Goal: Information Seeking & Learning: Learn about a topic

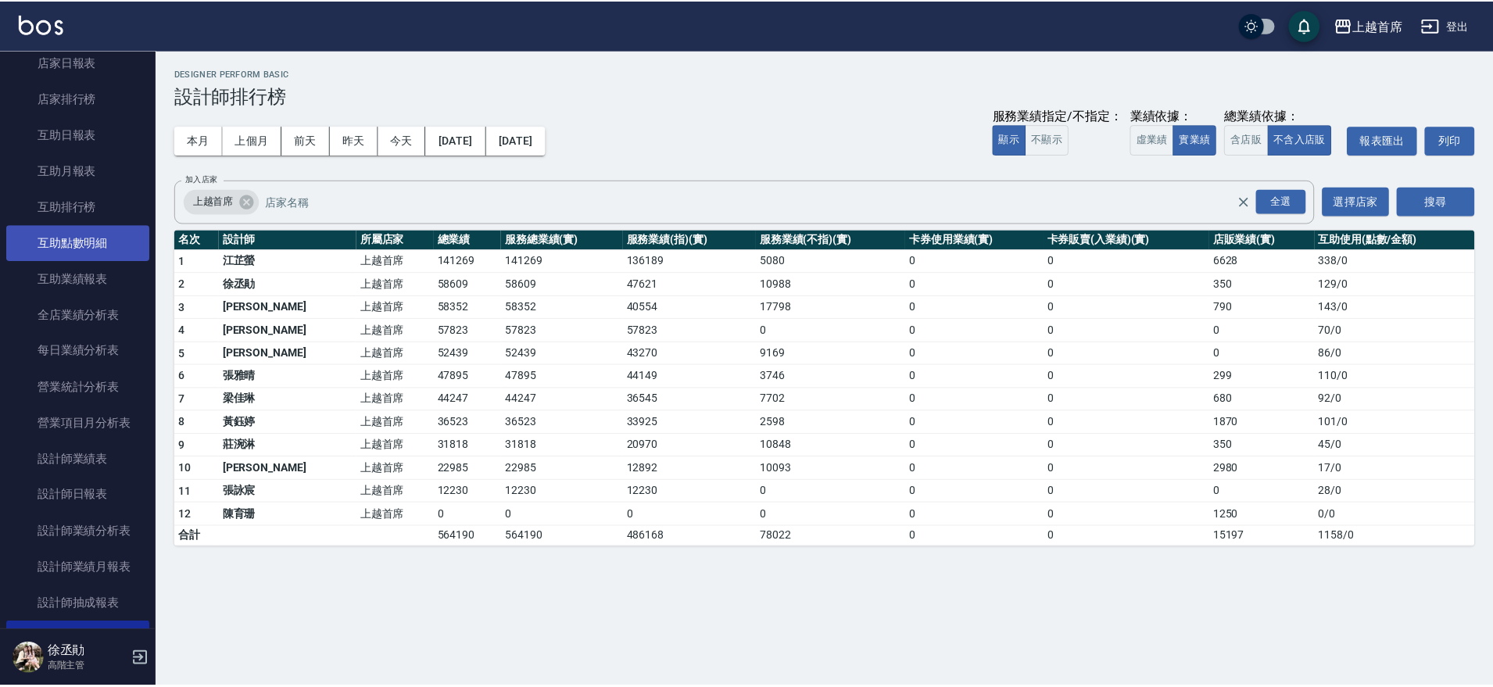
scroll to position [684, 0]
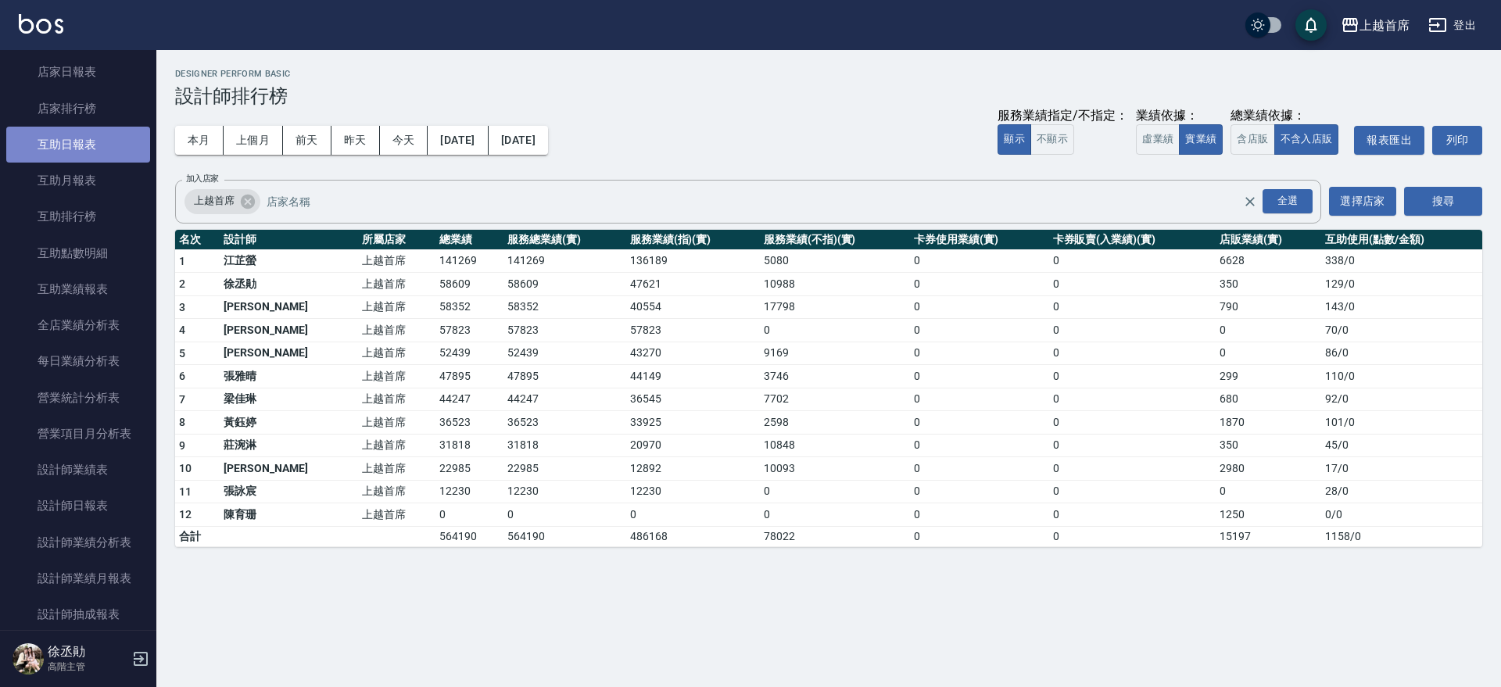
click at [81, 143] on link "互助日報表" at bounding box center [78, 145] width 144 height 36
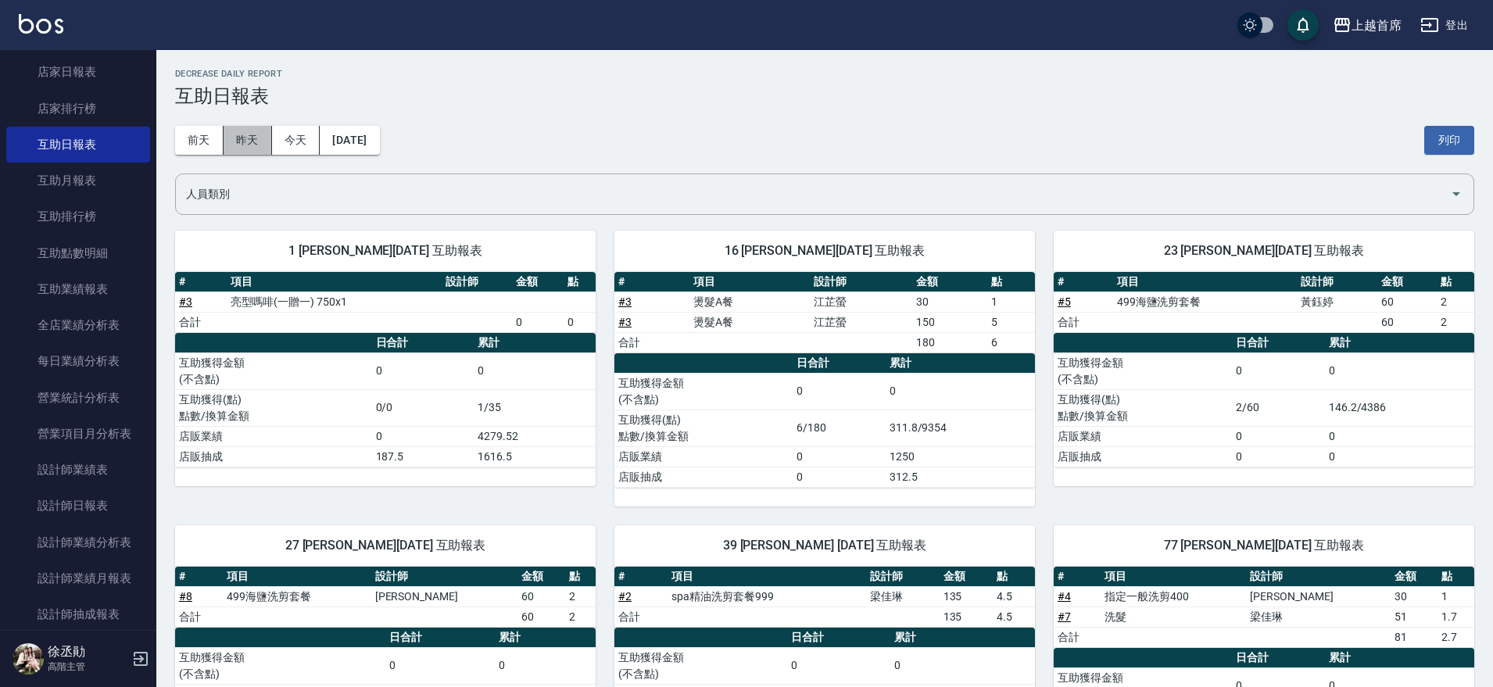
drag, startPoint x: 249, startPoint y: 133, endPoint x: 288, endPoint y: 161, distance: 47.5
click at [250, 134] on button "昨天" at bounding box center [248, 140] width 48 height 29
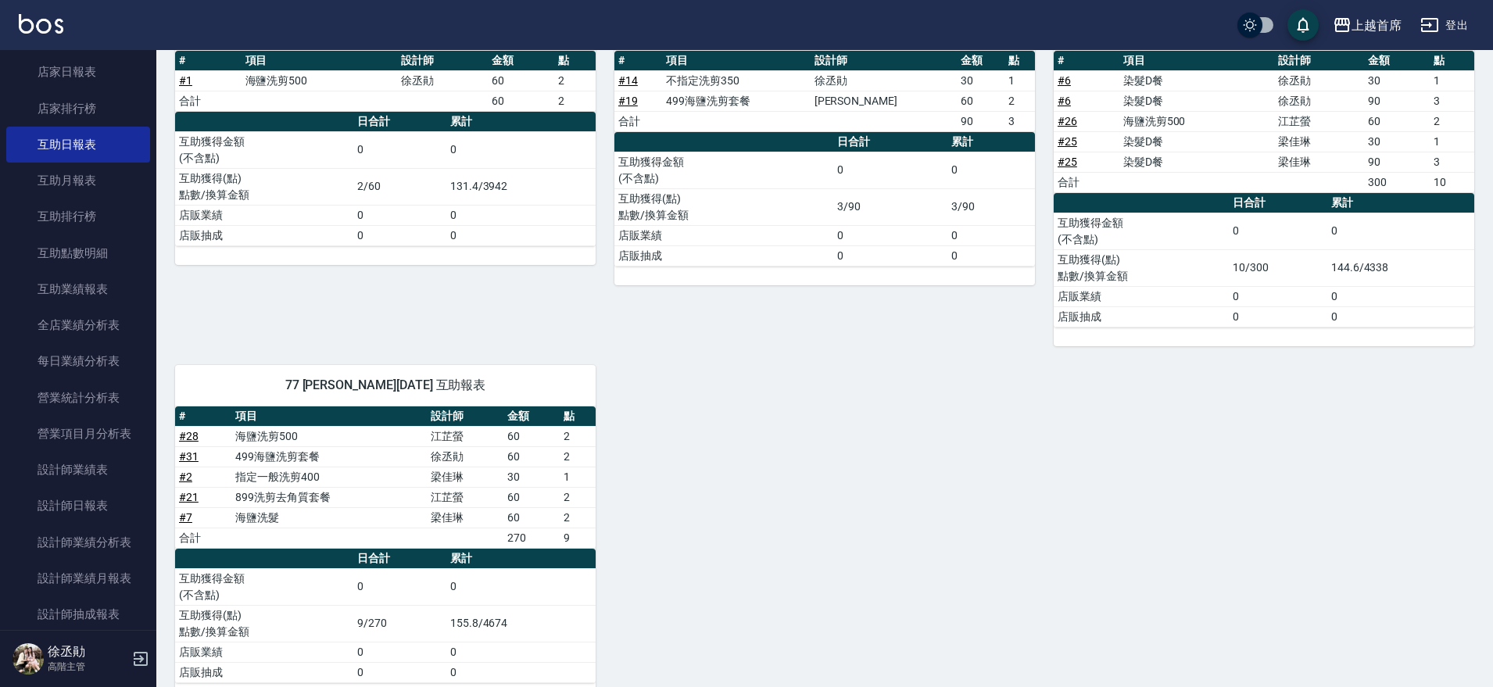
scroll to position [712, 0]
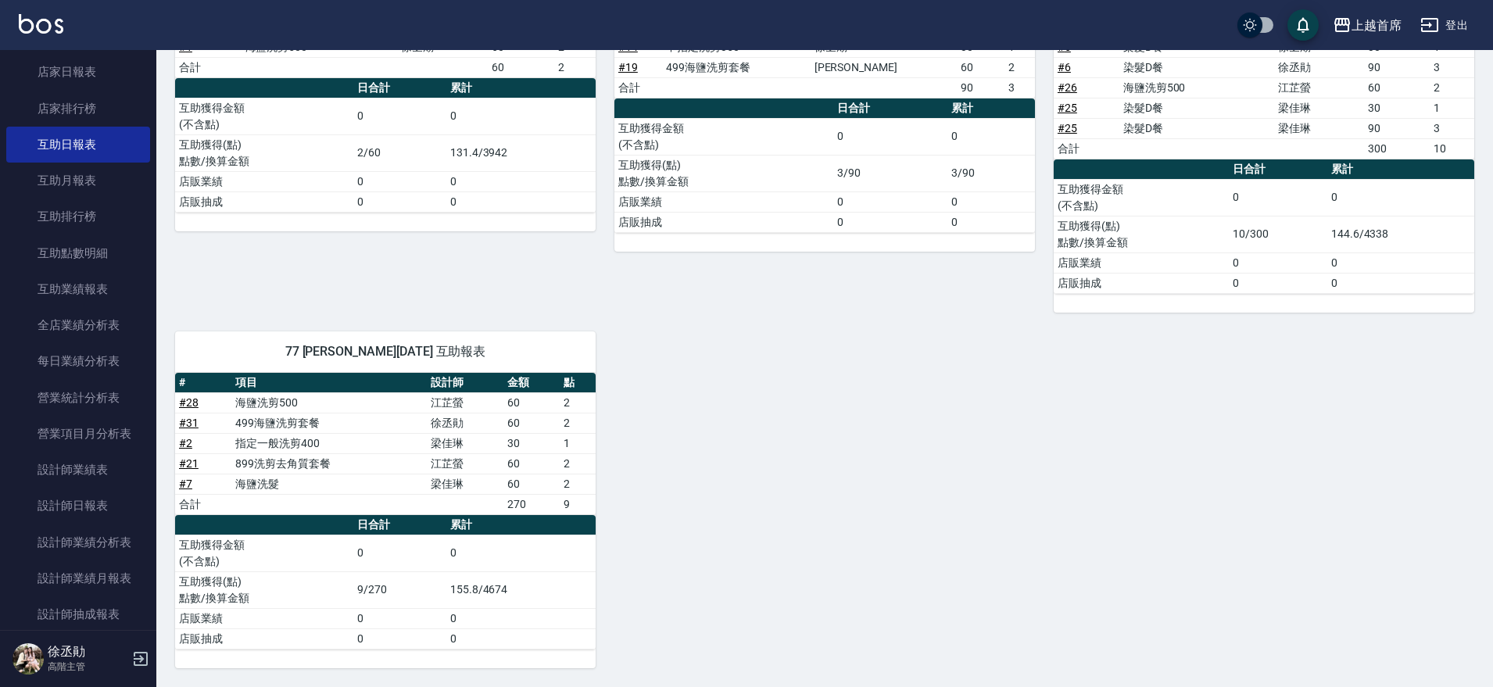
click at [575, 293] on div "24 [PERSON_NAME][DATE] 互助報表 # 項目 設計師 金額 點 # 1 海鹽洗剪500 [PERSON_NAME]60 2 合計 60 2…" at bounding box center [375, 135] width 439 height 356
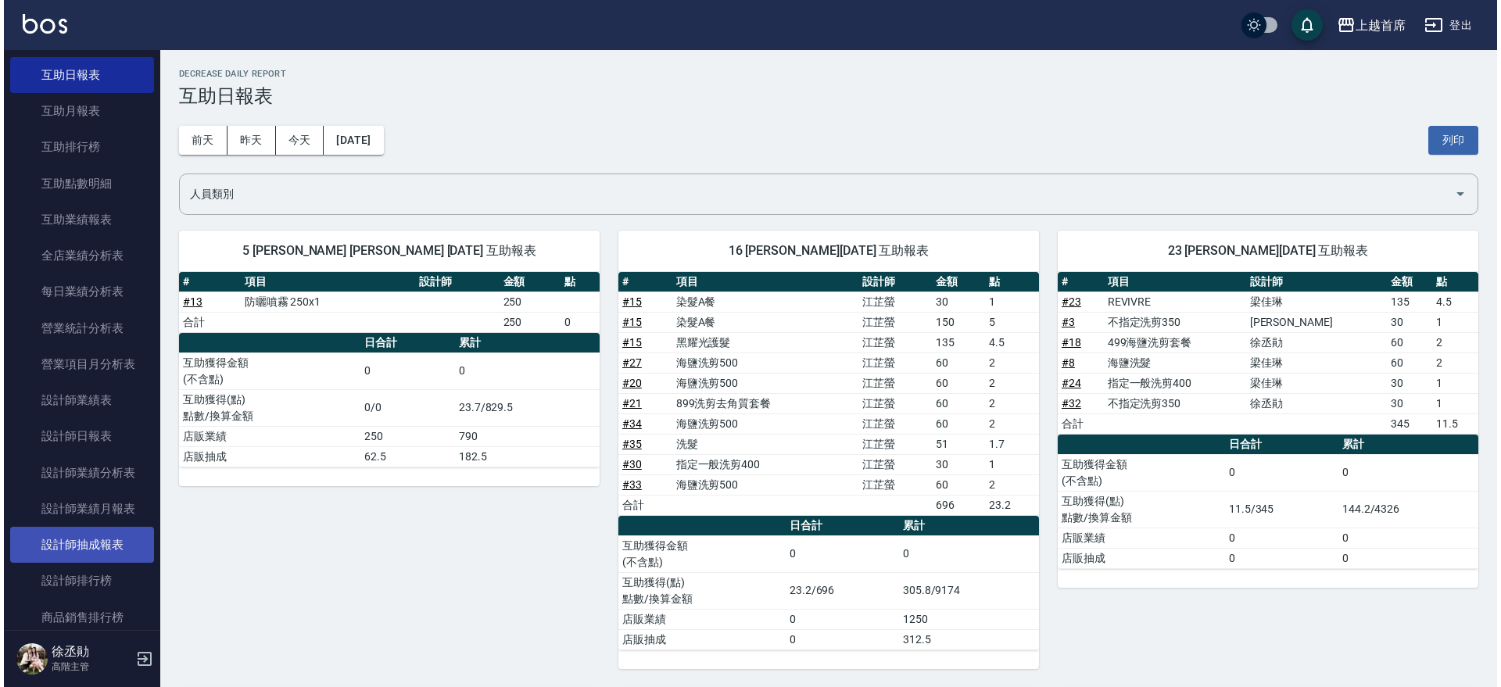
scroll to position [782, 0]
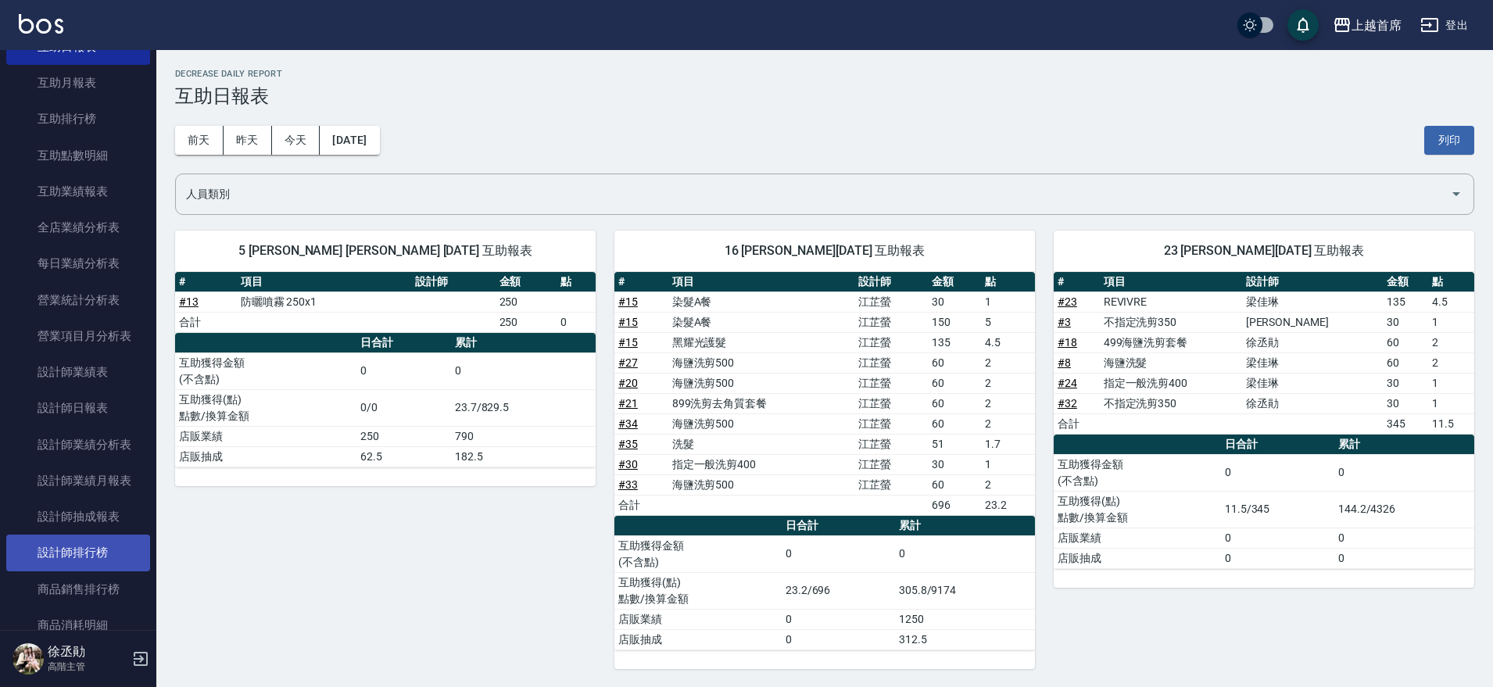
click at [90, 535] on link "設計師排行榜" at bounding box center [78, 553] width 144 height 36
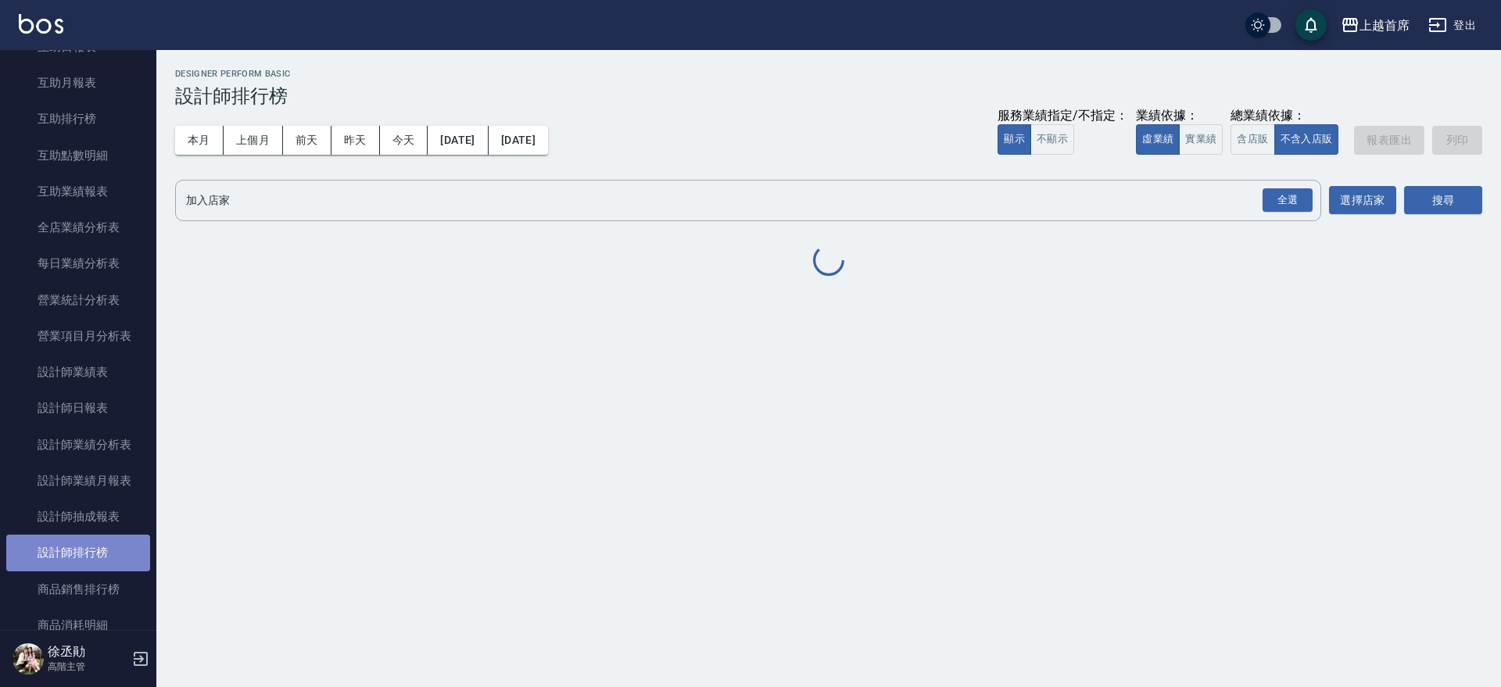
click at [86, 545] on link "設計師排行榜" at bounding box center [78, 553] width 144 height 36
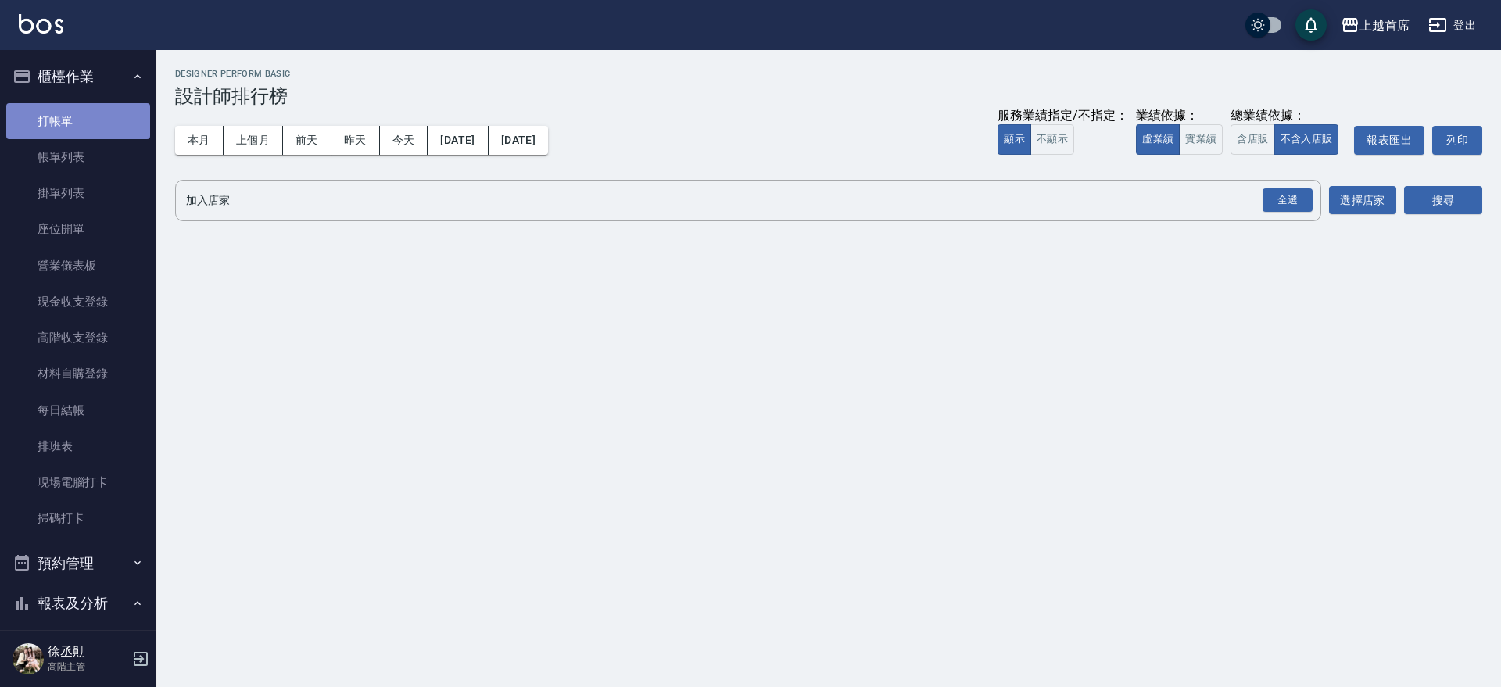
click at [79, 118] on link "打帳單" at bounding box center [78, 121] width 144 height 36
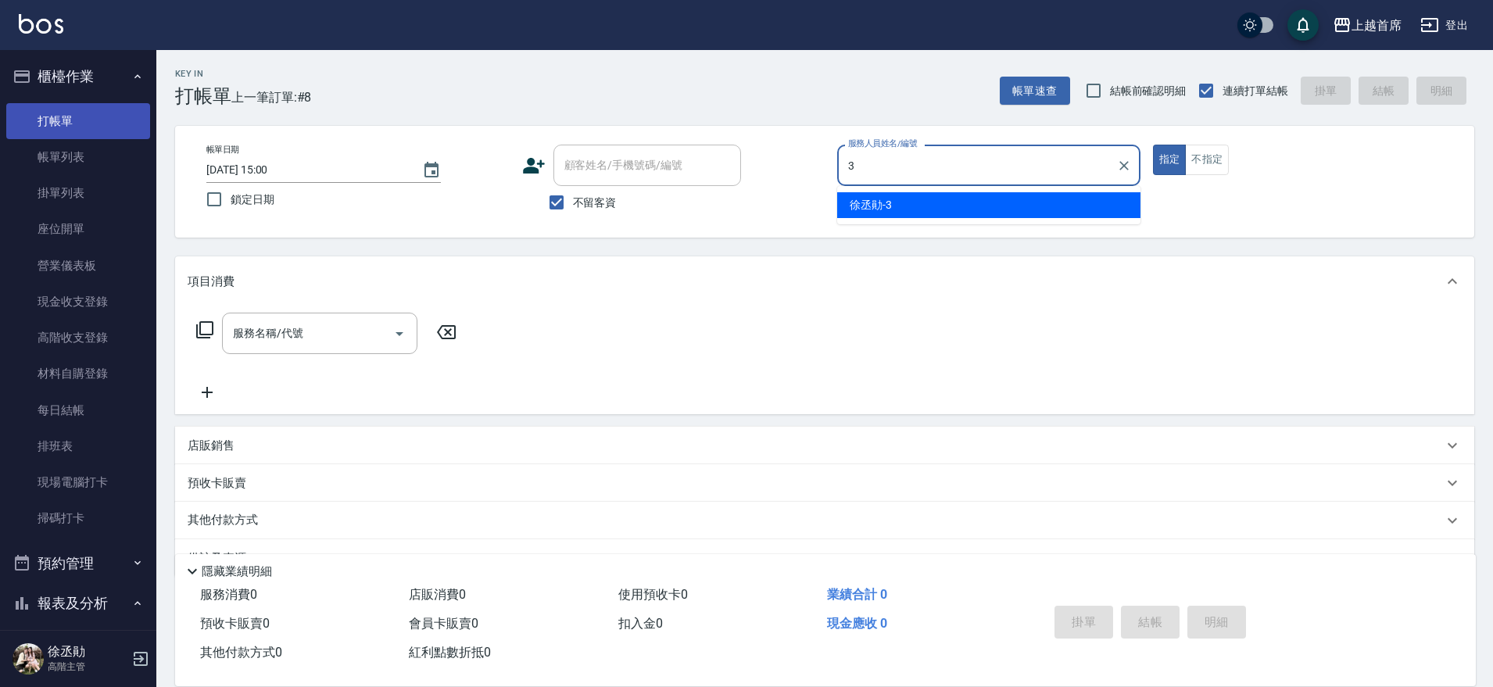
type input "[PERSON_NAME]-3"
type button "true"
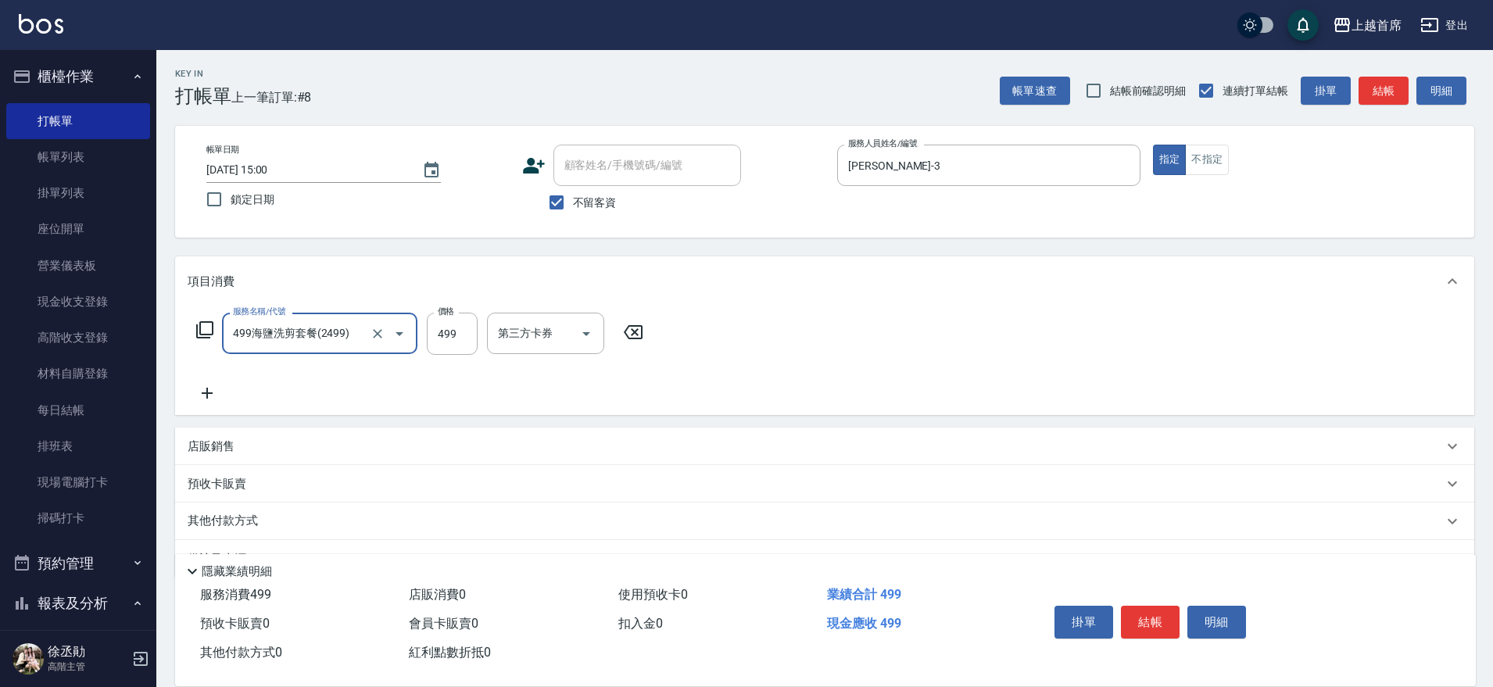
type input "499海鹽洗剪套餐(2499)"
type input "[PERSON_NAME]-77"
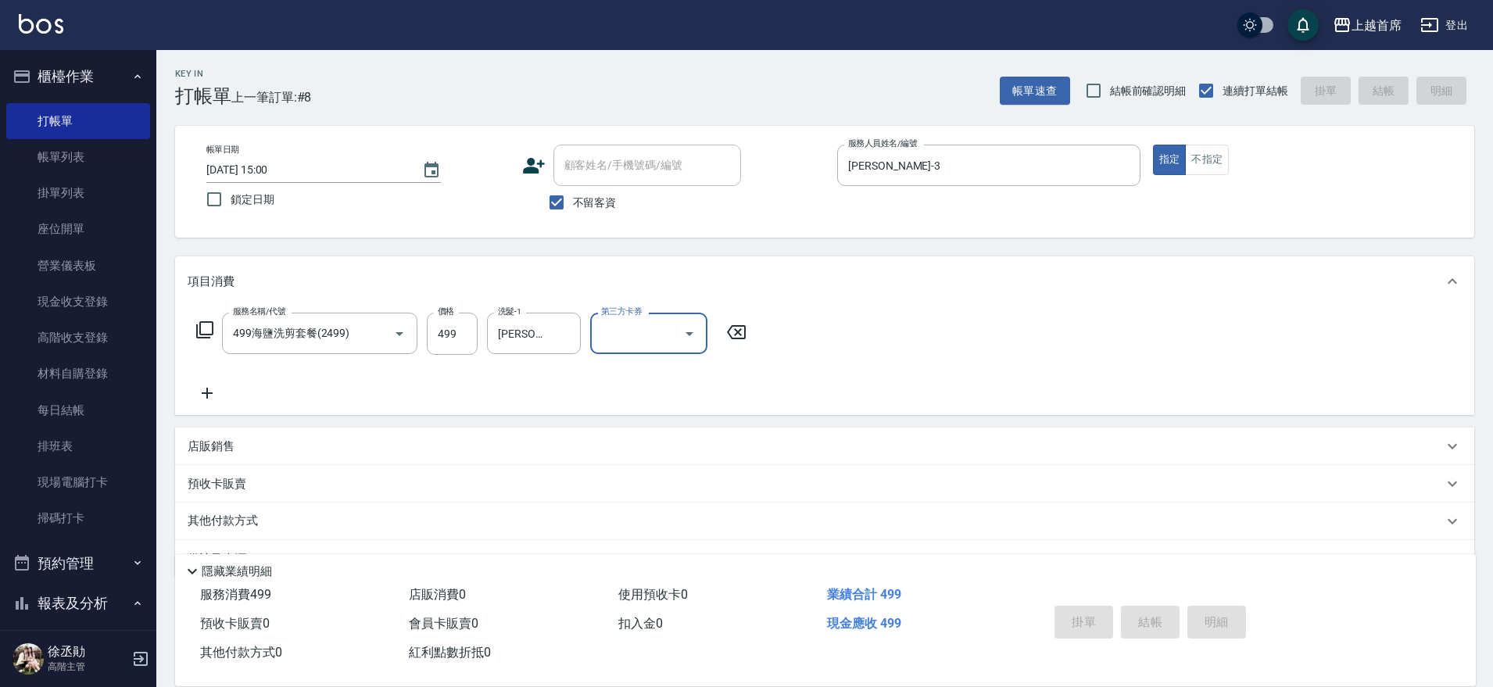
type input "[DATE] 15:01"
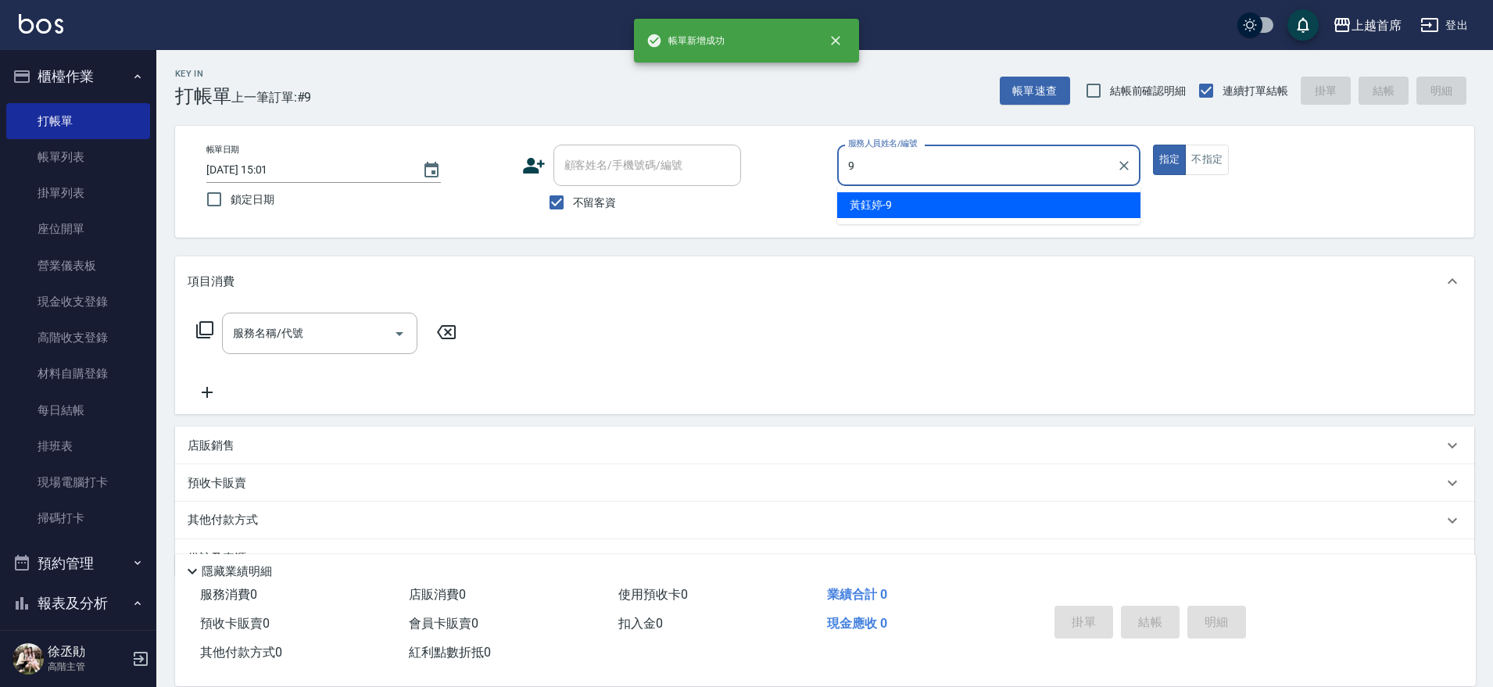
type input "[PERSON_NAME]-9"
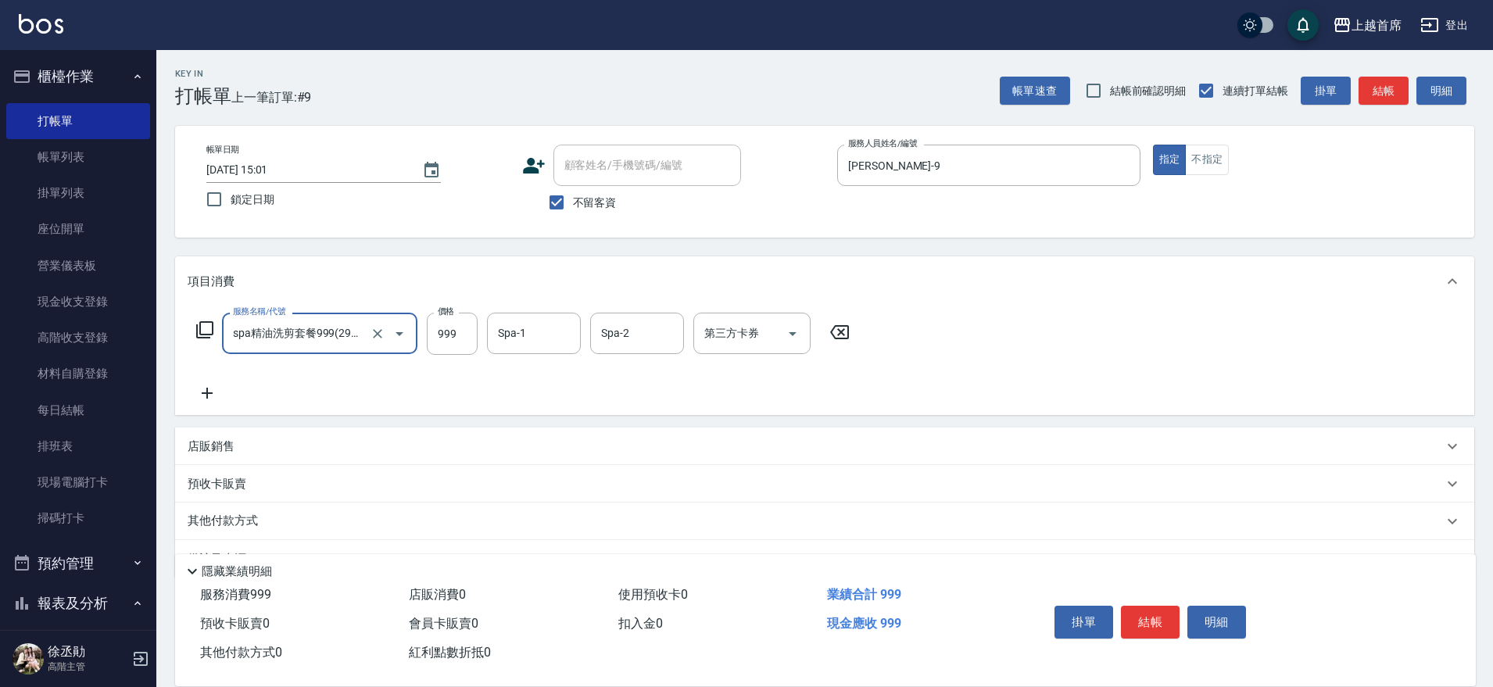
type input "spa精油洗剪套餐999(2999)"
type input "949"
drag, startPoint x: 268, startPoint y: 518, endPoint x: 288, endPoint y: 504, distance: 24.1
click at [270, 518] on div "其他付款方式" at bounding box center [816, 521] width 1256 height 17
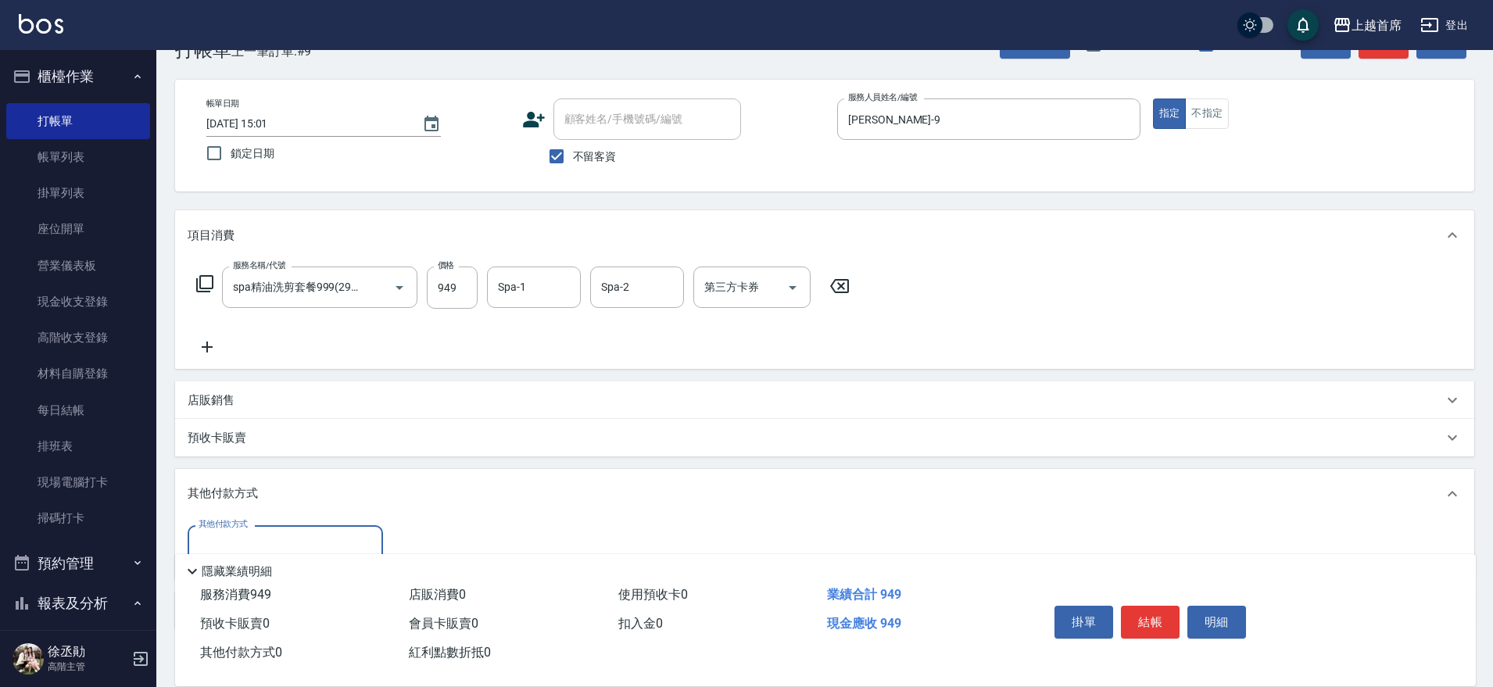
scroll to position [41, 0]
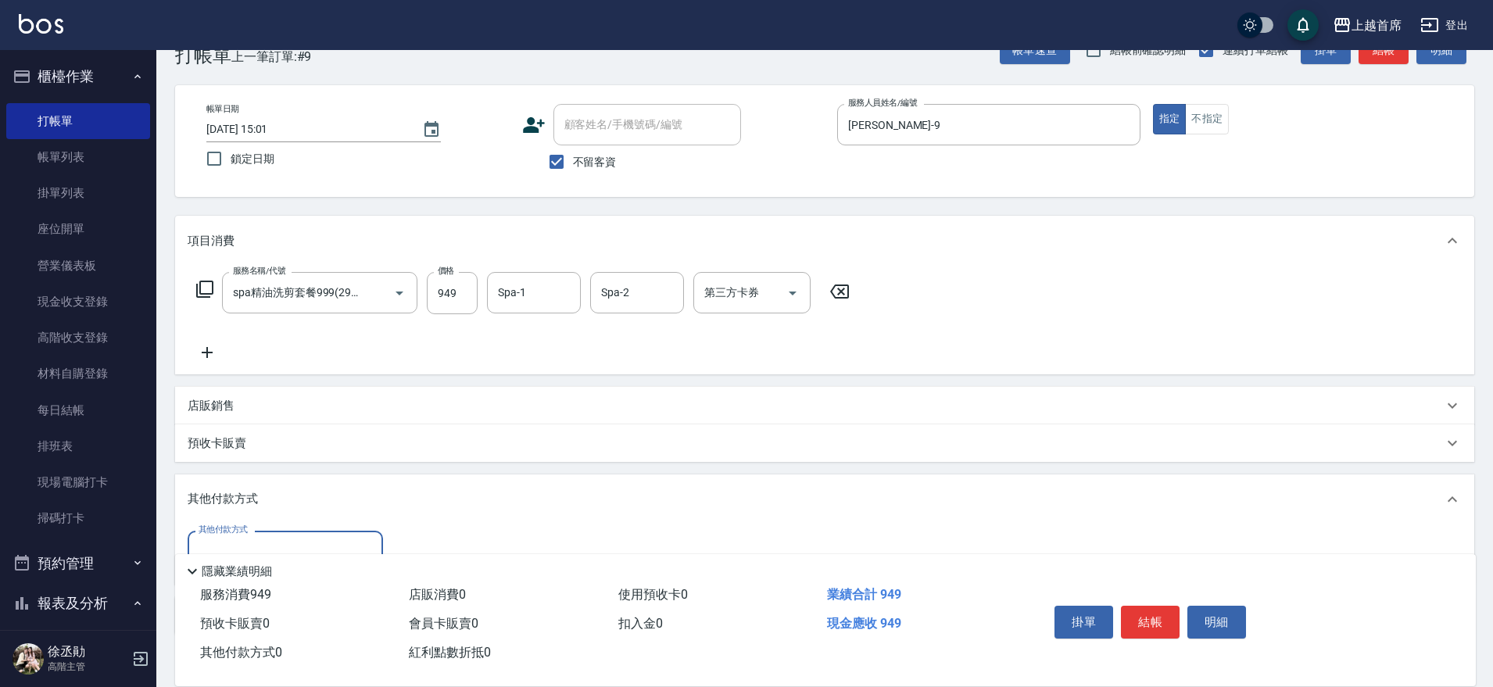
click at [285, 533] on div "其他付款方式" at bounding box center [285, 551] width 195 height 41
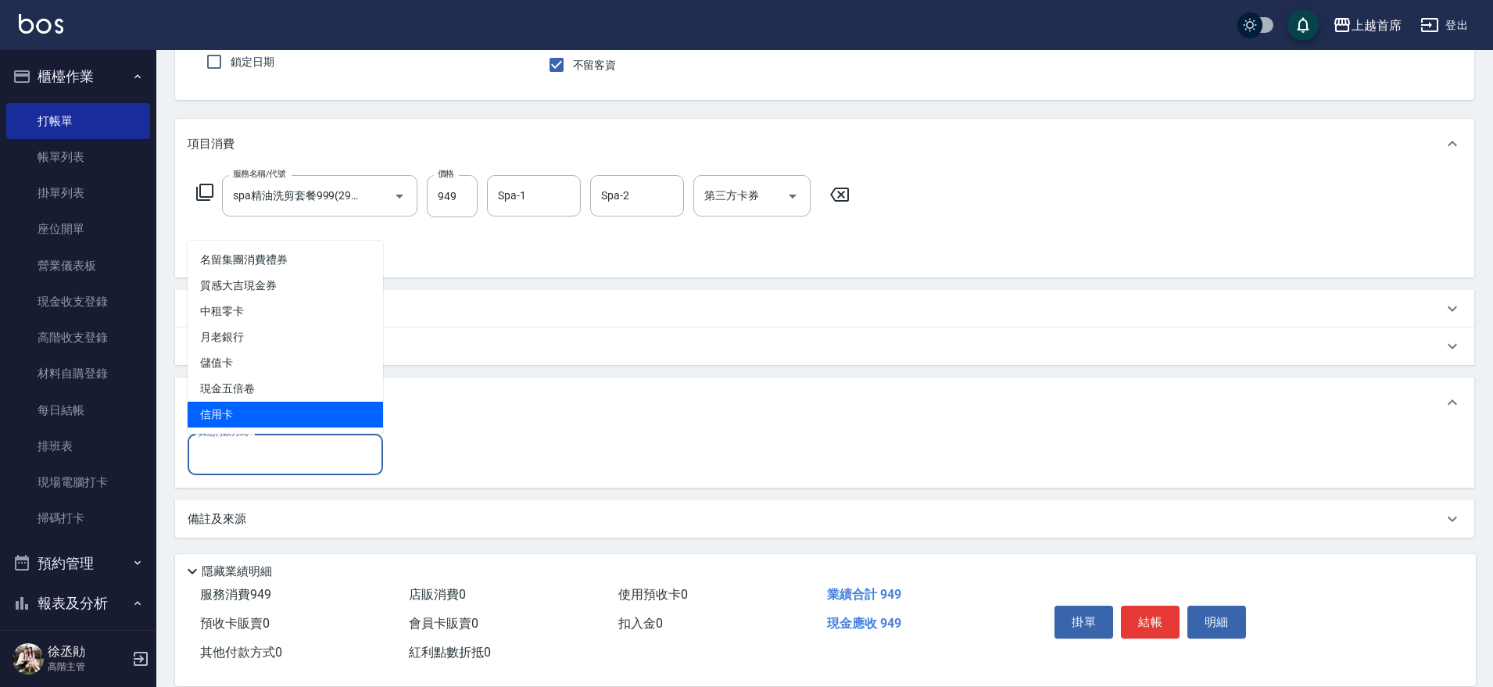
scroll to position [138, 0]
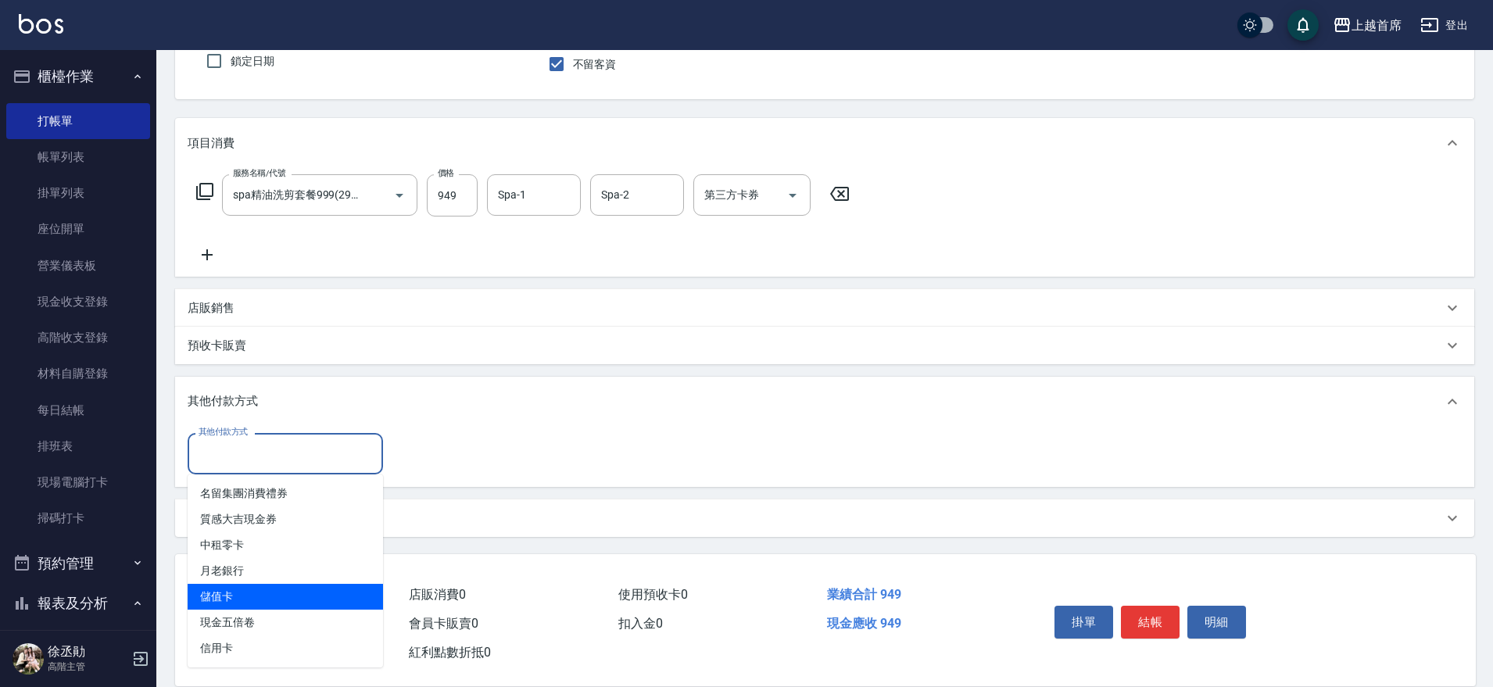
click at [258, 600] on span "儲值卡" at bounding box center [285, 597] width 195 height 26
type input "儲值卡"
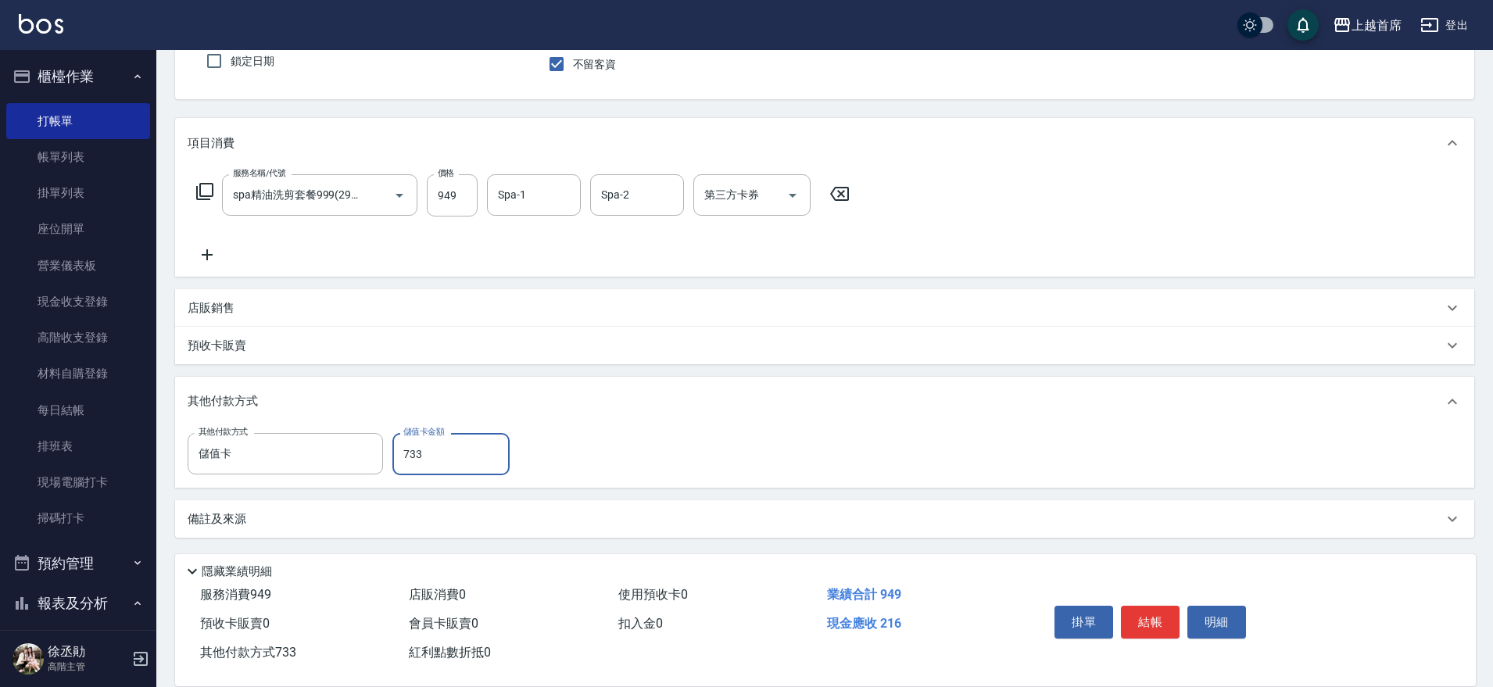
type input "733"
type input "[DATE] 15:02"
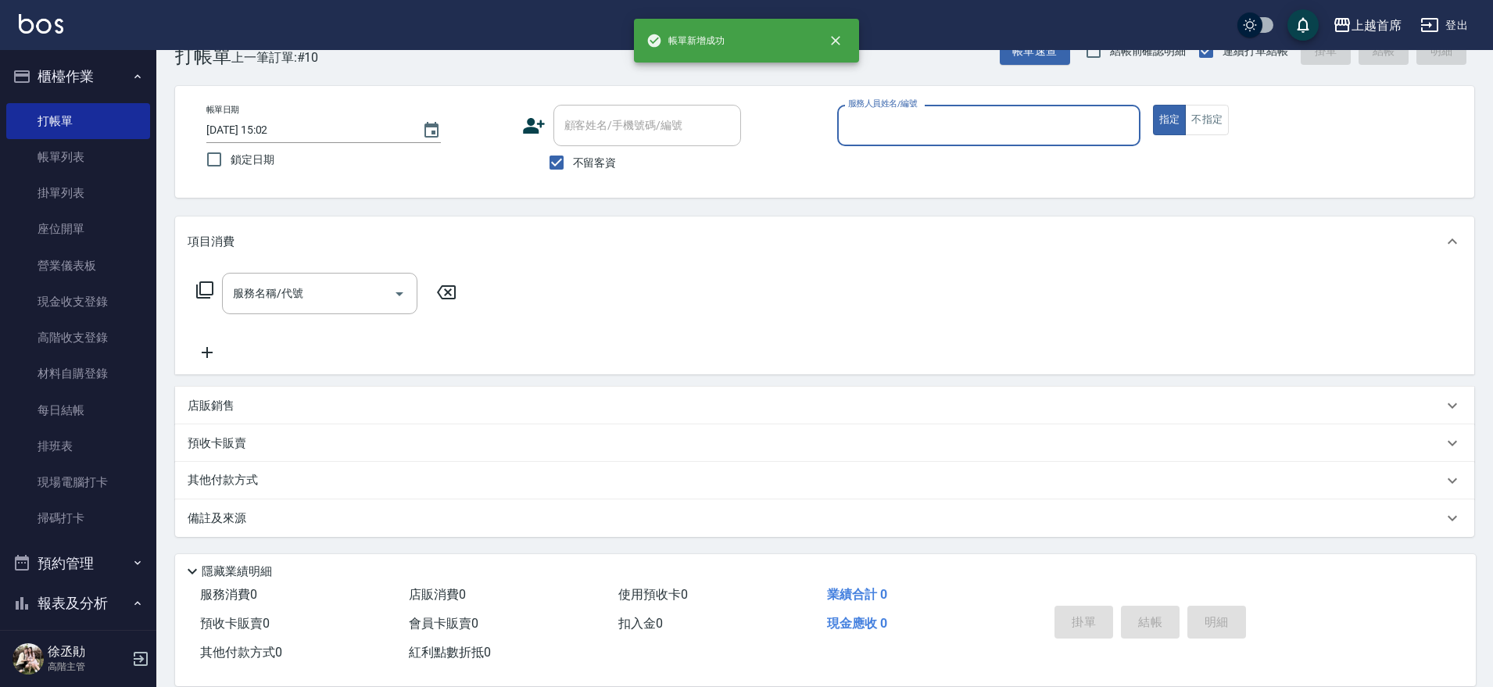
scroll to position [40, 0]
type input "9"
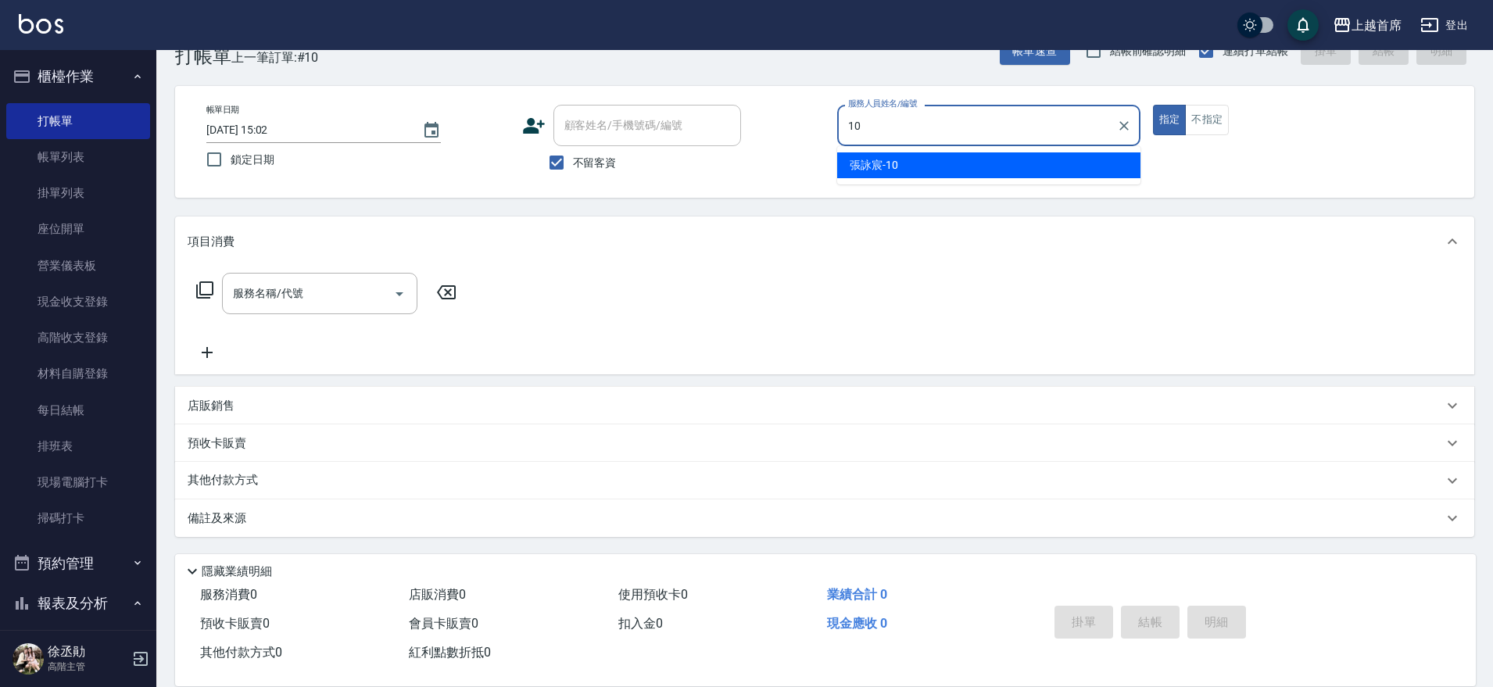
type input "[PERSON_NAME]-10"
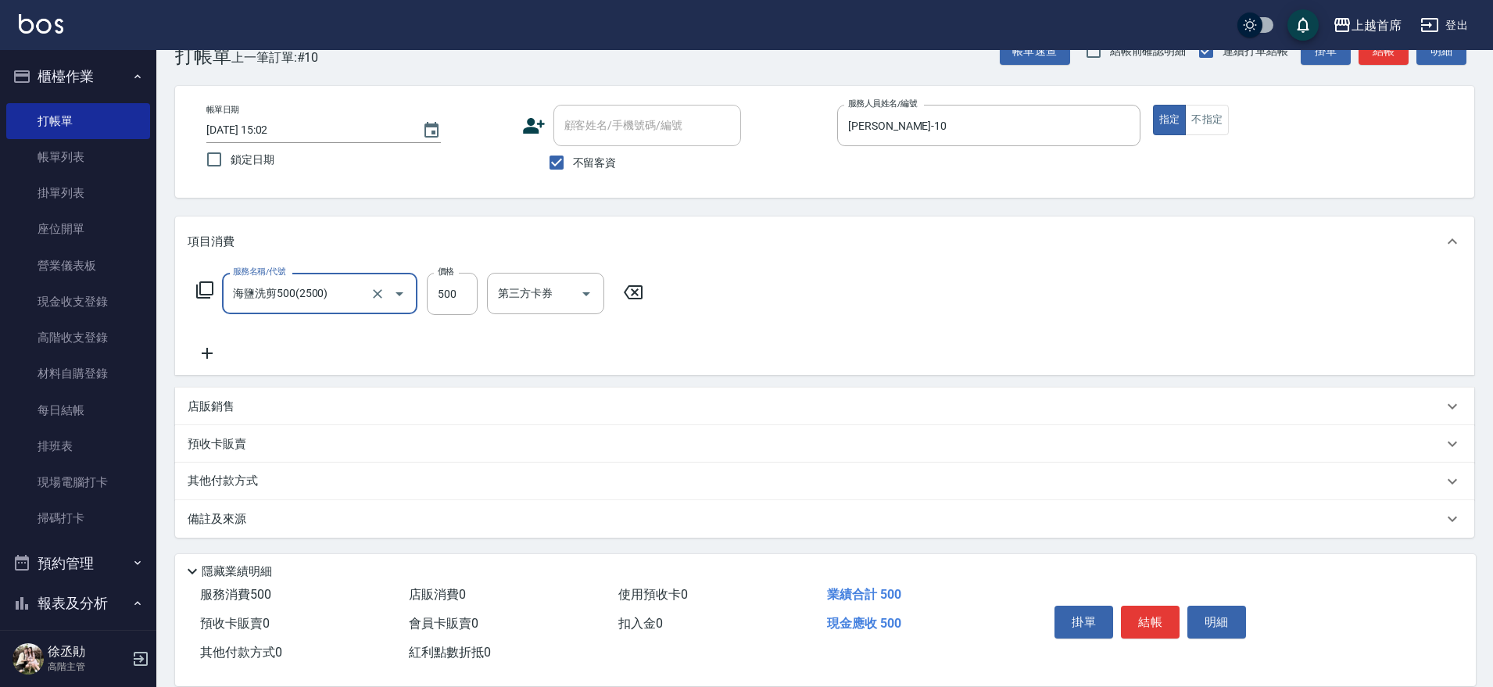
type input "海鹽洗剪500(2500)"
type input "6"
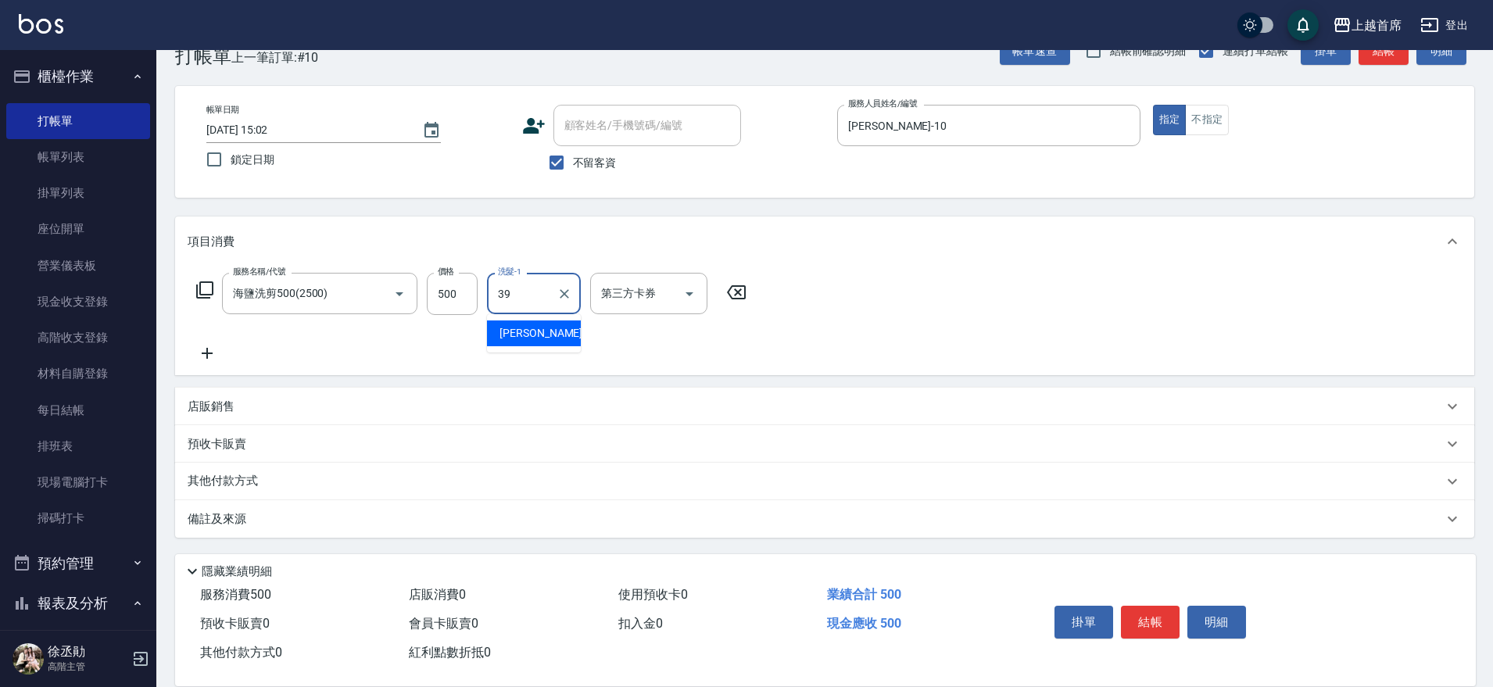
type input "[PERSON_NAME]-39"
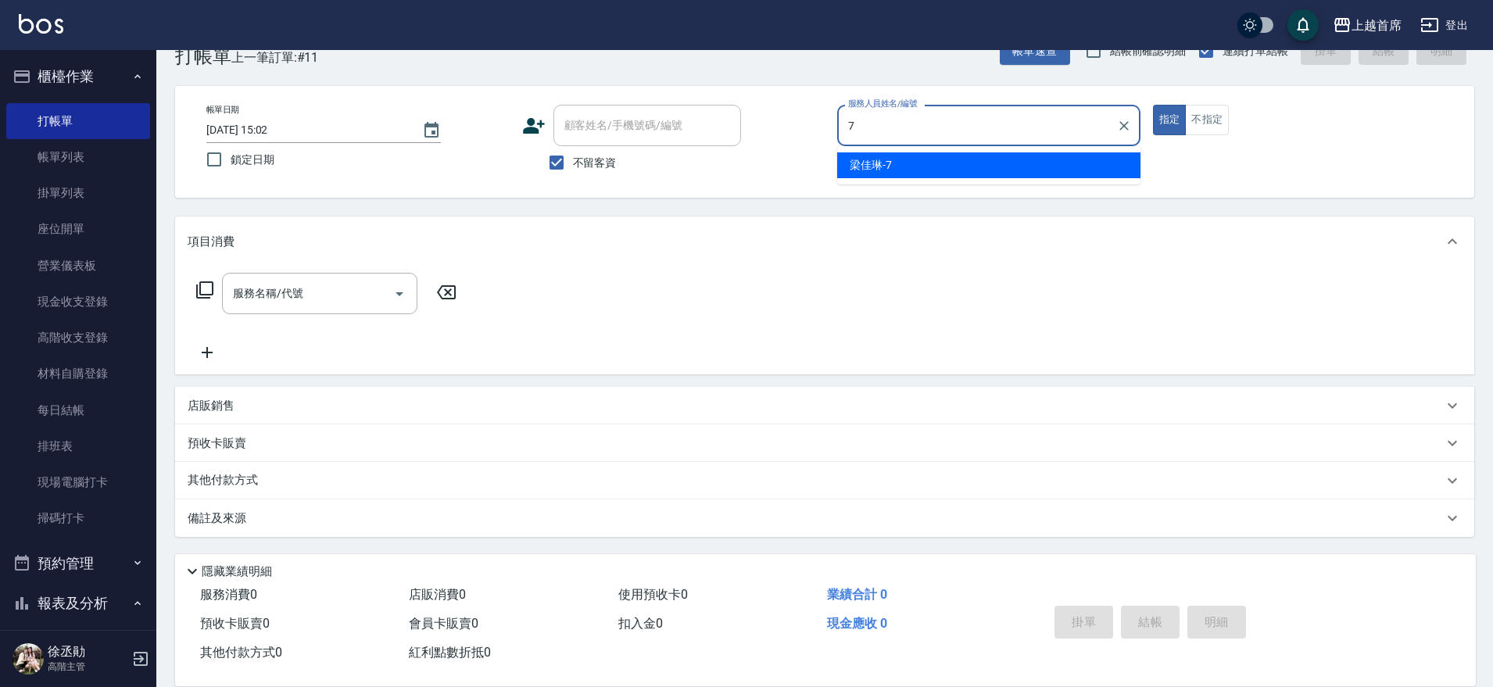
type input "[PERSON_NAME]-7"
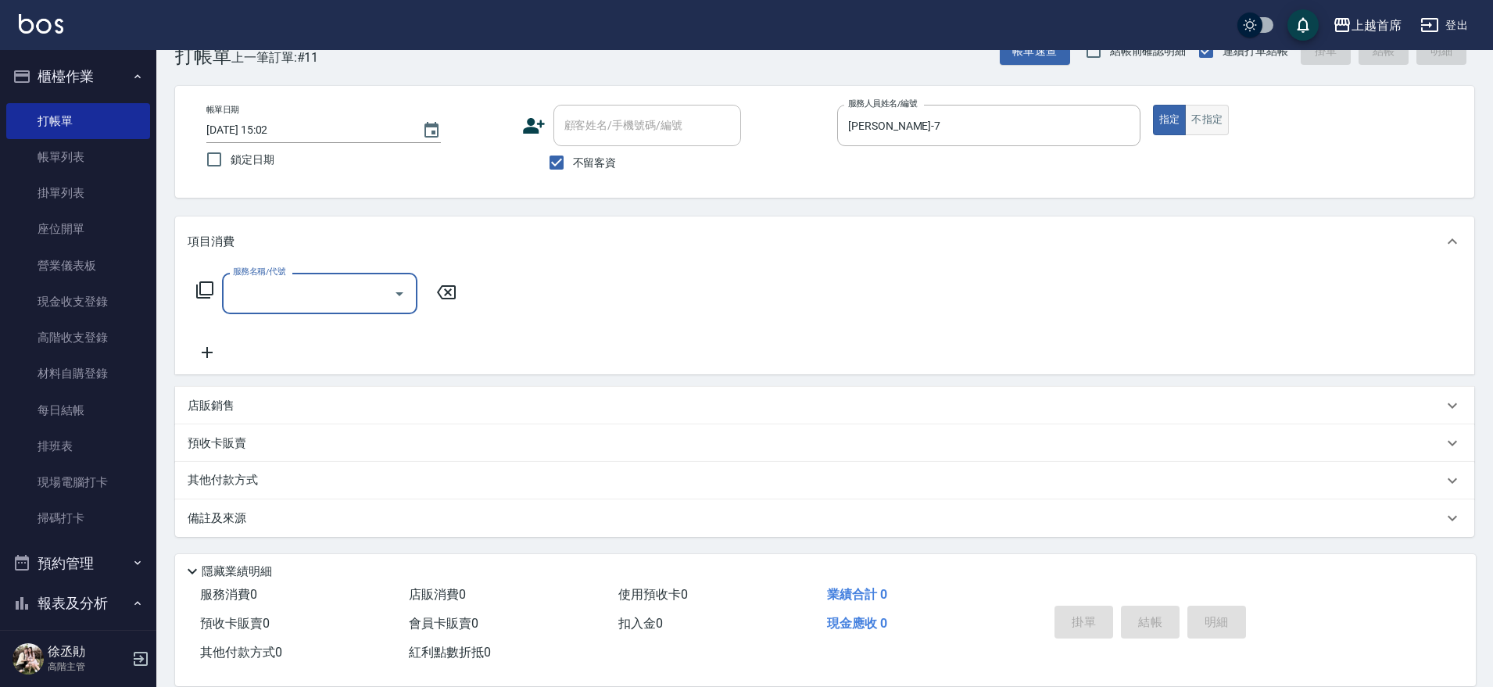
click at [1213, 114] on button "不指定" at bounding box center [1207, 120] width 44 height 30
type button "false"
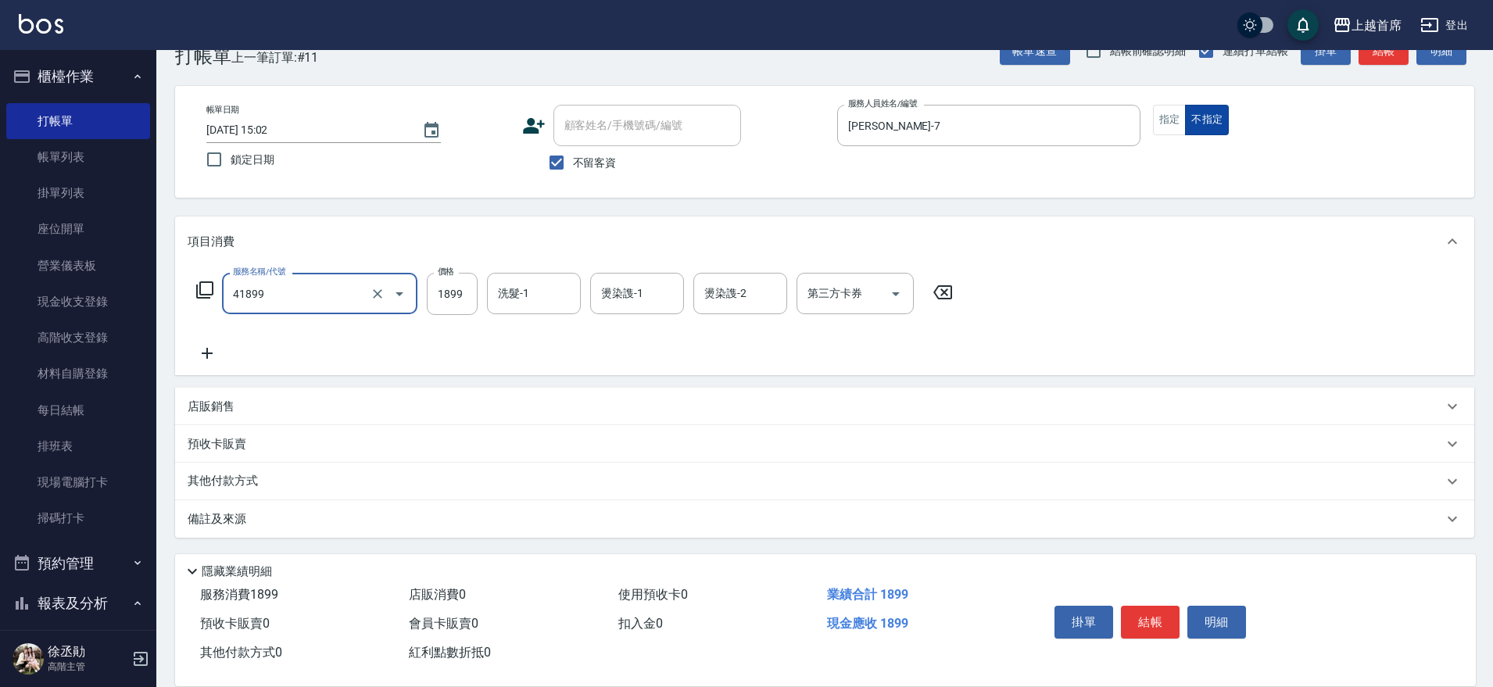
type input "染髮D餐(41899)"
type input "2000"
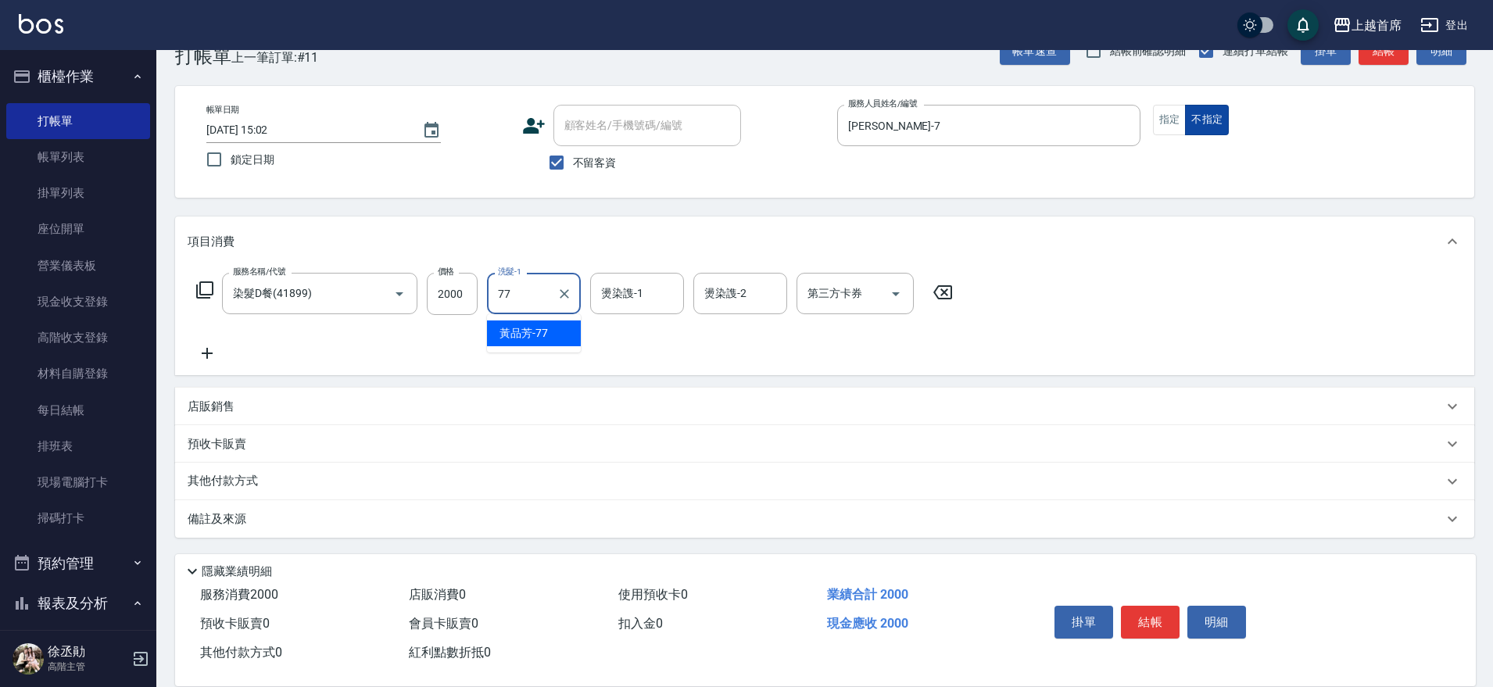
type input "[PERSON_NAME]-77"
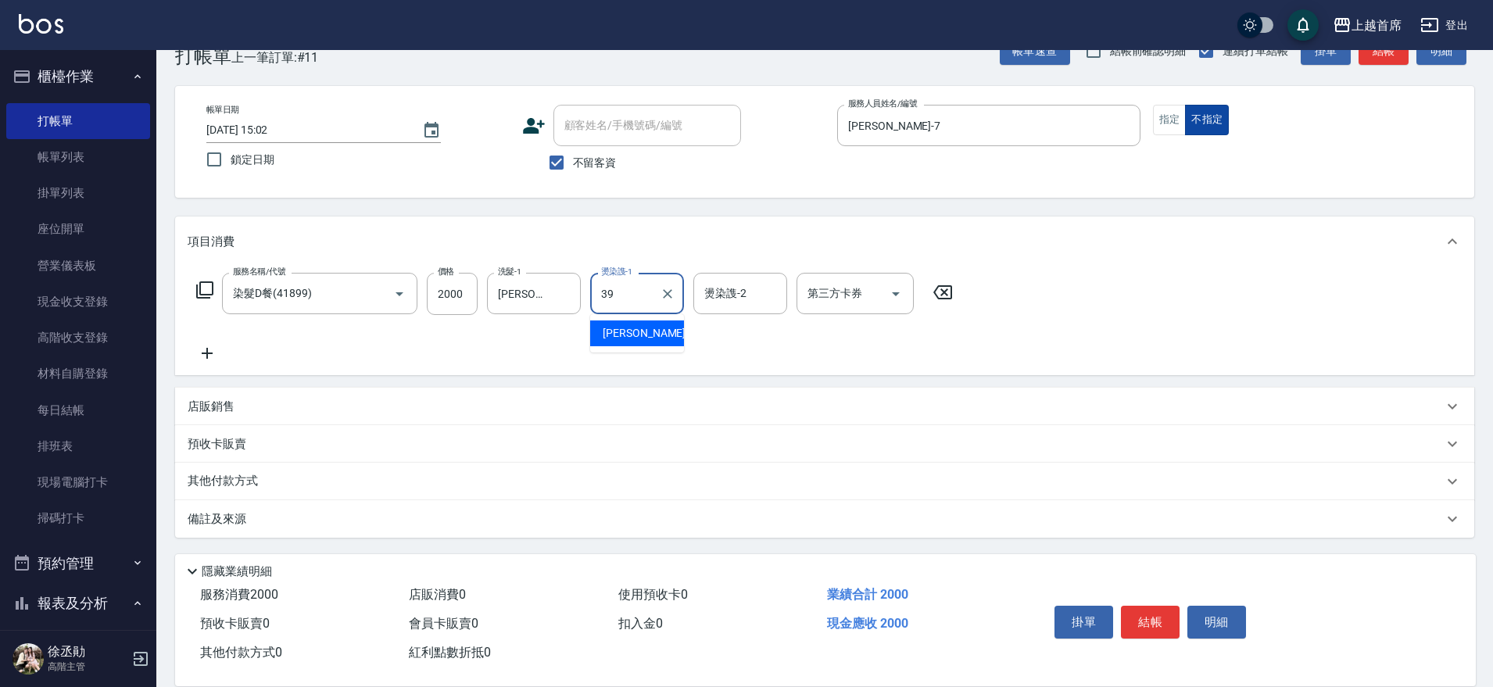
type input "[PERSON_NAME]-39"
click at [573, 291] on button "Clear" at bounding box center [565, 294] width 22 height 22
click at [745, 293] on input "燙染謢-2" at bounding box center [740, 293] width 80 height 27
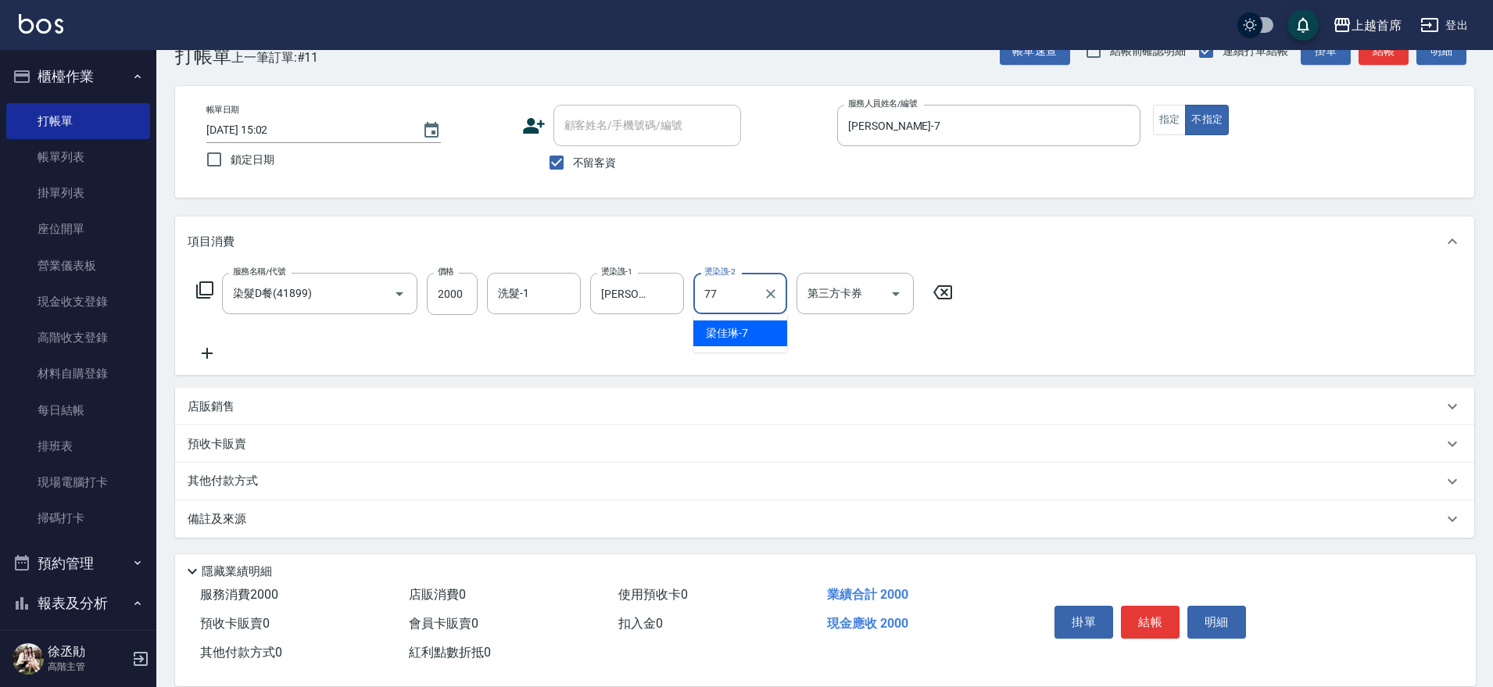
type input "[PERSON_NAME]-77"
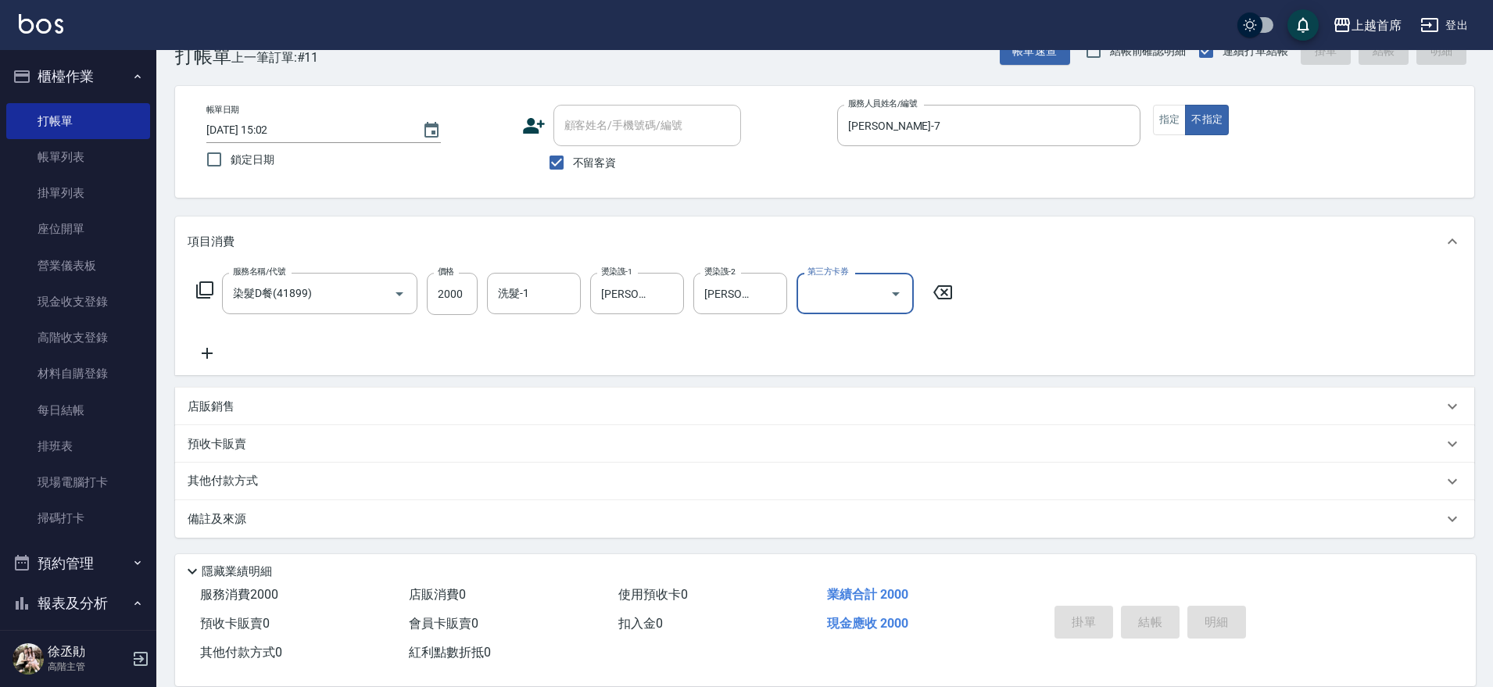
type input "[DATE] 15:03"
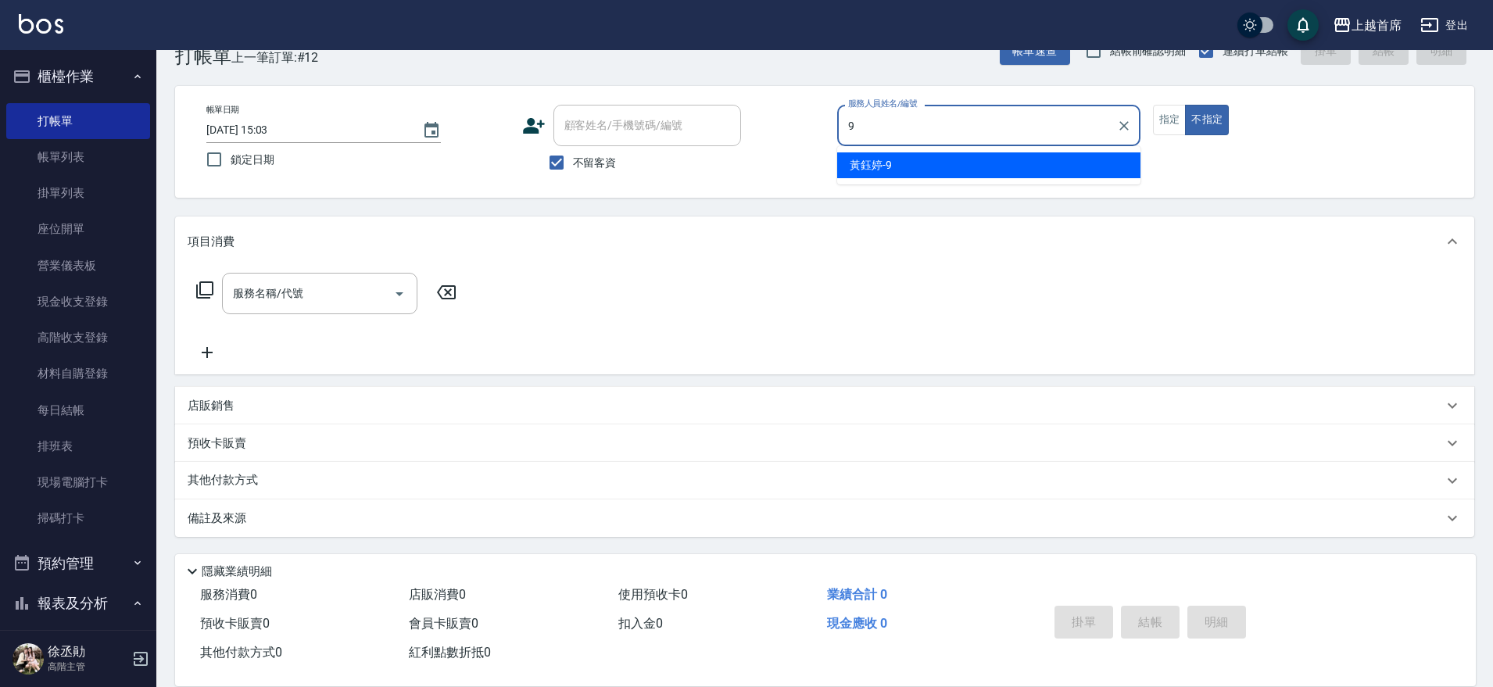
type input "[PERSON_NAME]-9"
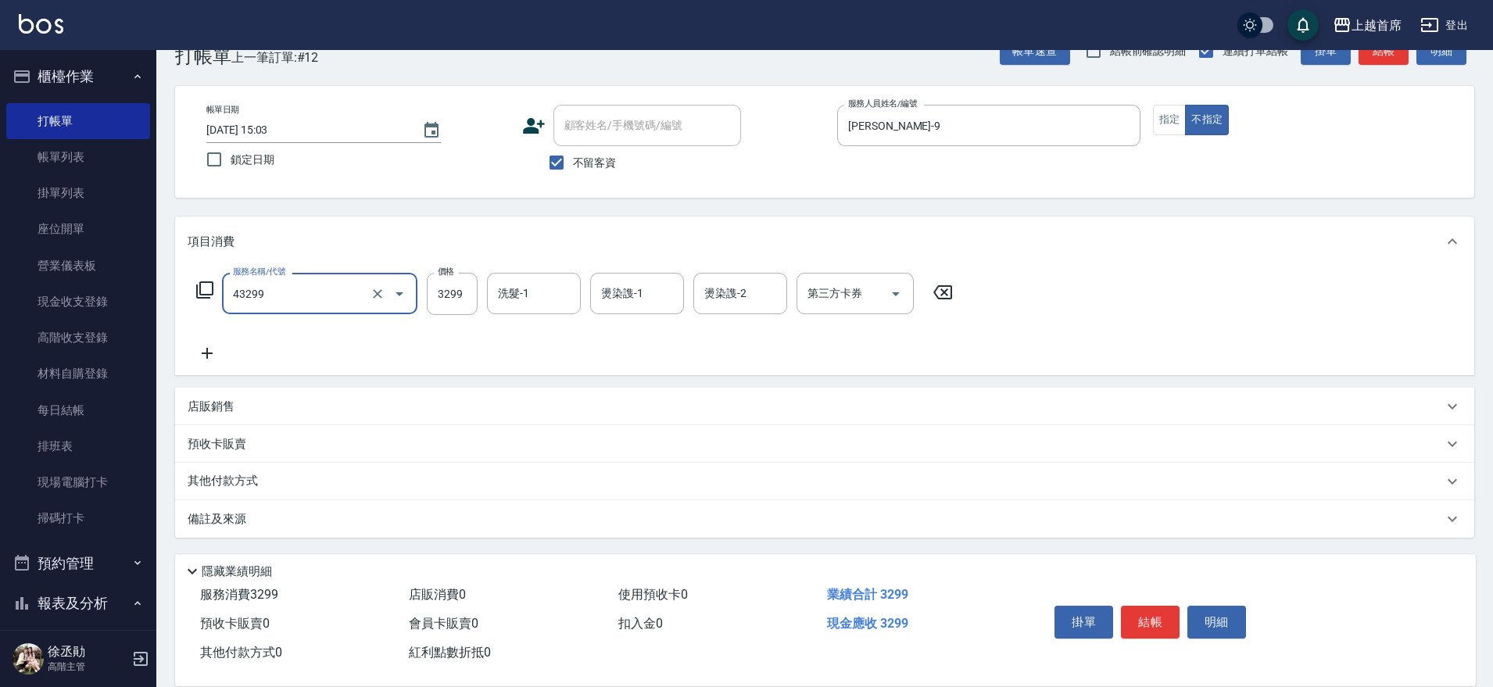
type input "染髮A餐(43299)"
type input "3600"
click at [220, 486] on p "其他付款方式" at bounding box center [227, 480] width 78 height 17
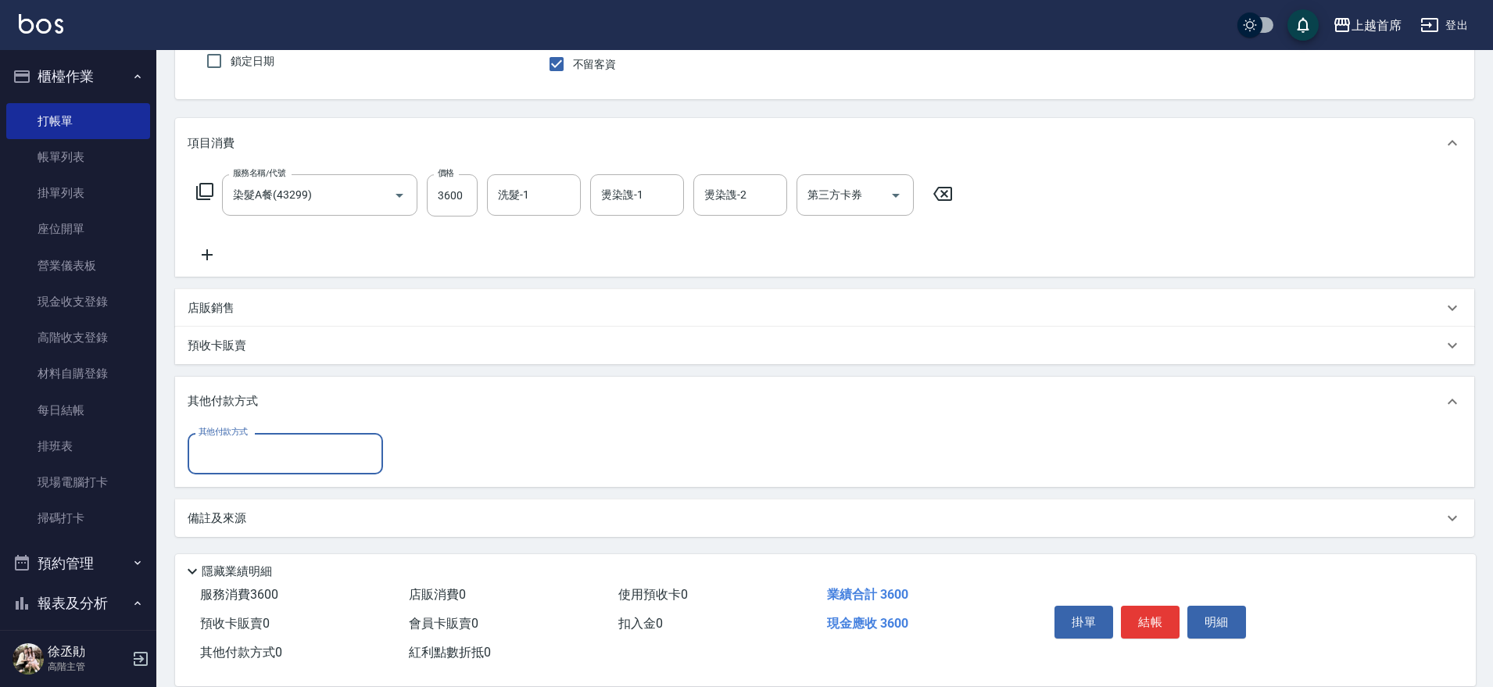
scroll to position [38, 0]
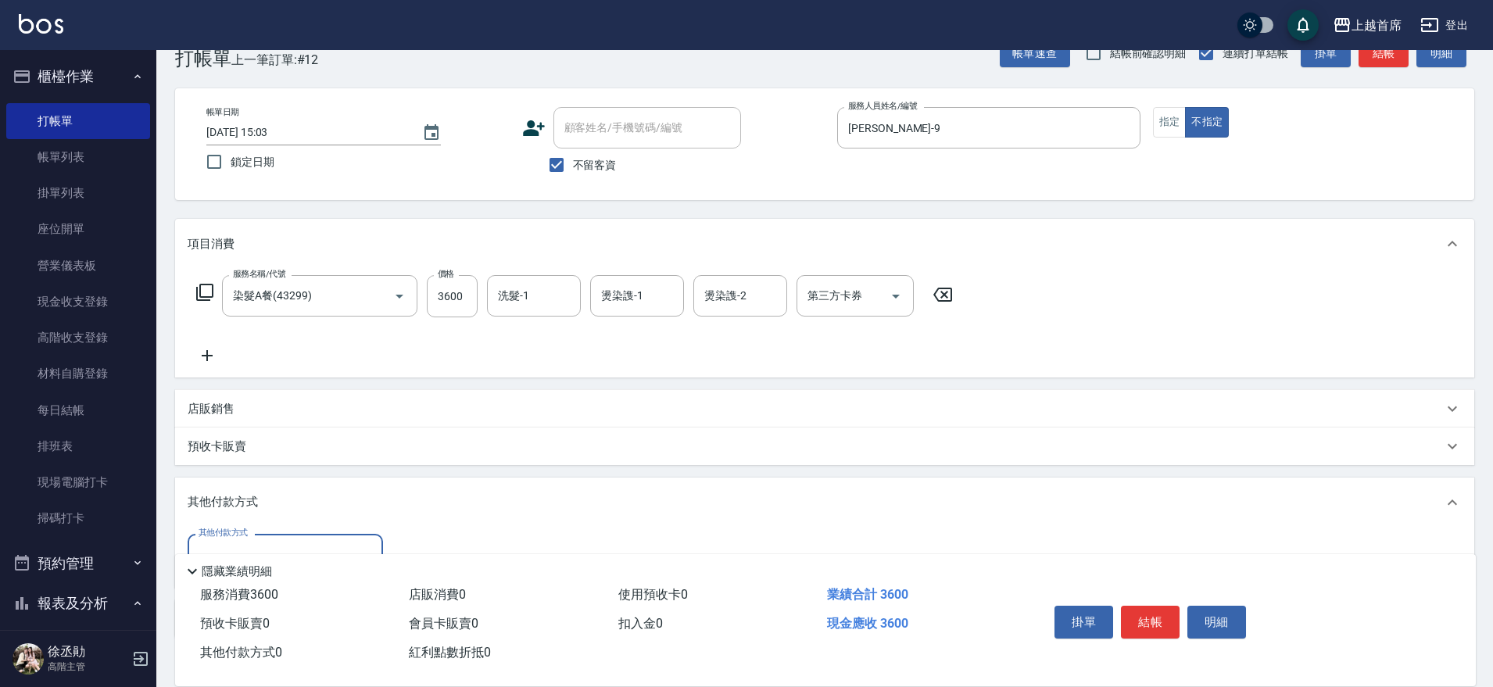
click at [230, 451] on div "項目消費 服務名稱/代號 染髮A餐(43299) 服務名稱/代號 價格 3600 價格 洗髮-1 洗髮-1 燙染謢-1 燙染謢-1 燙染謢-2 燙染謢-2 第…" at bounding box center [824, 428] width 1299 height 419
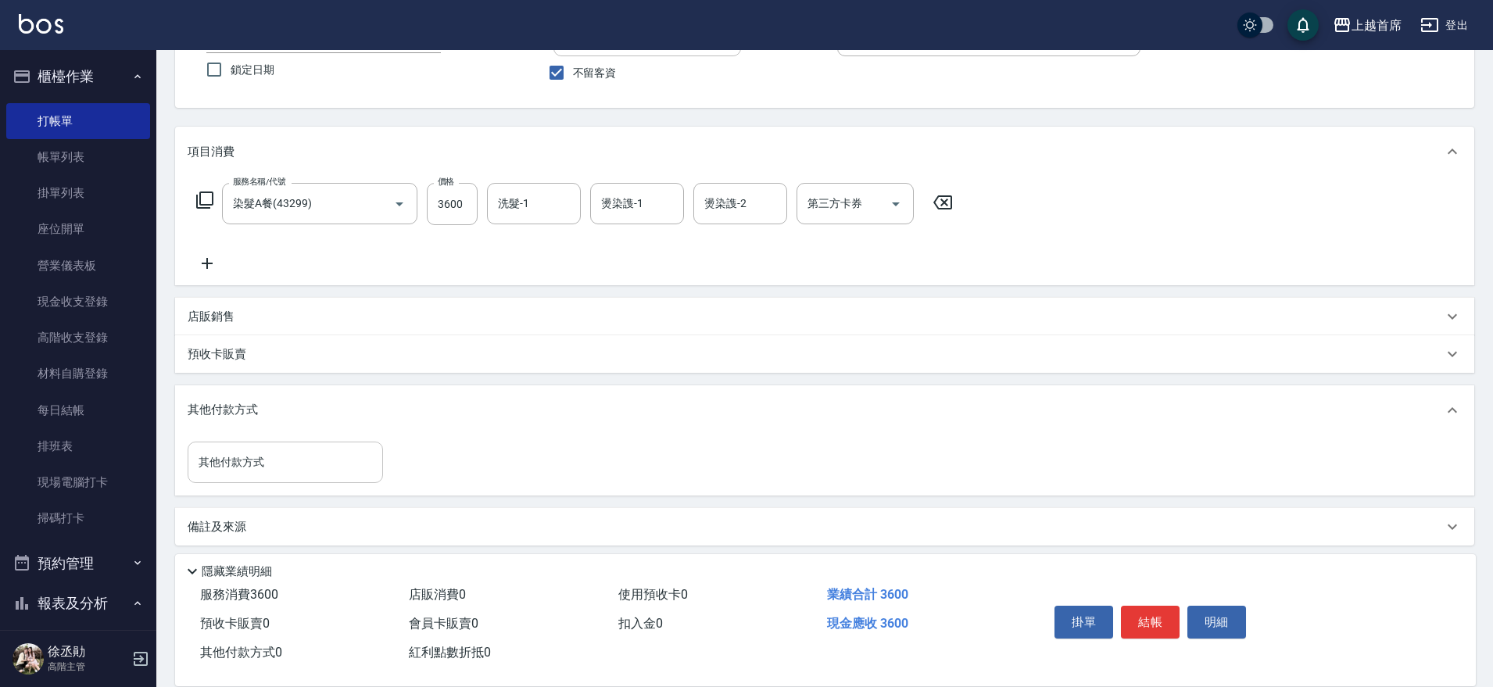
scroll to position [138, 0]
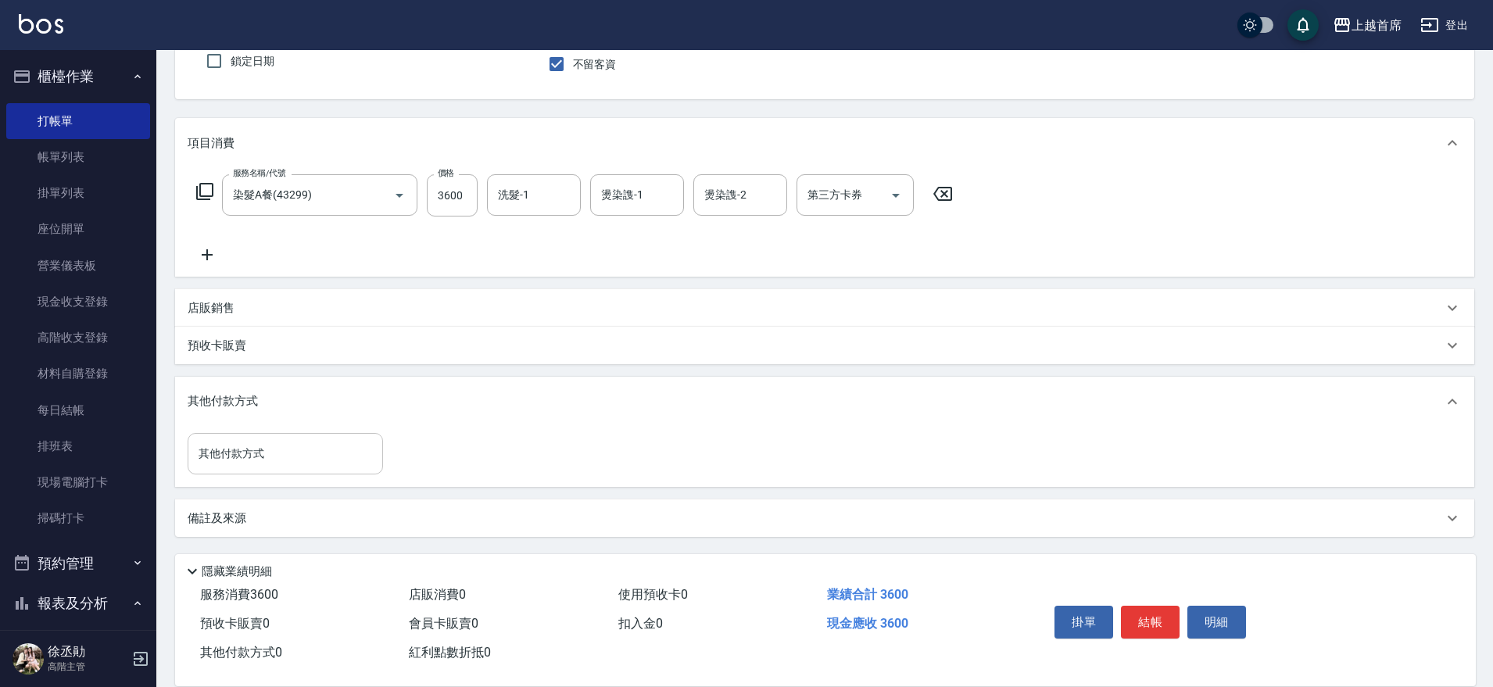
click at [266, 474] on div "其他付款方式" at bounding box center [285, 453] width 195 height 41
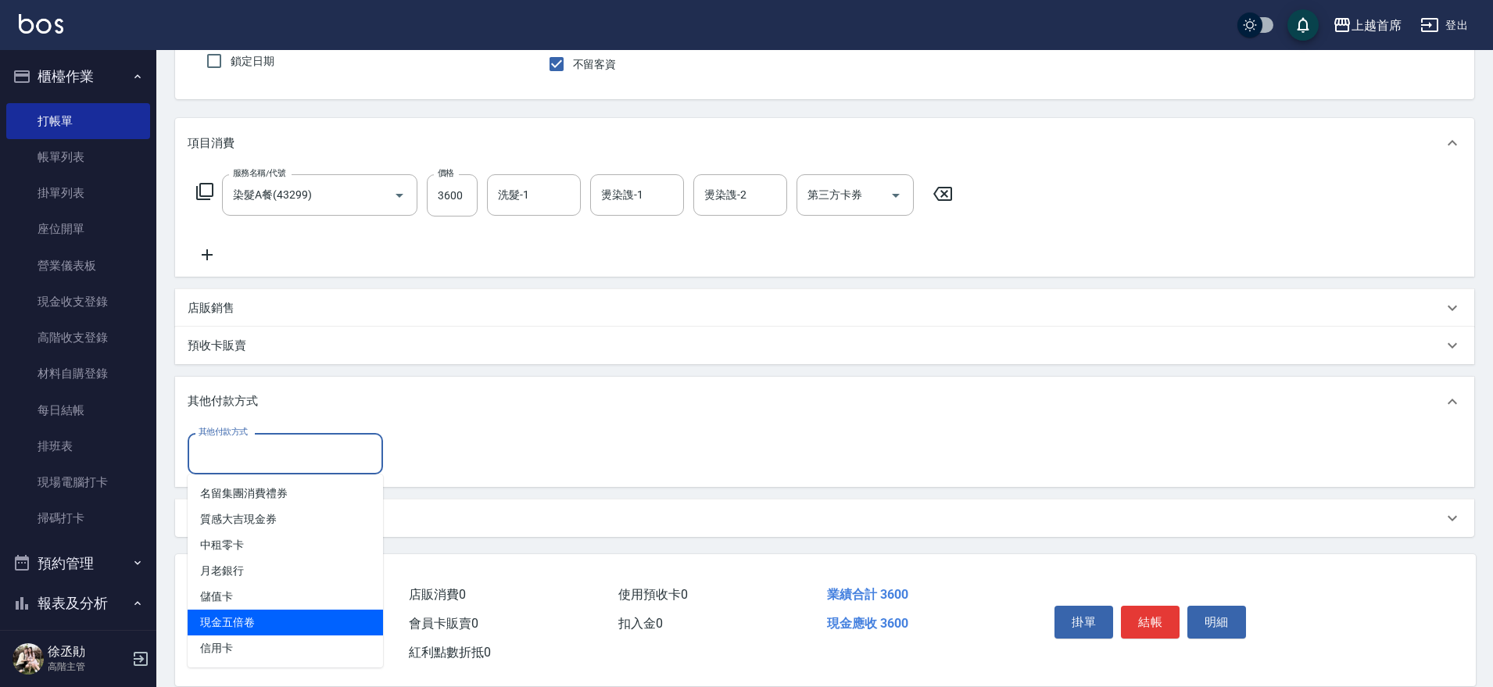
click at [249, 632] on span "現金五倍卷" at bounding box center [285, 623] width 195 height 26
type input "現金五倍卷"
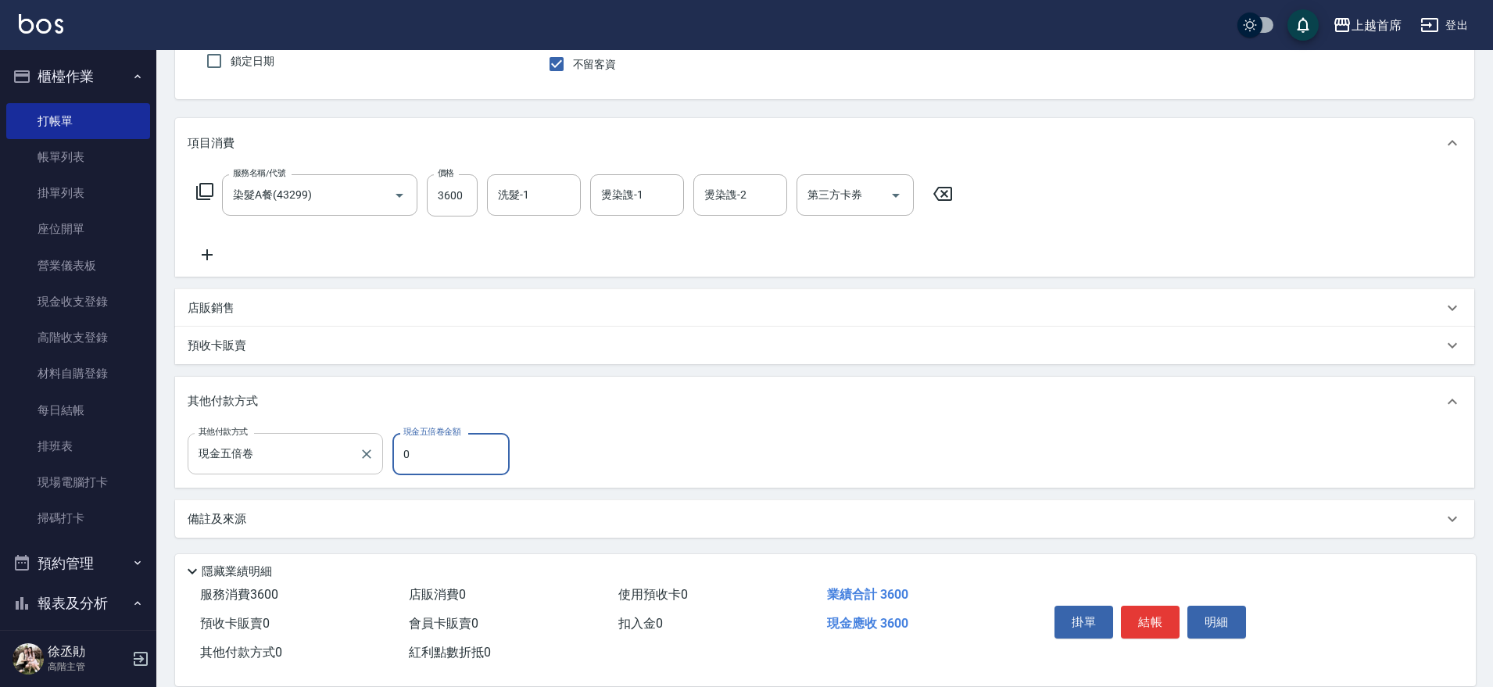
click at [233, 451] on input "現金五倍卷" at bounding box center [274, 453] width 158 height 27
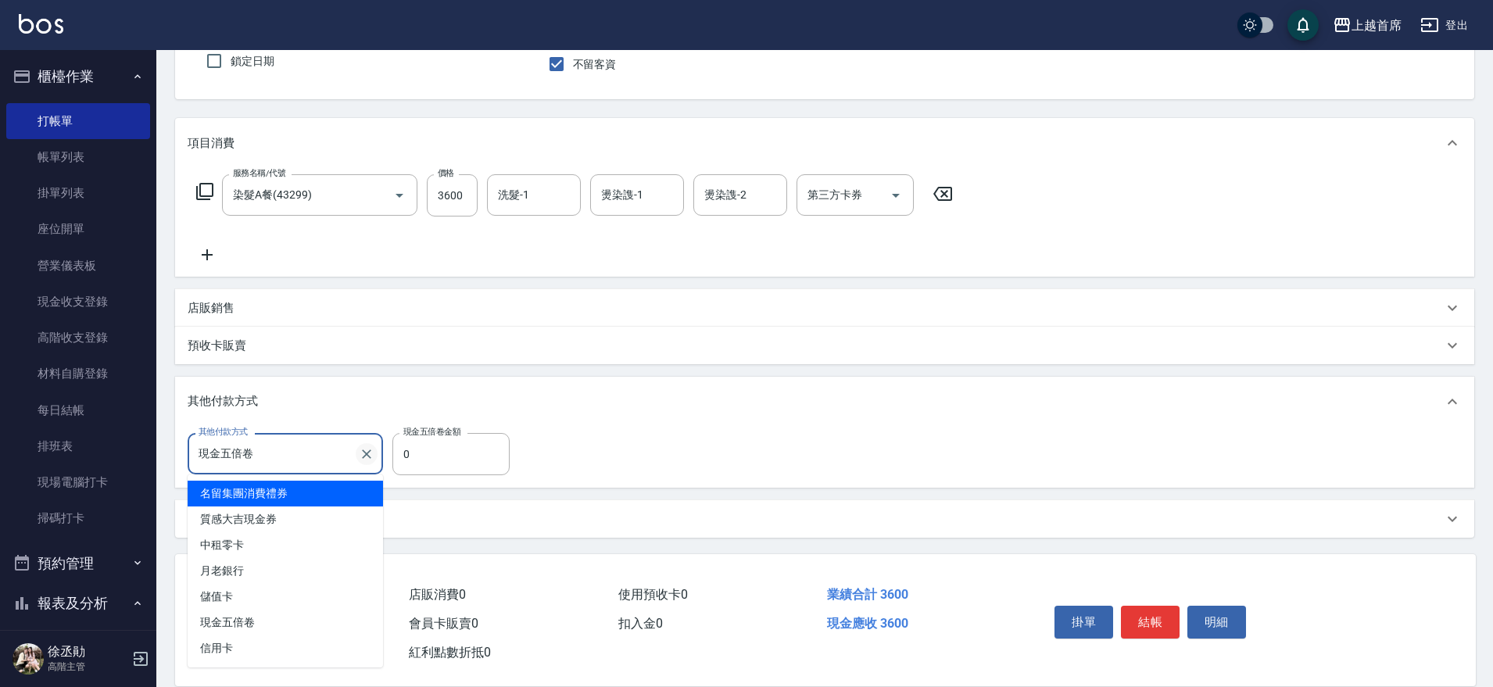
click at [368, 450] on icon "Clear" at bounding box center [367, 454] width 16 height 16
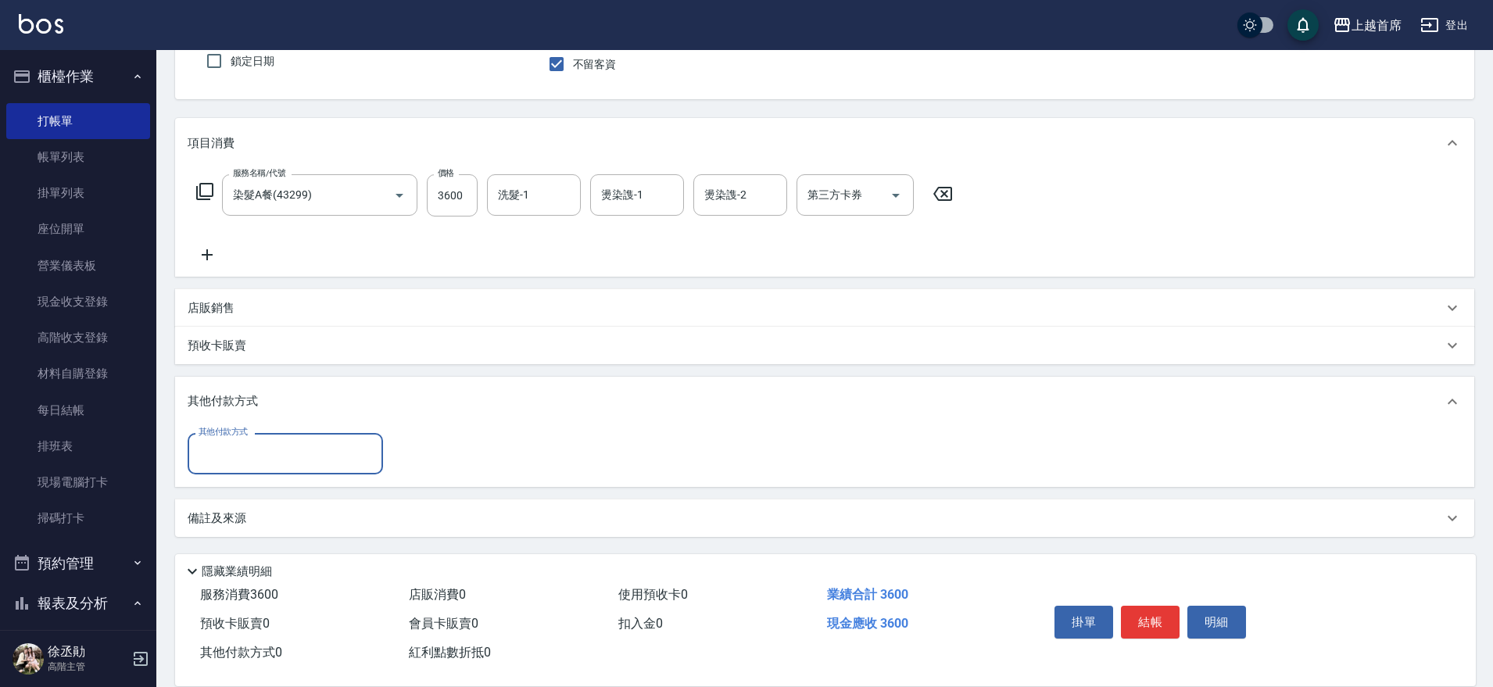
click at [285, 452] on input "其他付款方式" at bounding box center [285, 453] width 181 height 27
click at [282, 468] on div "其他付款方式" at bounding box center [285, 453] width 195 height 41
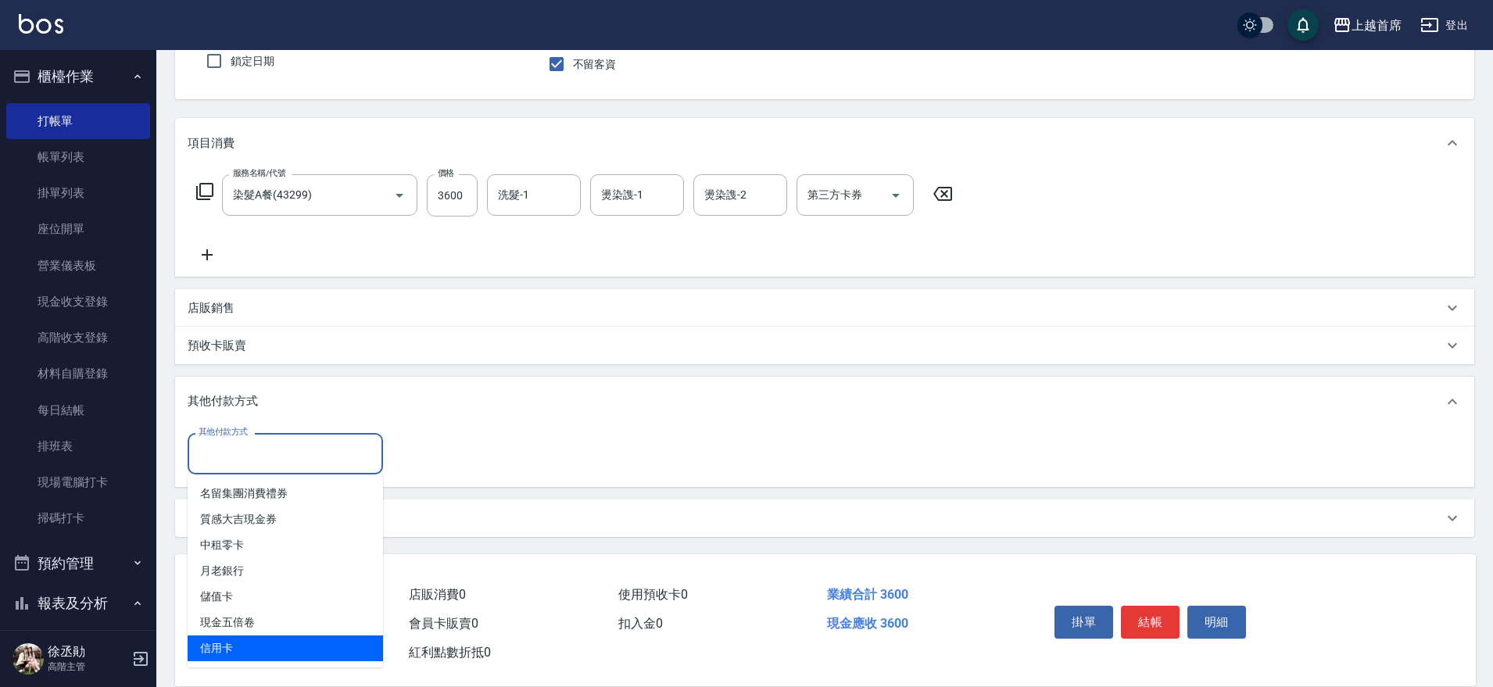
click at [256, 650] on span "信用卡" at bounding box center [285, 649] width 195 height 26
type input "信用卡"
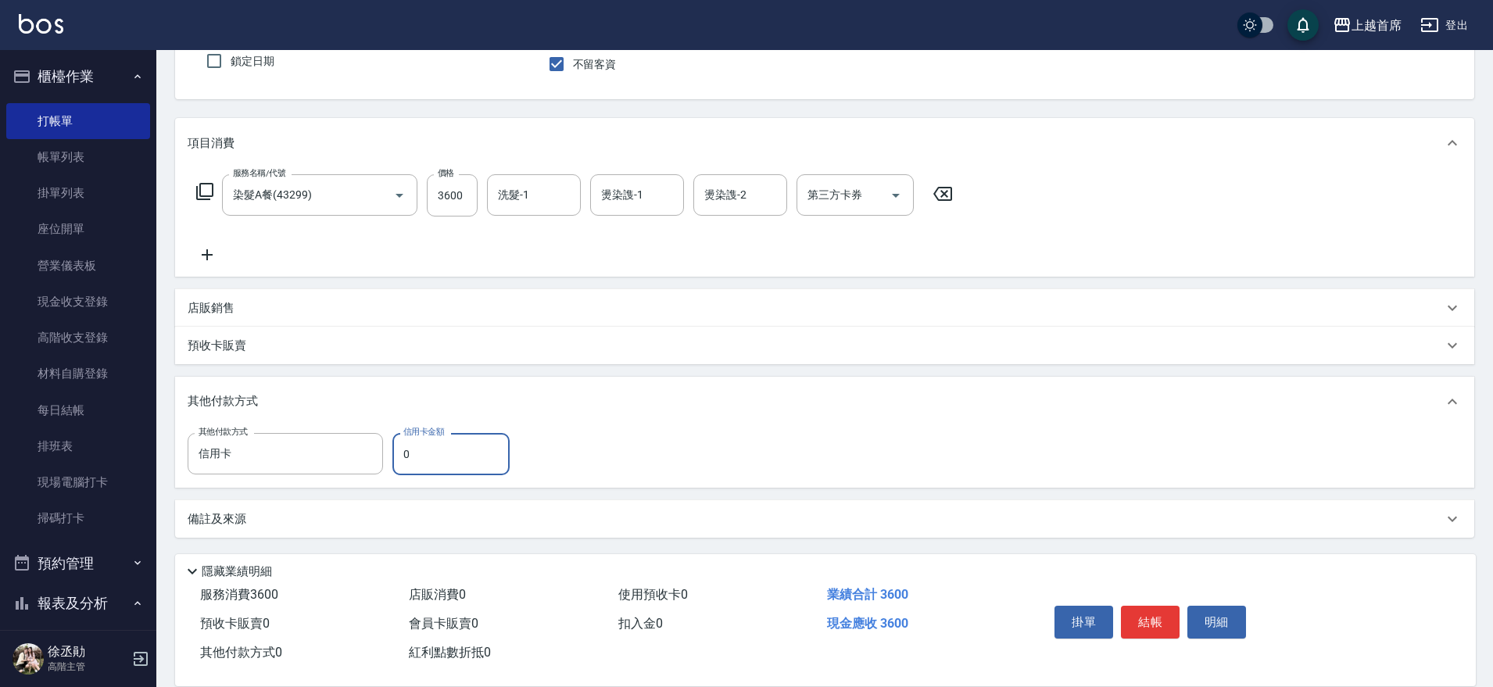
click at [439, 463] on input "0" at bounding box center [450, 454] width 117 height 42
type input "3600"
type input "[DATE] 15:04"
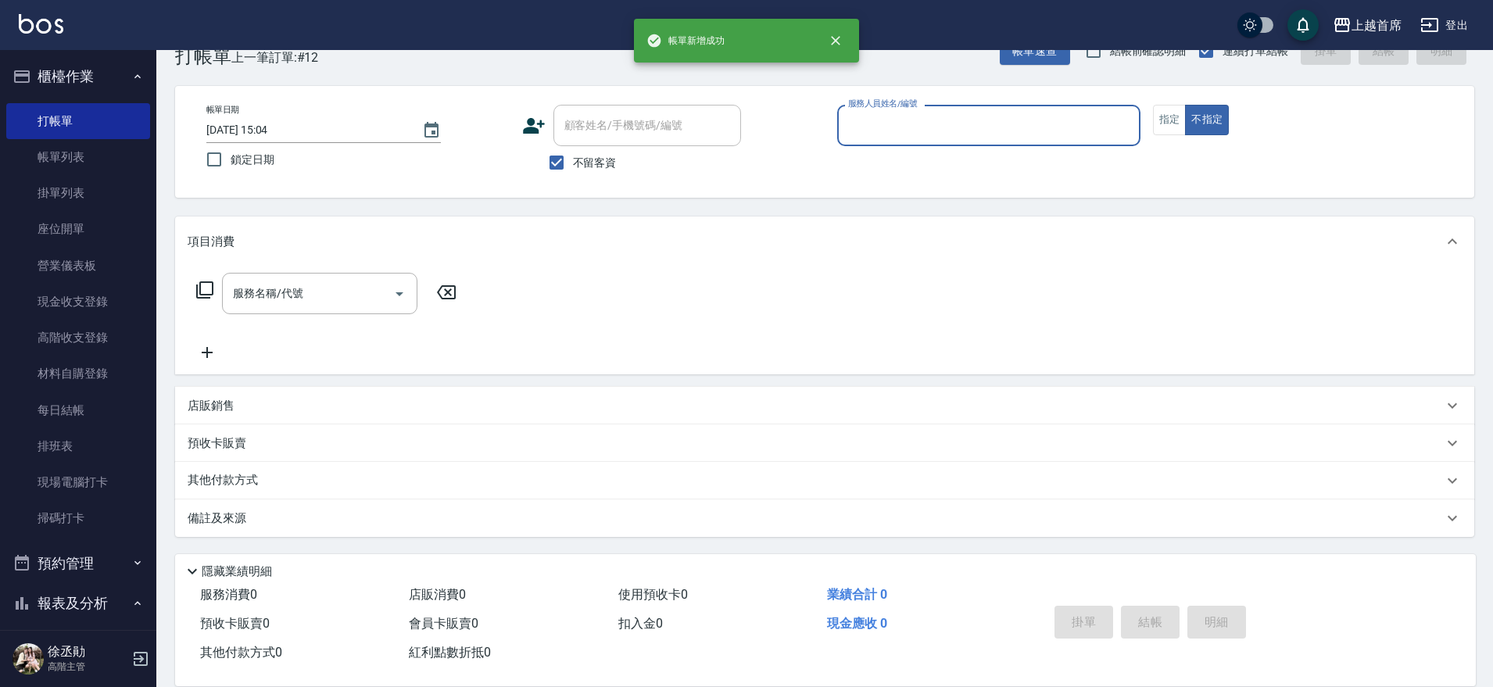
scroll to position [40, 0]
click at [57, 163] on link "帳單列表" at bounding box center [78, 157] width 144 height 36
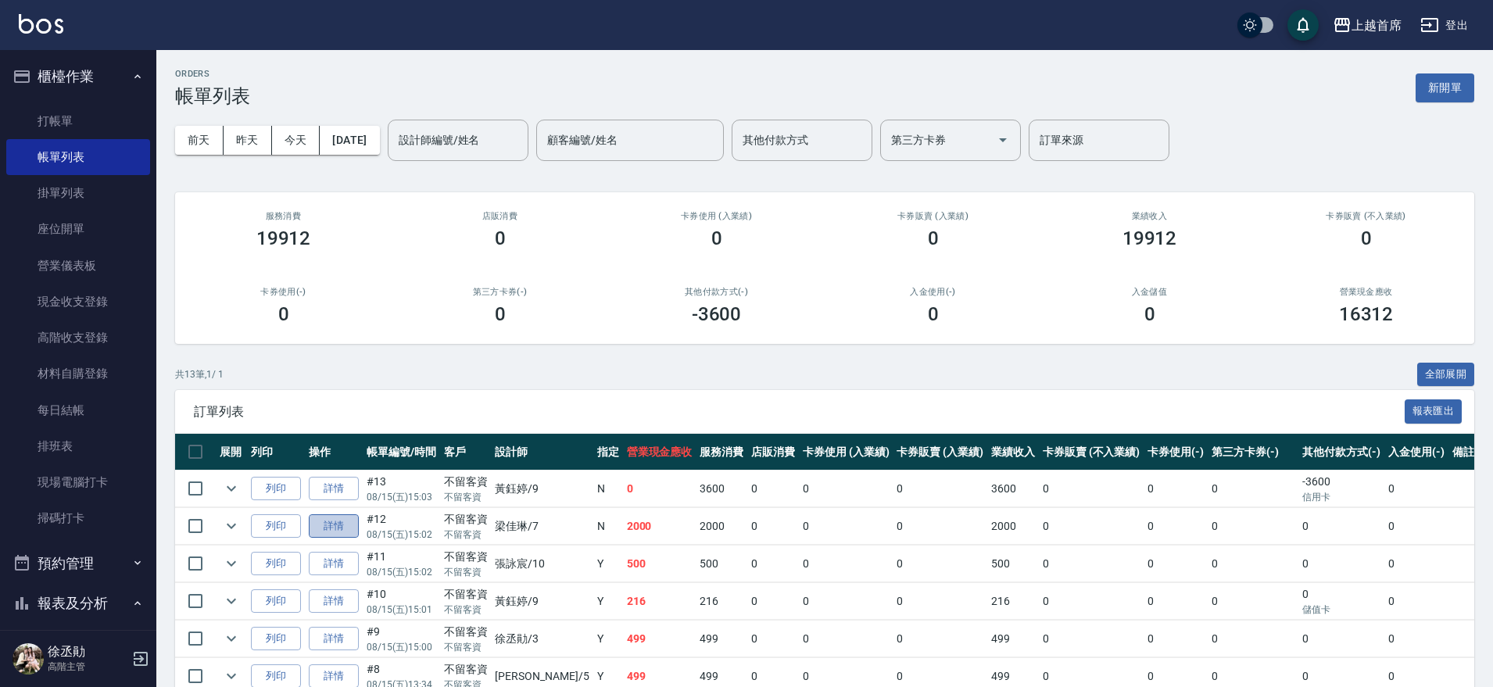
click at [346, 530] on link "詳情" at bounding box center [334, 526] width 50 height 24
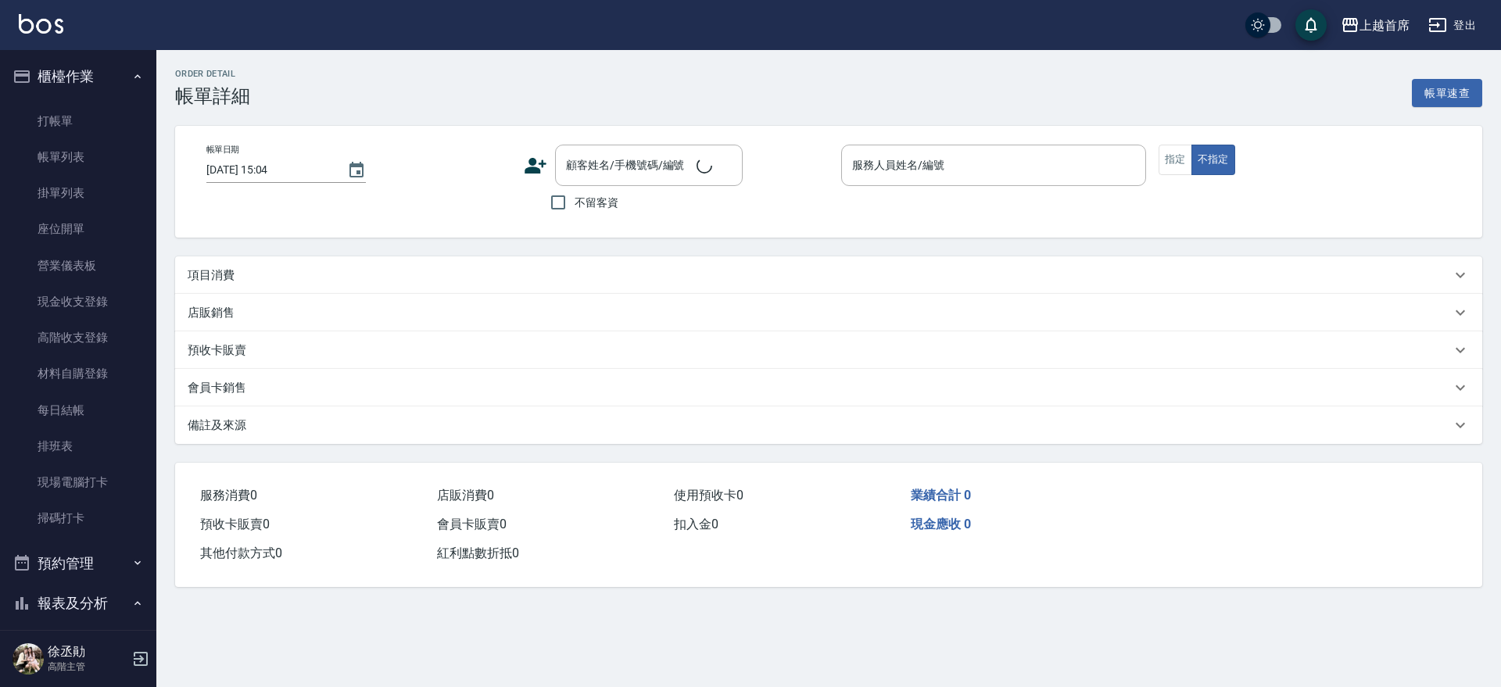
type input "[DATE] 15:02"
checkbox input "true"
type input "[PERSON_NAME]-7"
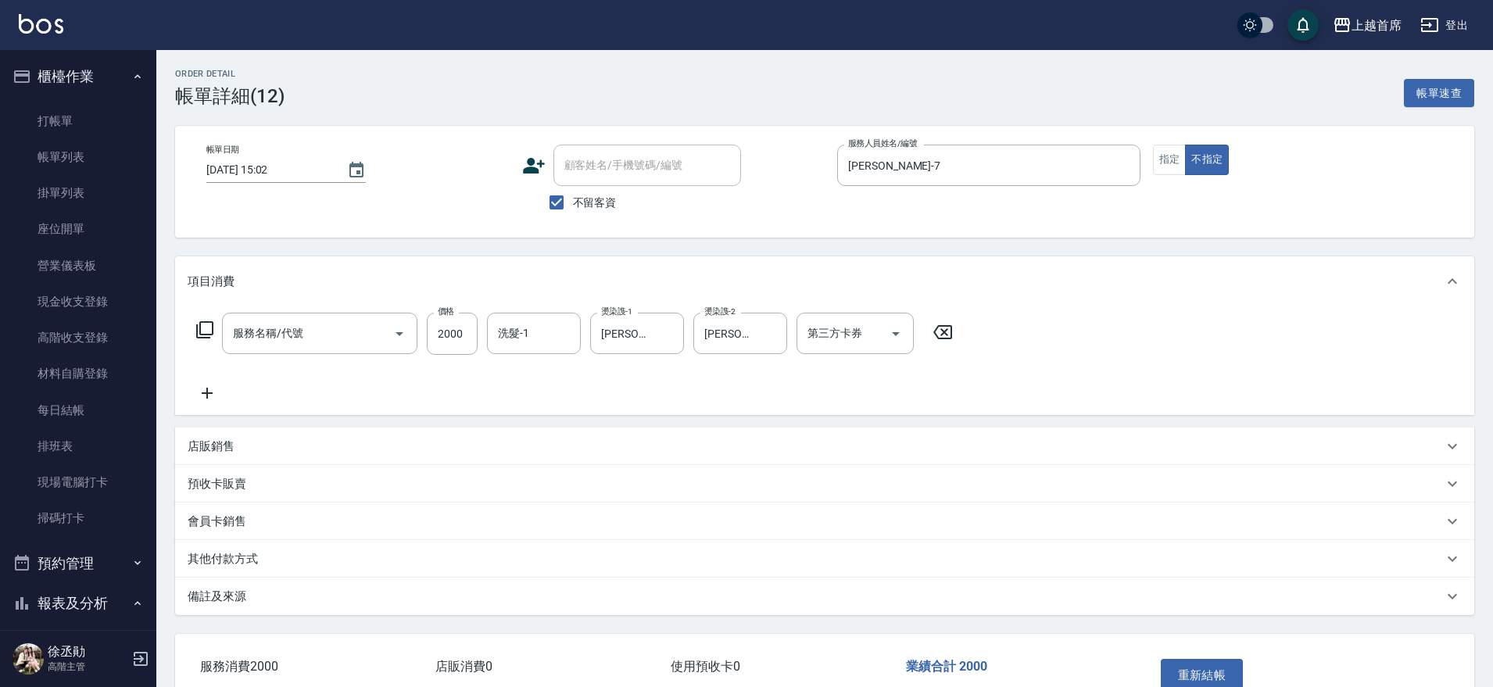
type input "染髮D餐(41899)"
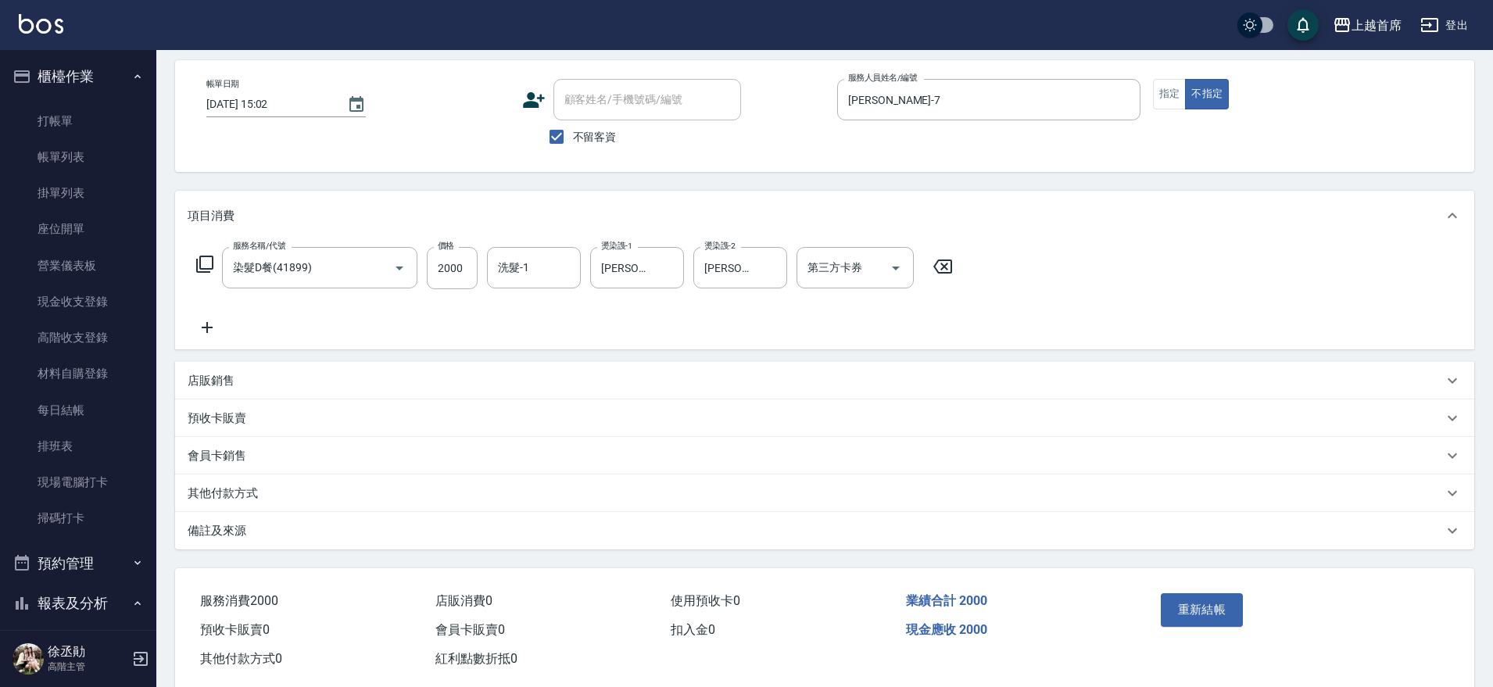
scroll to position [97, 0]
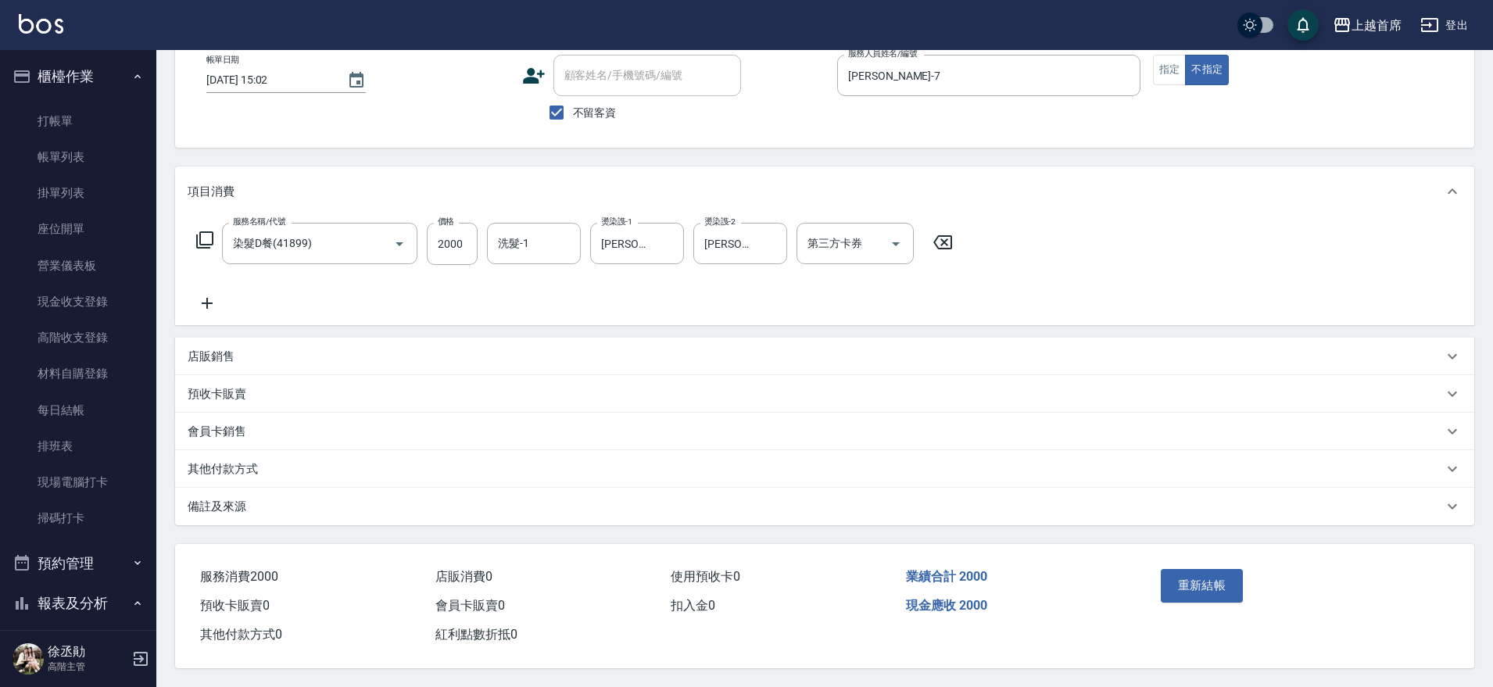
drag, startPoint x: 240, startPoint y: 457, endPoint x: 264, endPoint y: 517, distance: 64.9
click at [240, 461] on p "其他付款方式" at bounding box center [223, 469] width 70 height 16
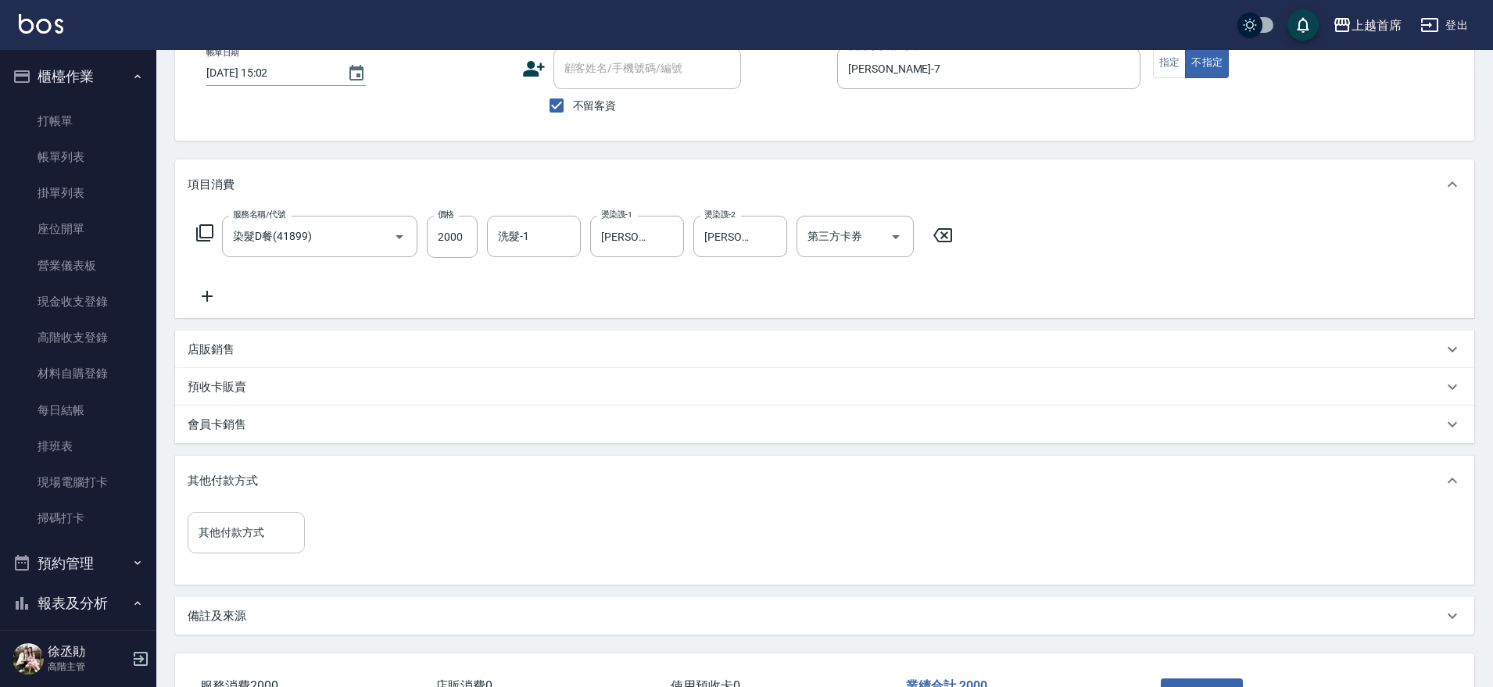
click at [261, 553] on div "其他付款方式" at bounding box center [246, 532] width 117 height 41
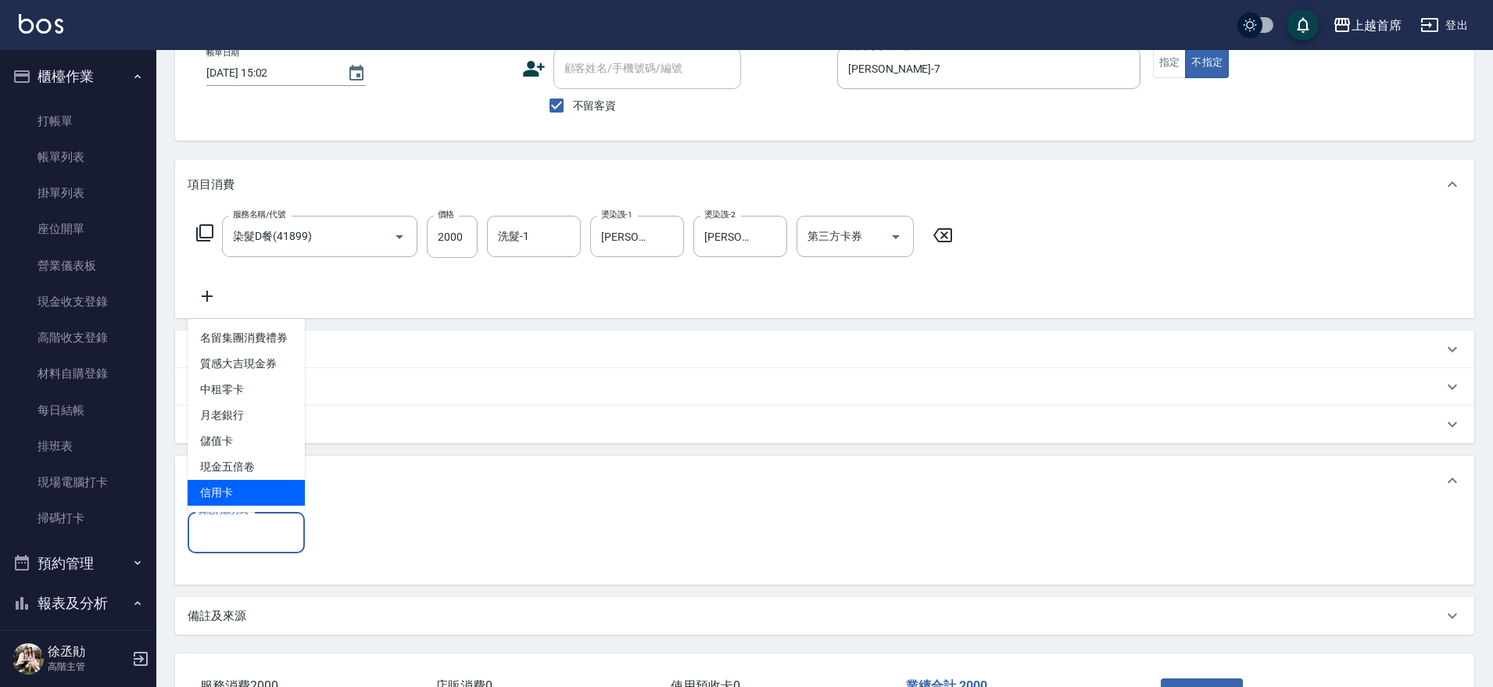
click at [251, 482] on span "信用卡" at bounding box center [246, 493] width 117 height 26
type input "信用卡"
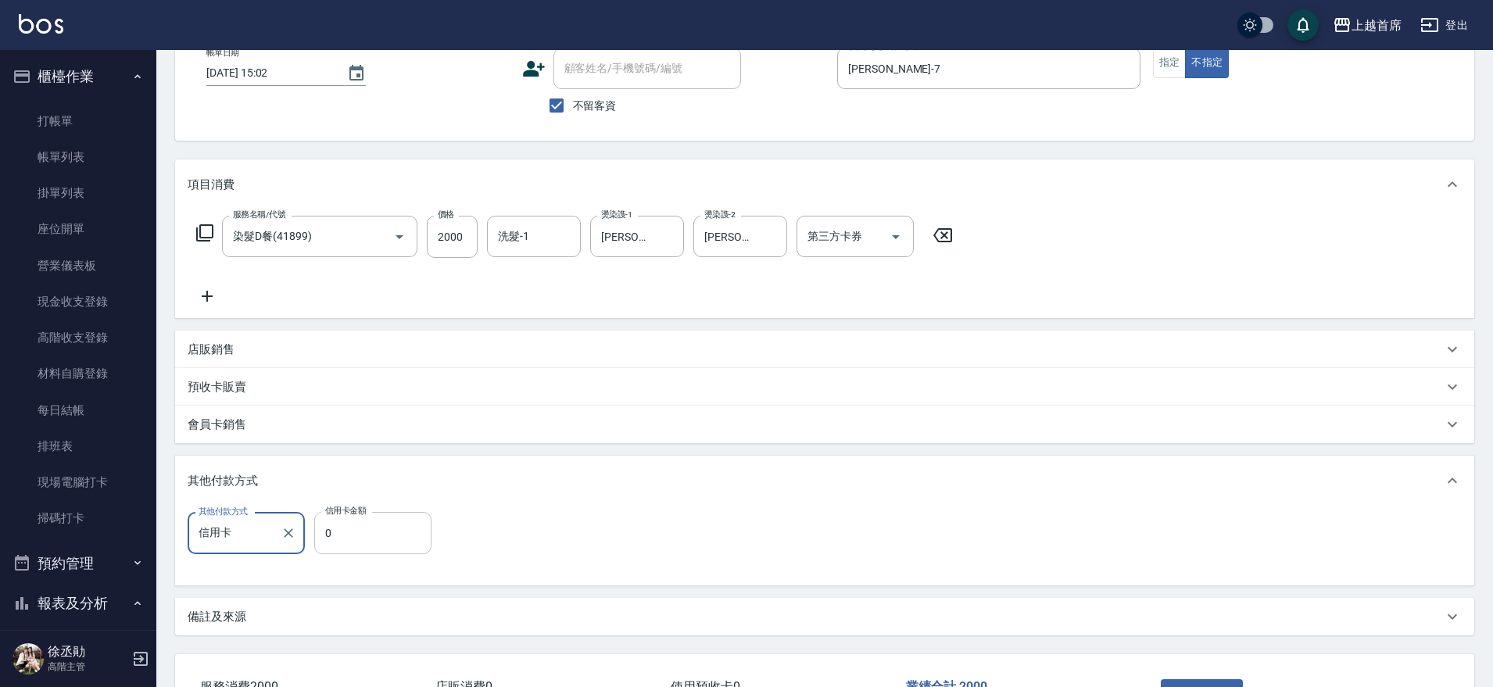
click at [390, 529] on input "0" at bounding box center [372, 533] width 117 height 42
type input "2000"
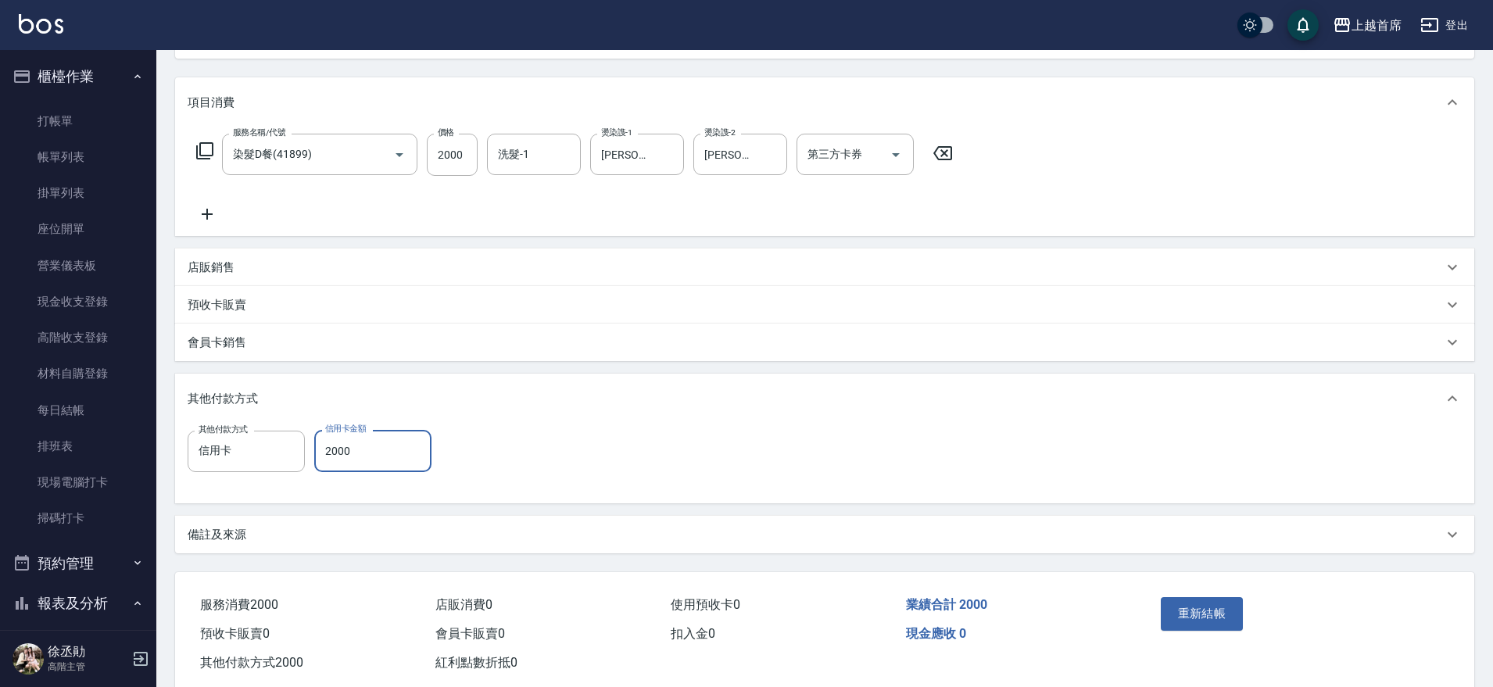
scroll to position [214, 0]
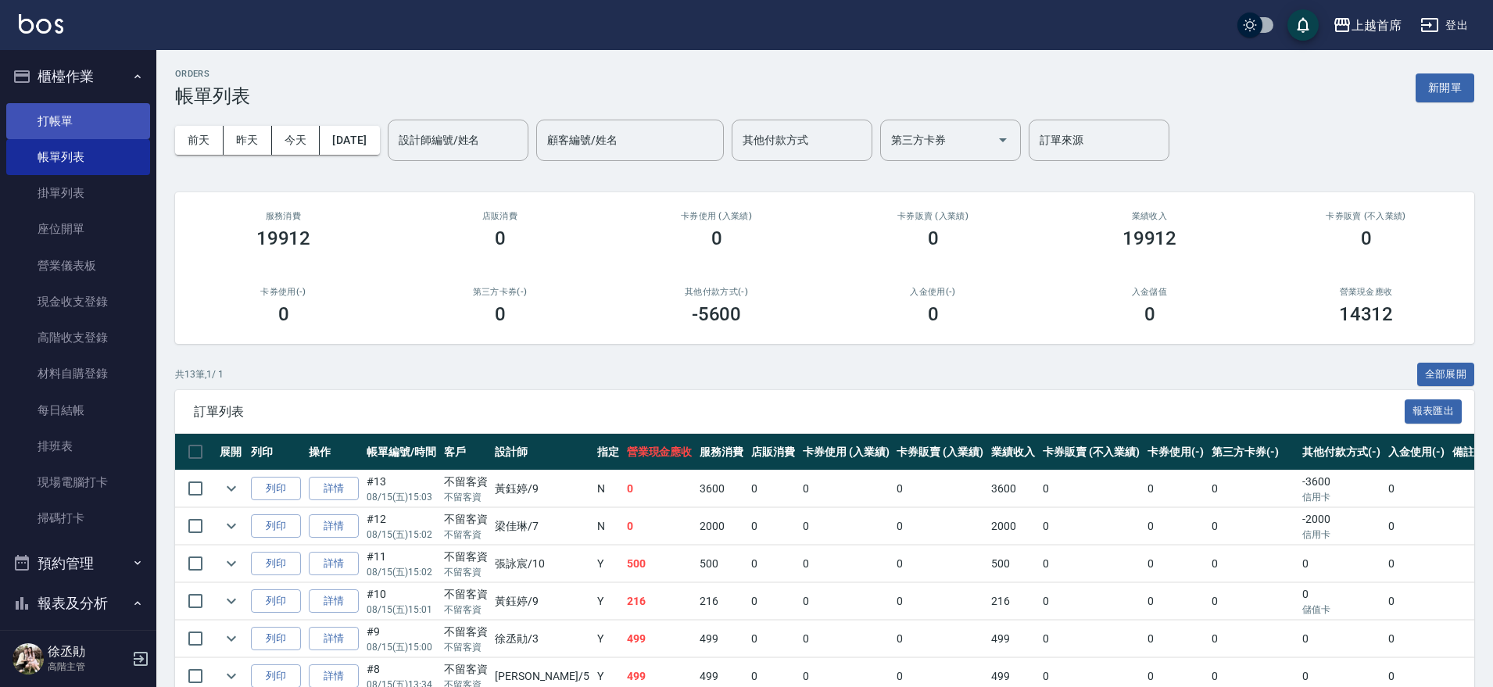
click at [50, 115] on link "打帳單" at bounding box center [78, 121] width 144 height 36
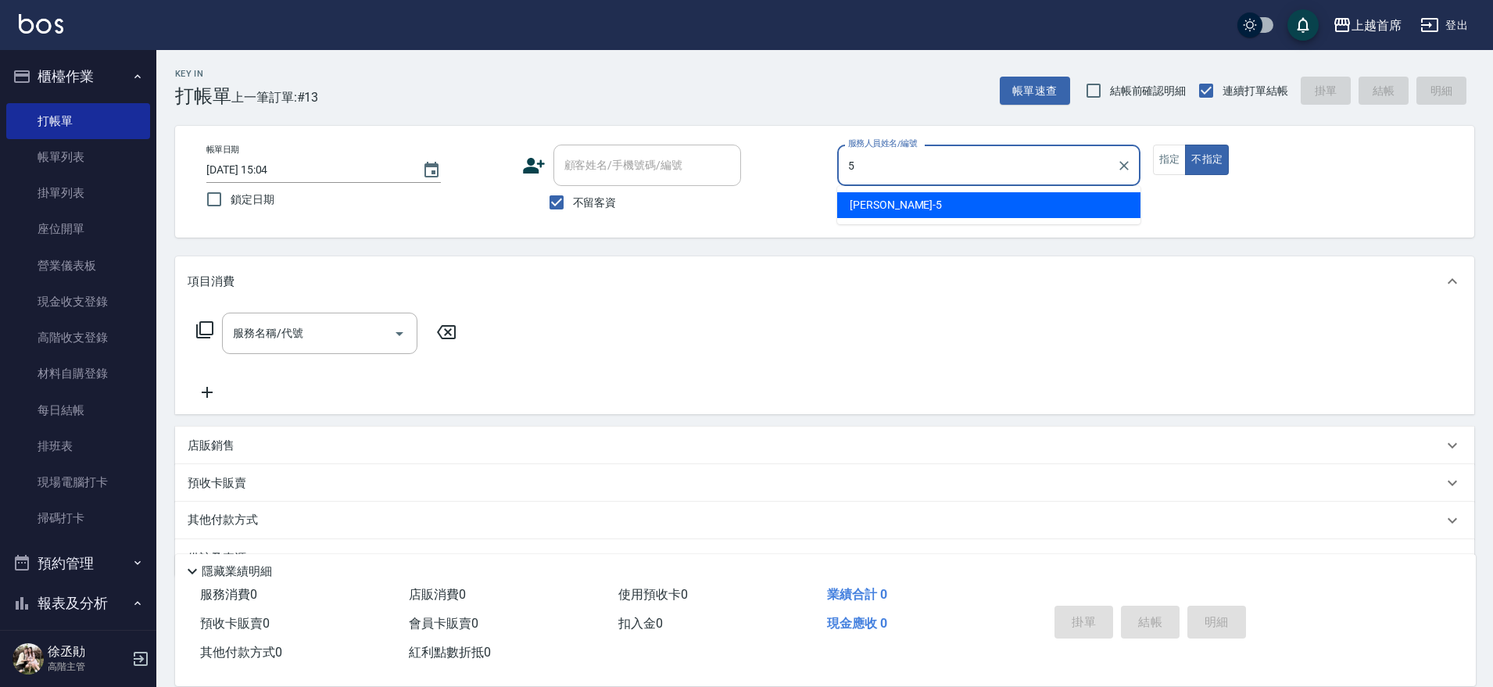
type input "[PERSON_NAME]-5"
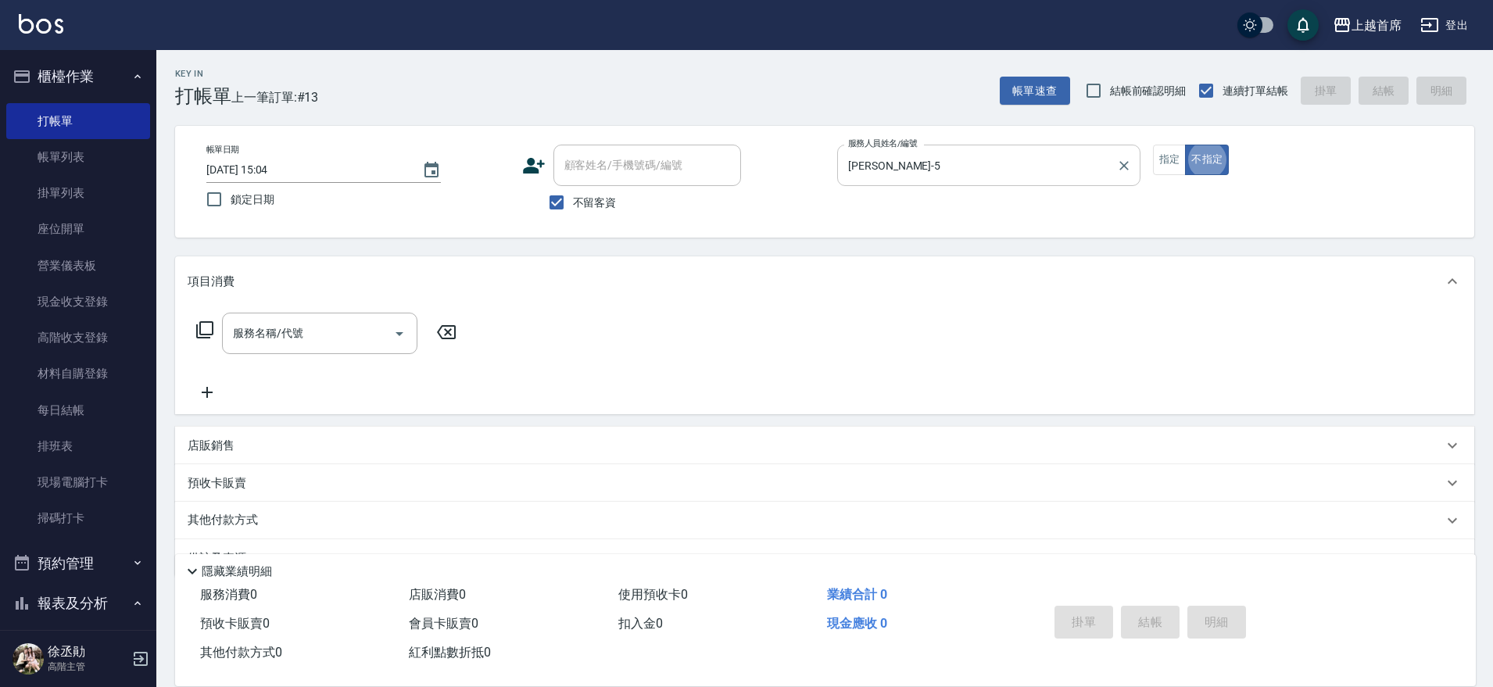
type button "false"
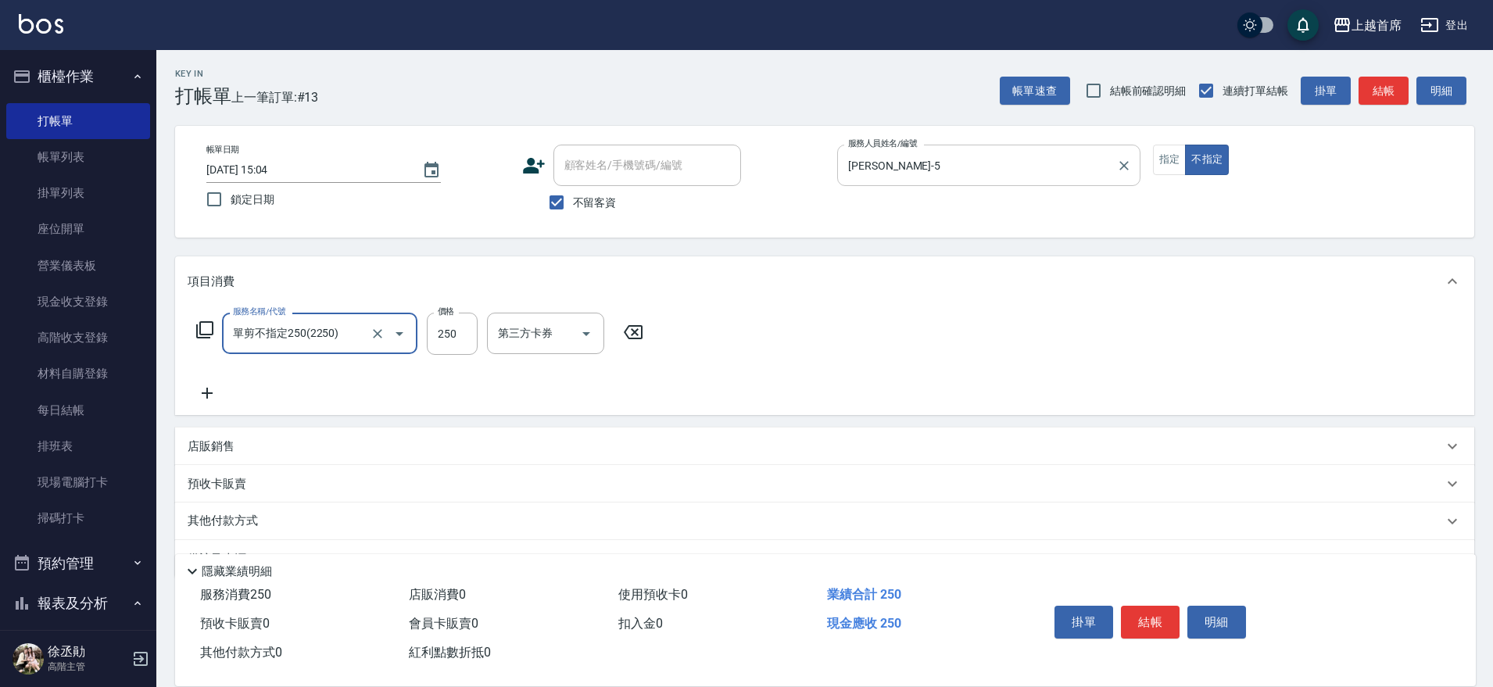
type input "單剪不指定250(2250)"
click at [305, 524] on div "其他付款方式" at bounding box center [816, 521] width 1256 height 17
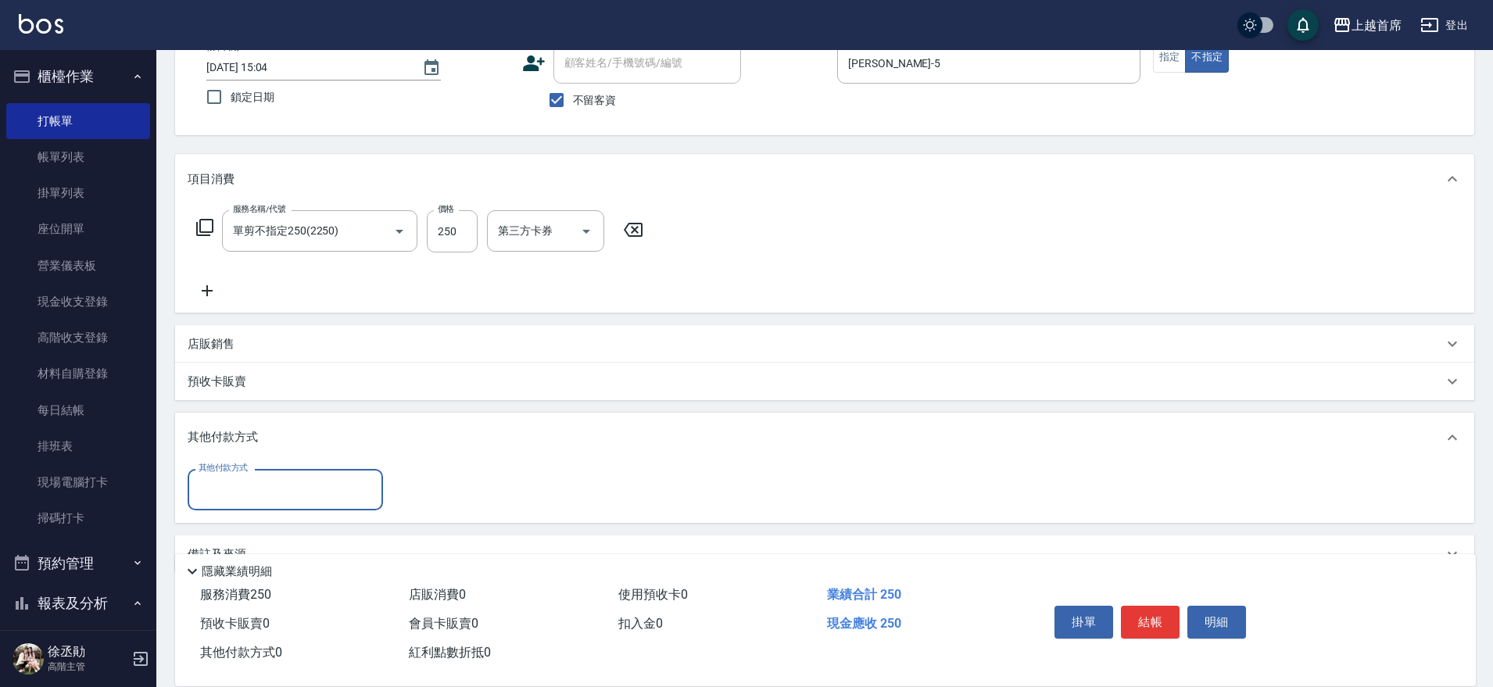
scroll to position [138, 0]
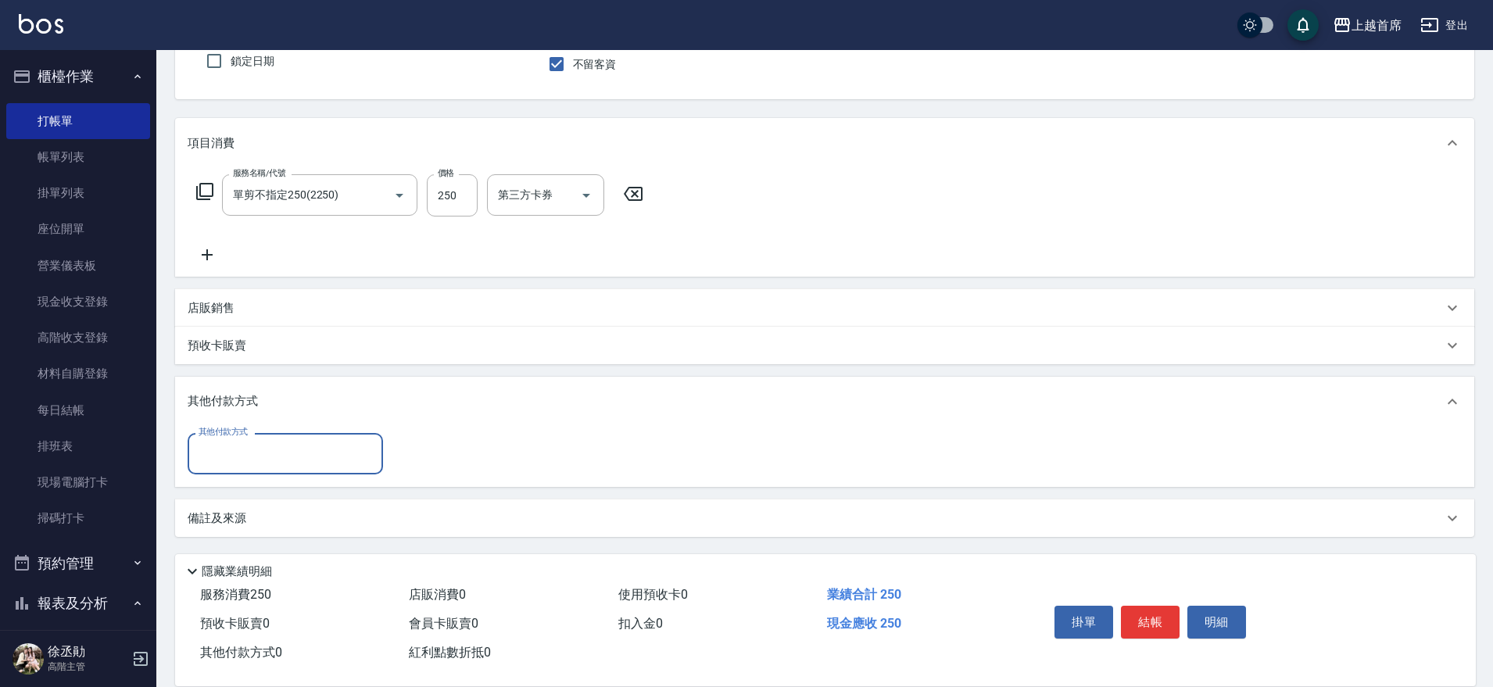
click at [303, 454] on input "其他付款方式" at bounding box center [285, 453] width 181 height 27
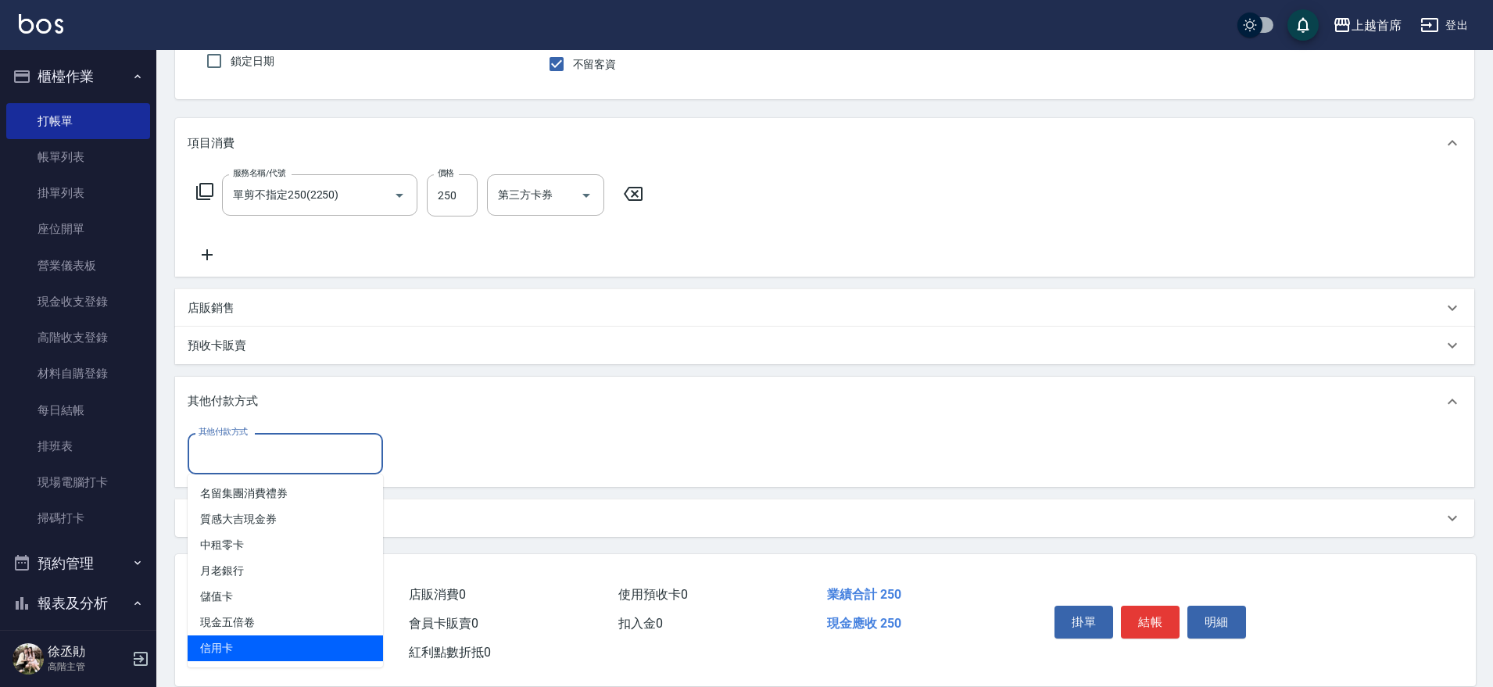
click at [296, 647] on span "信用卡" at bounding box center [285, 649] width 195 height 26
type input "信用卡"
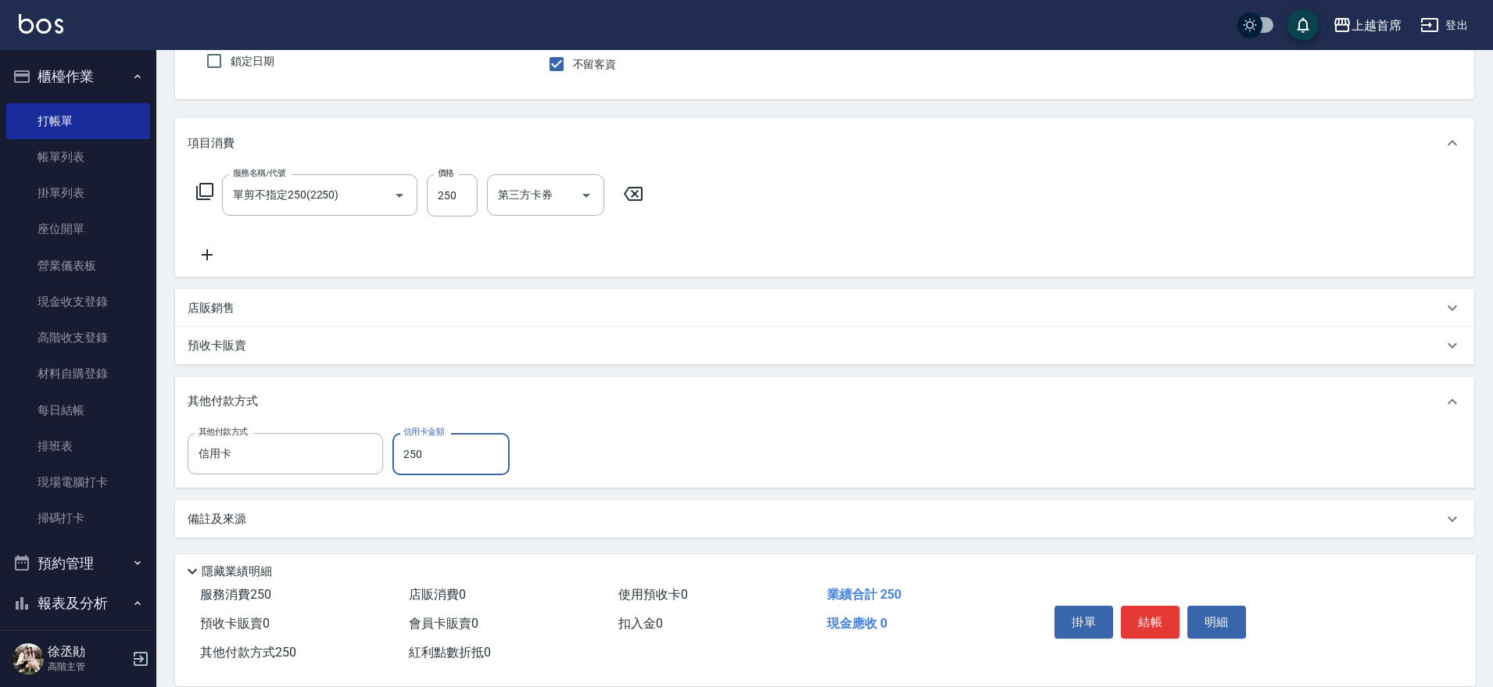
type input "250"
type input "[DATE] 15:05"
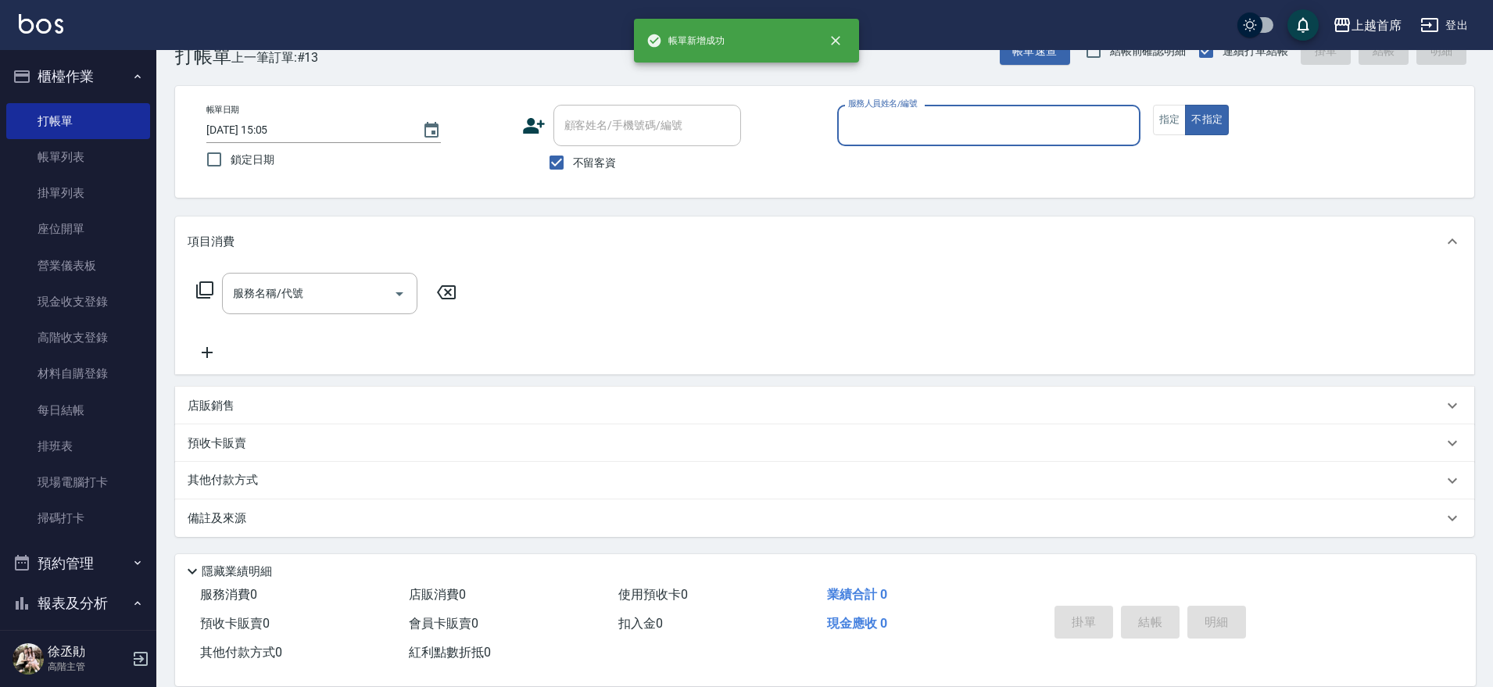
scroll to position [40, 0]
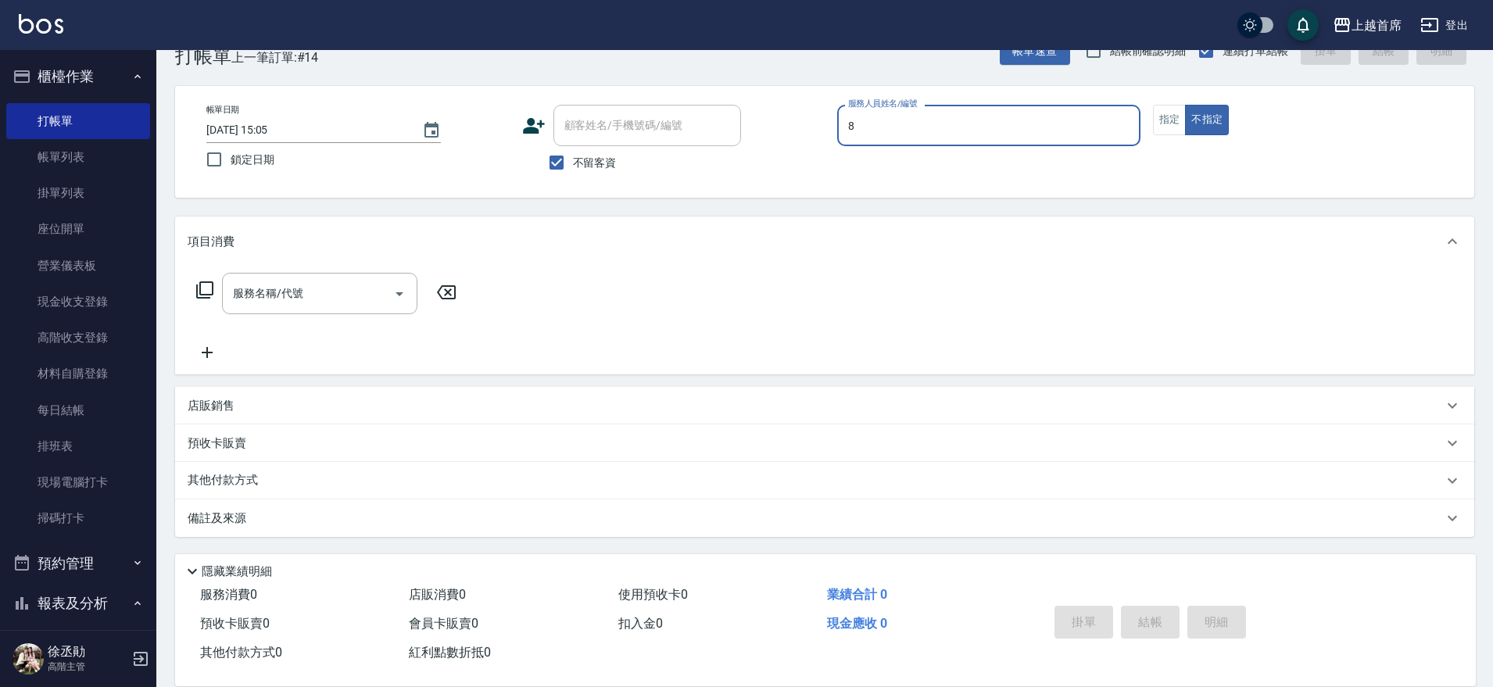
type input "[PERSON_NAME]好-8"
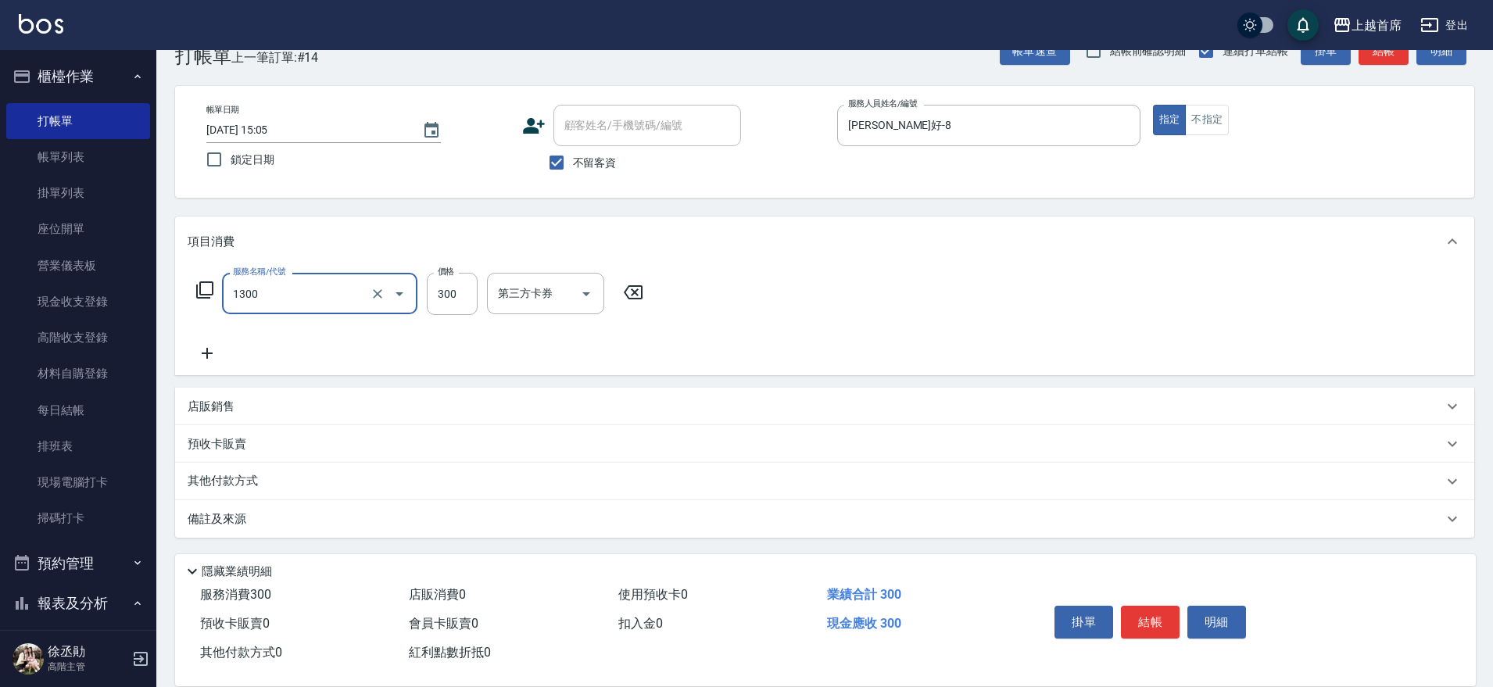
type input "洗髮(1300)"
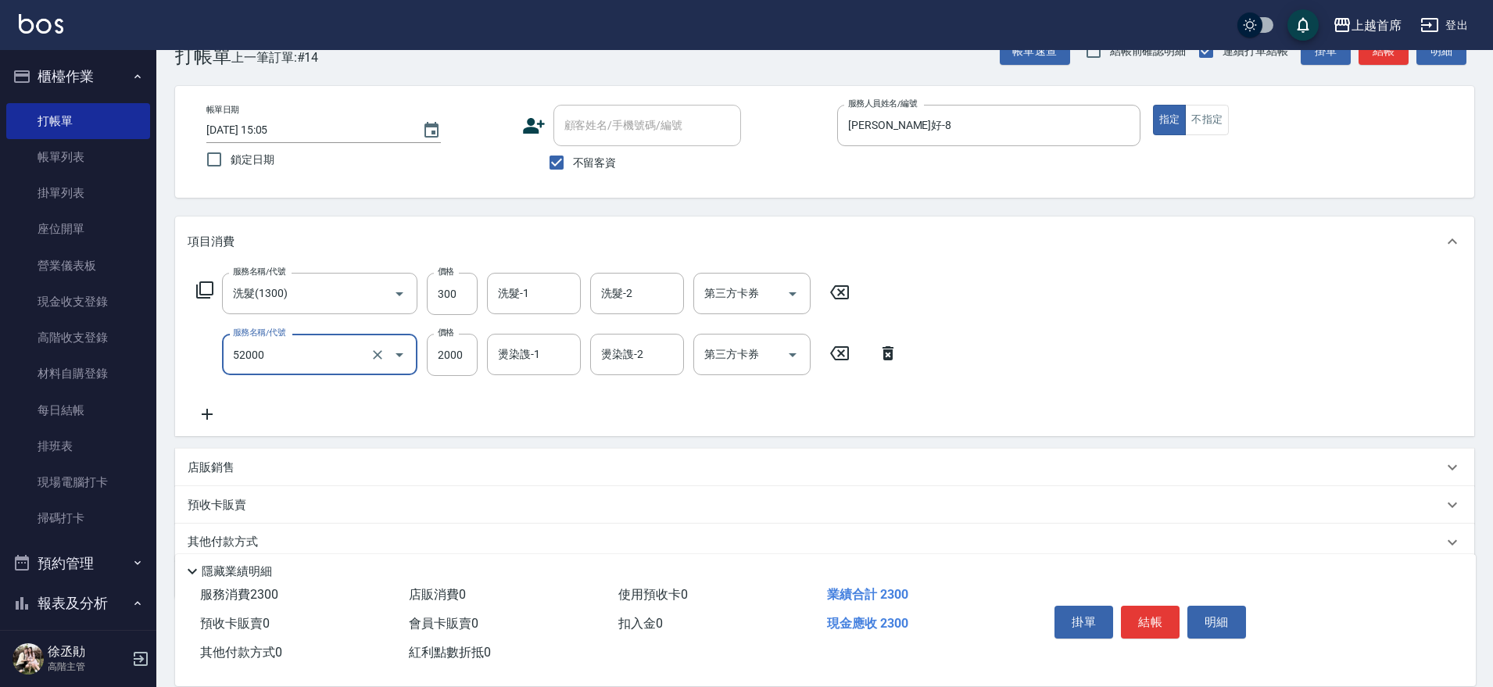
type input "黑耀光護髮(52000)"
type input "8400"
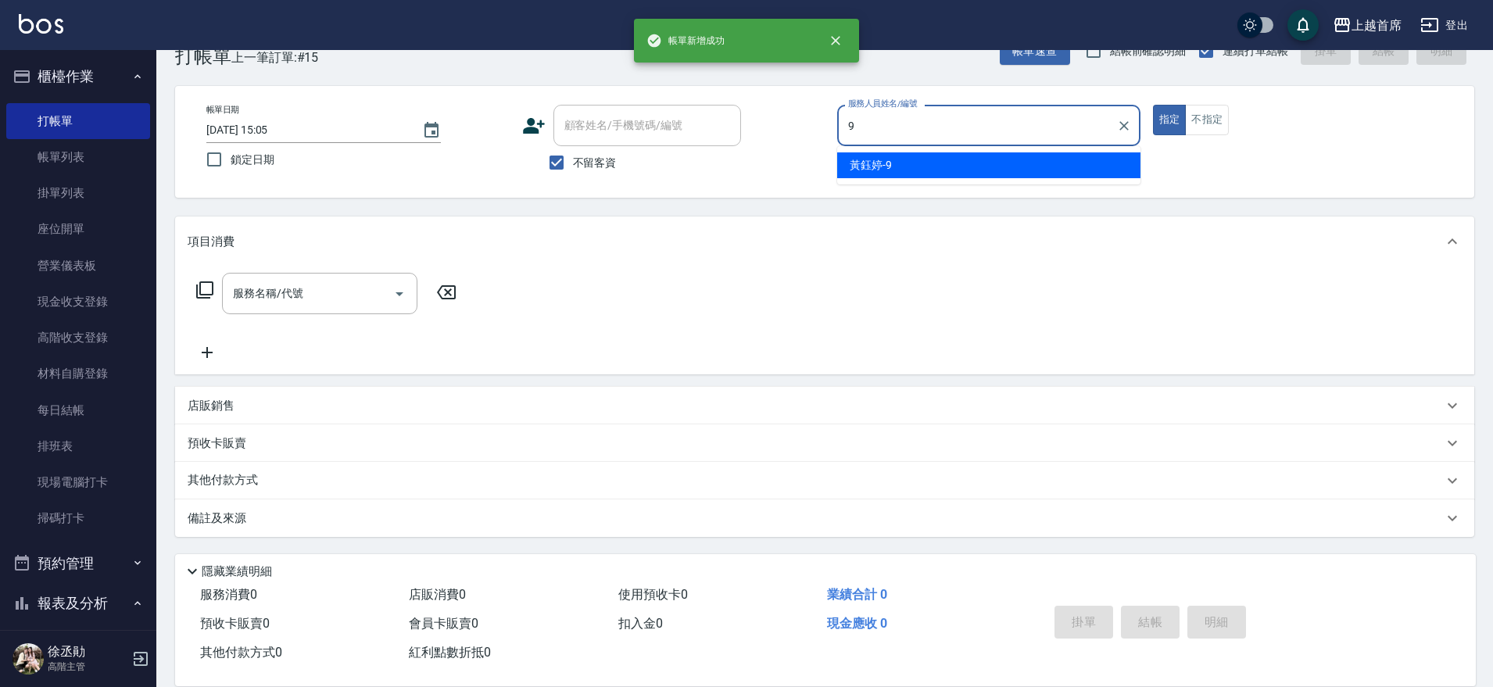
type input "[PERSON_NAME]-9"
type button "true"
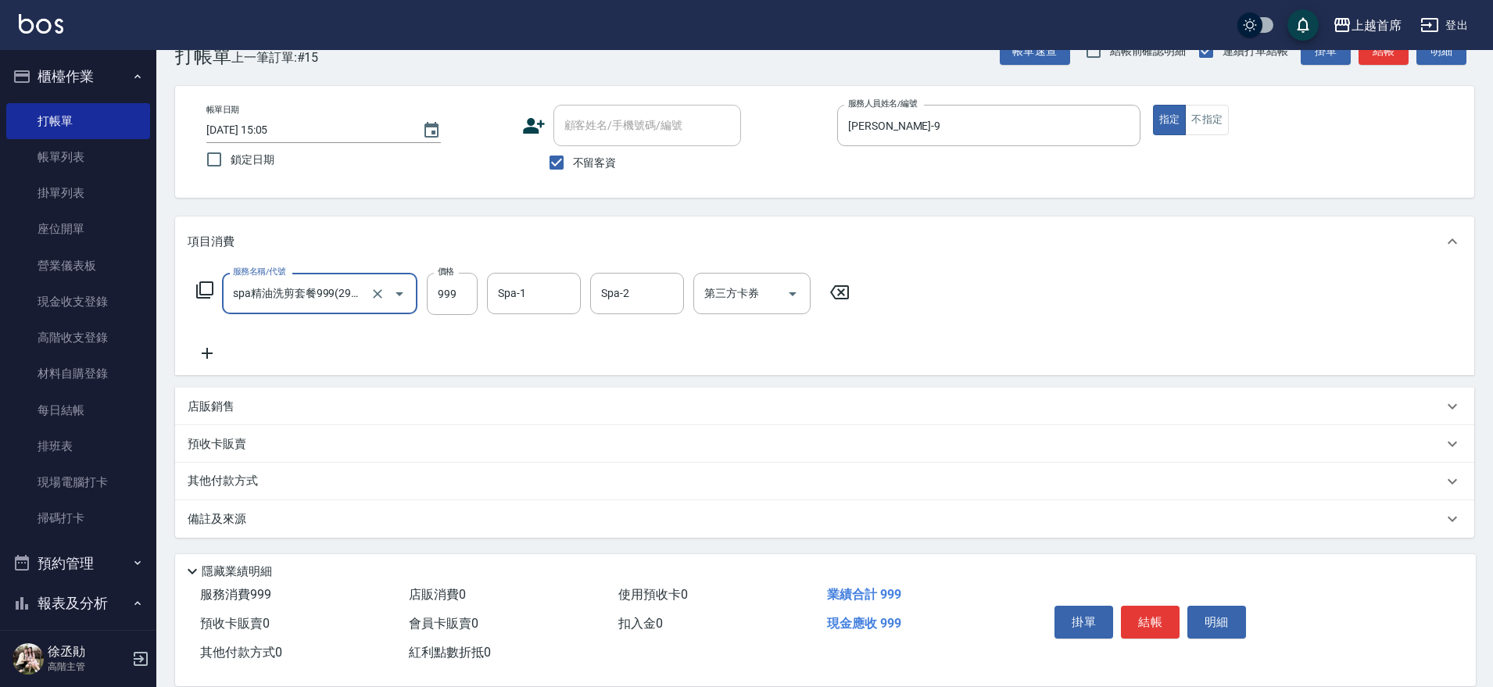
type input "spa精油洗剪套餐999(2999)"
type input "949"
type input "[PERSON_NAME]-23"
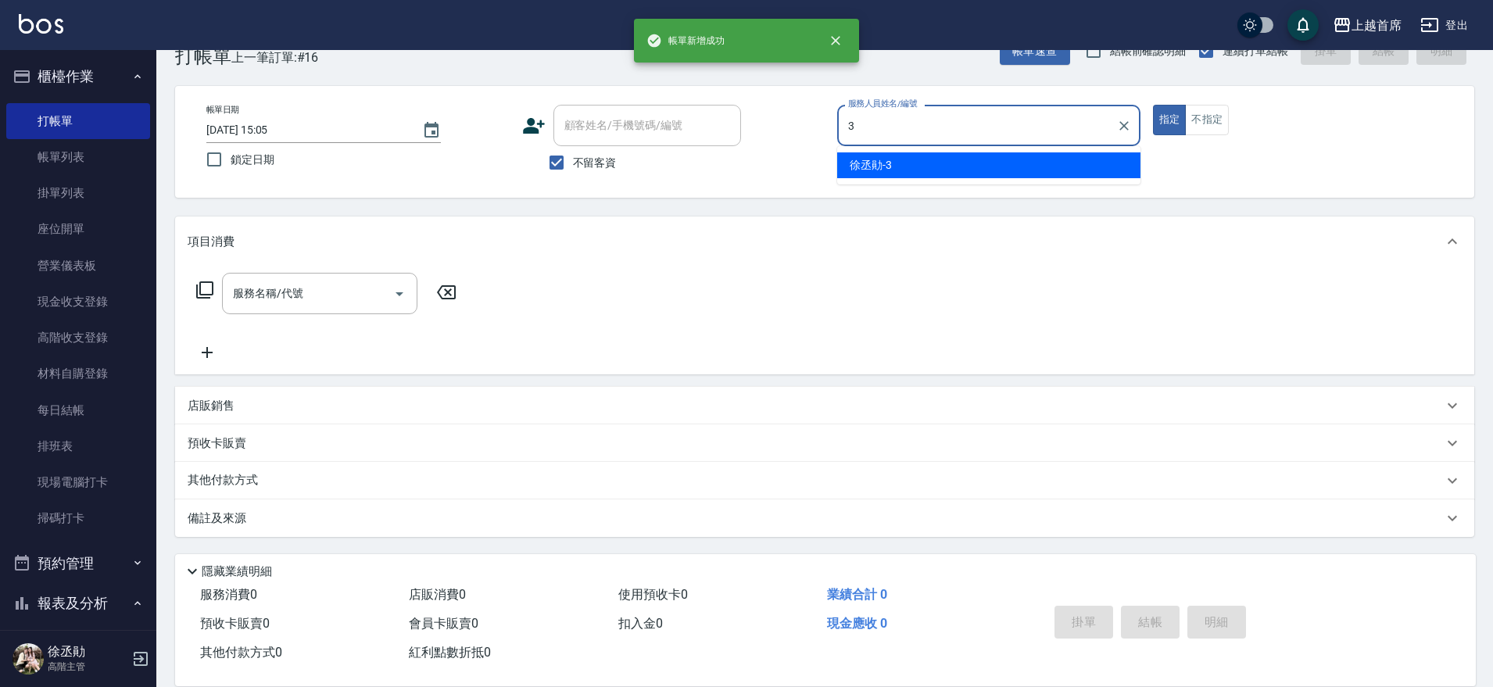
type input "[PERSON_NAME]-3"
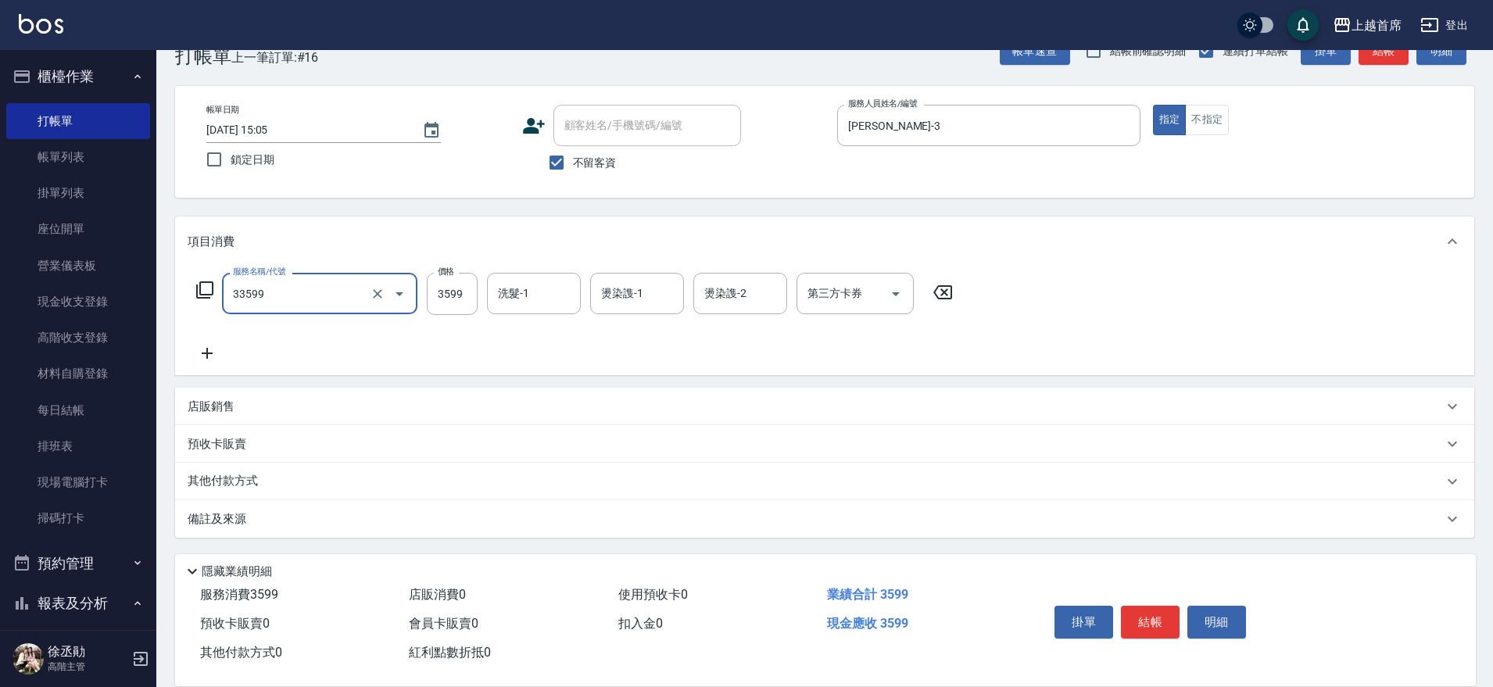
type input "燙髮B餐(33599)"
type input "3500"
type input "4"
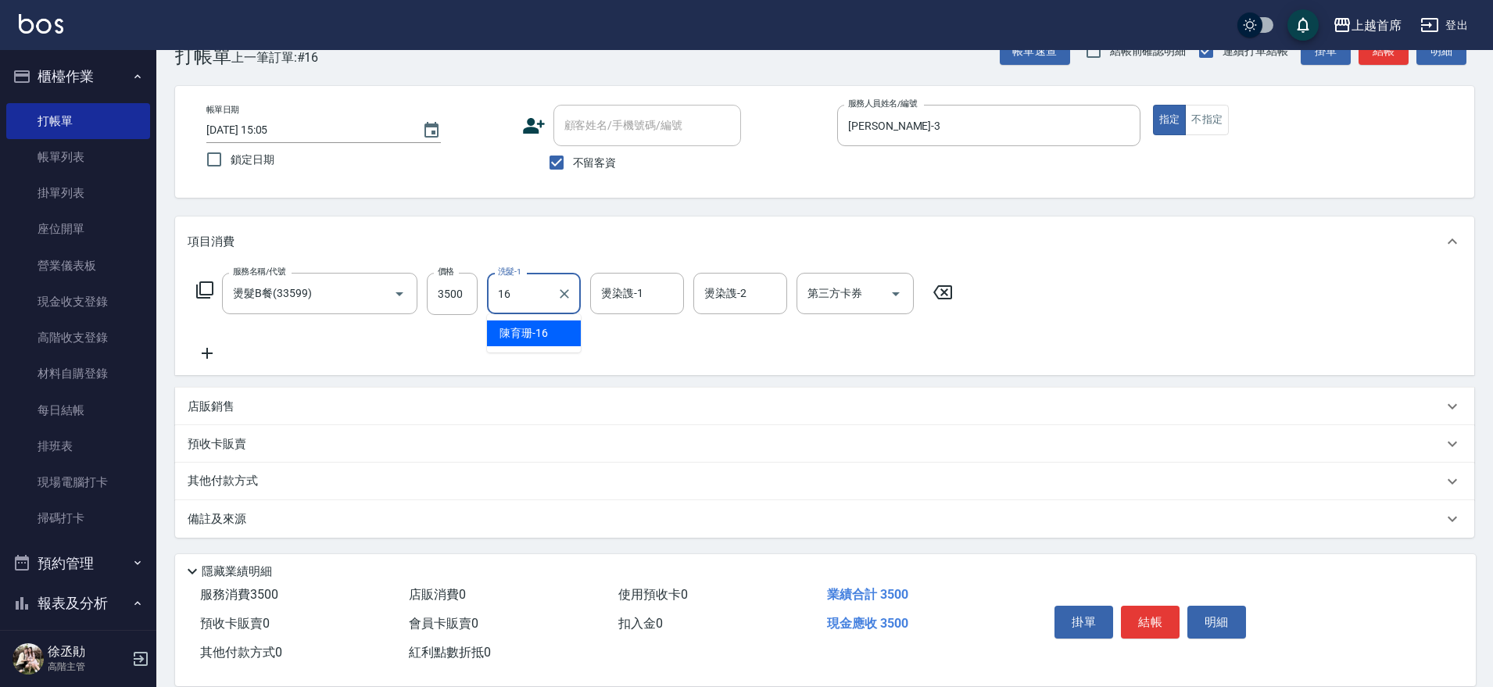
type input "[PERSON_NAME]-16"
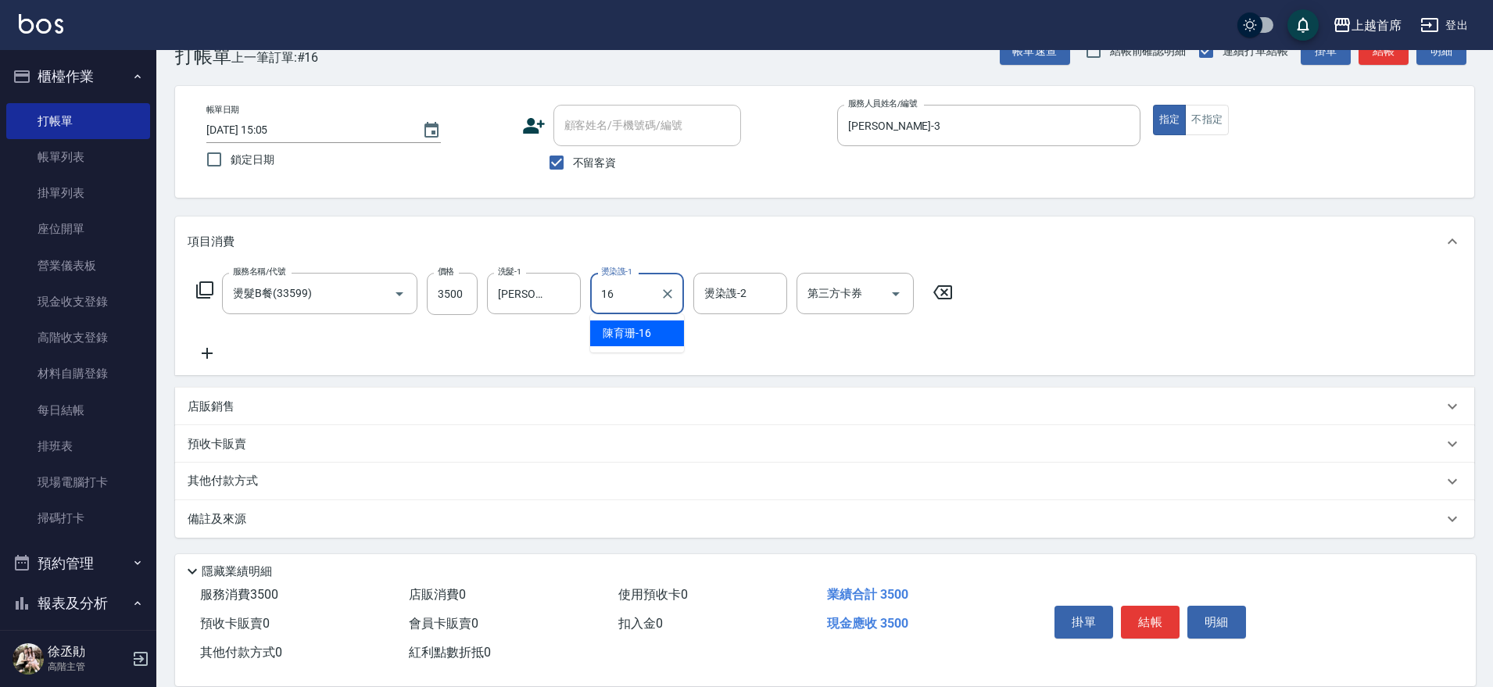
type input "[PERSON_NAME]-16"
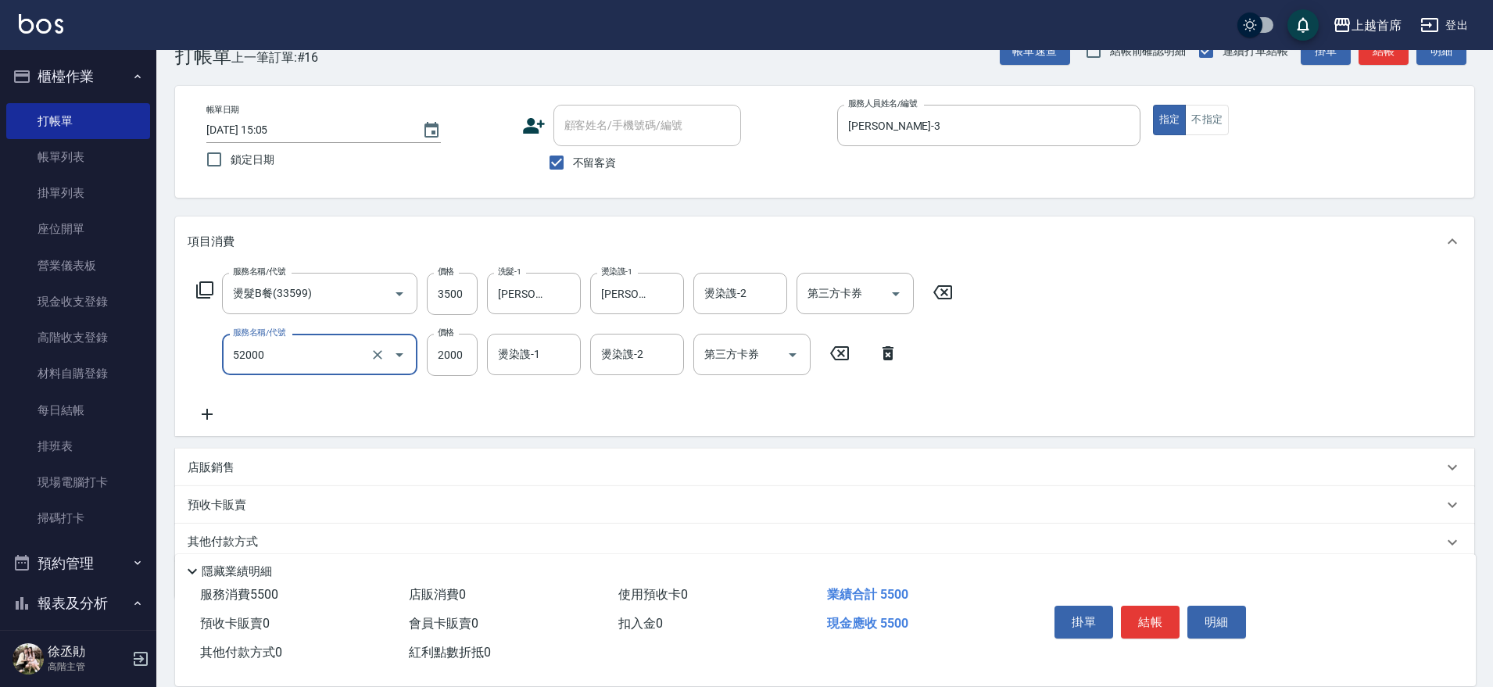
type input "黑耀光護髮(52000)"
type input "1120"
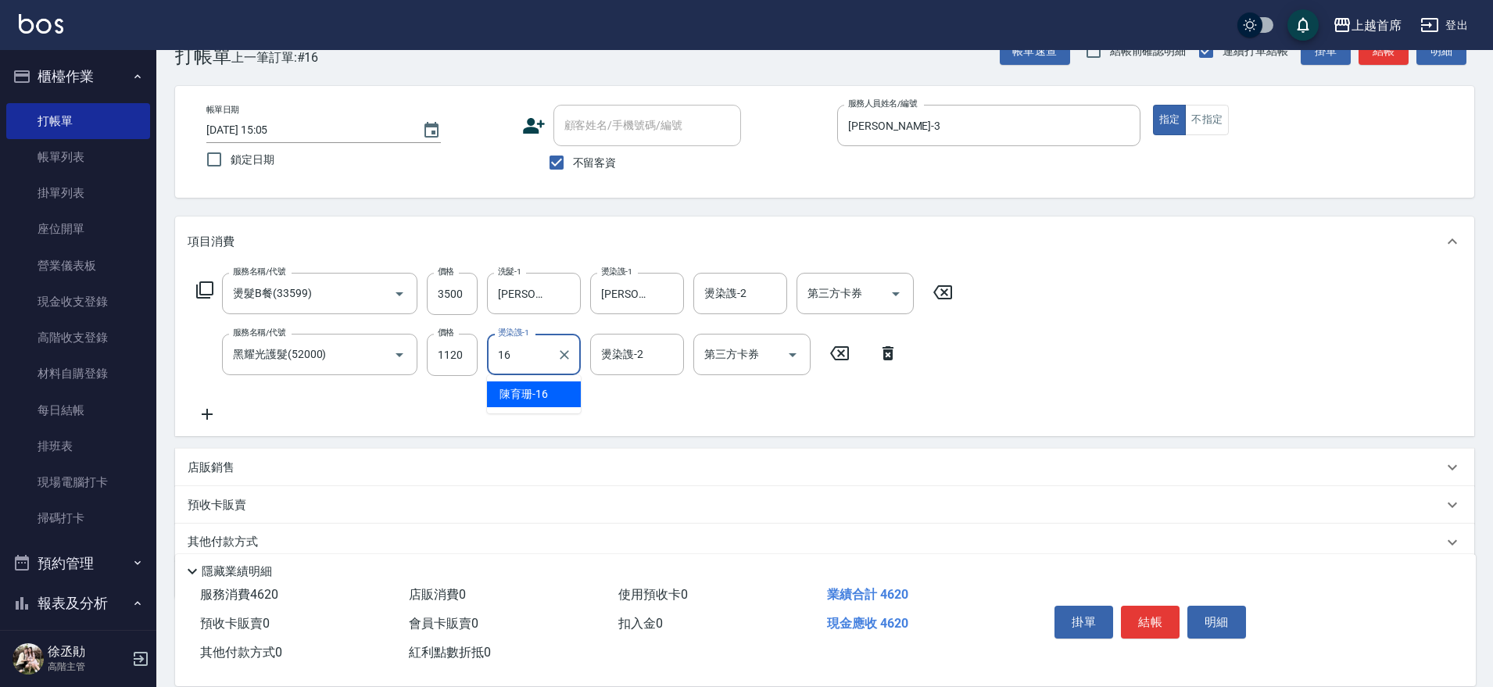
type input "[PERSON_NAME]-16"
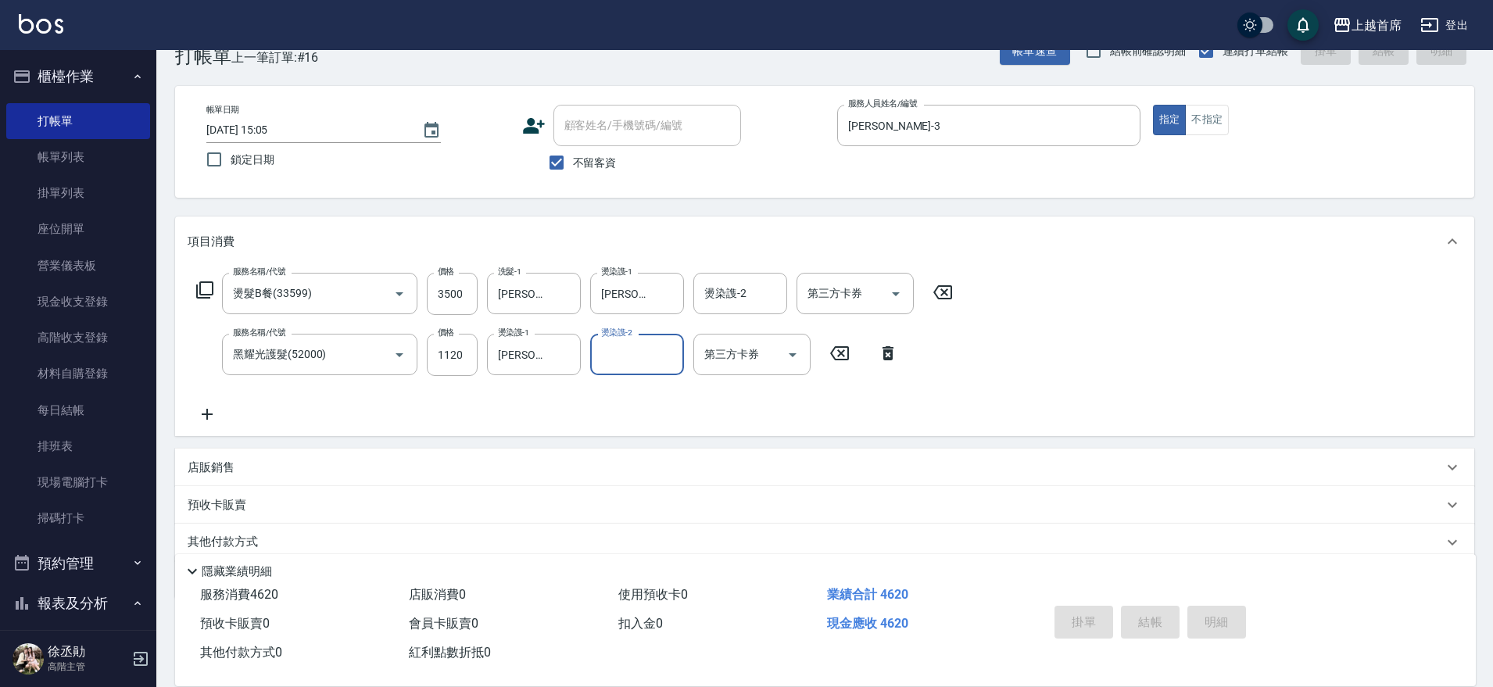
type input "[DATE] 15:06"
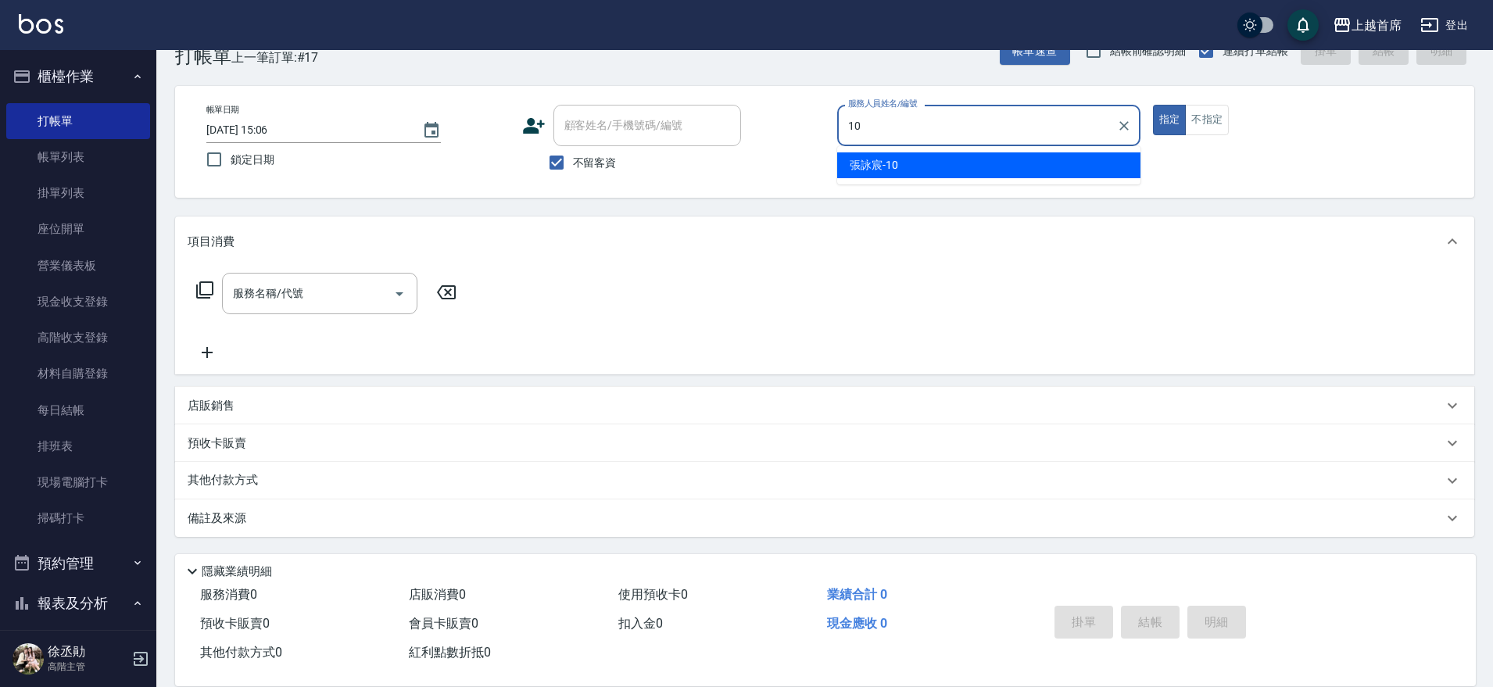
type input "[PERSON_NAME]-10"
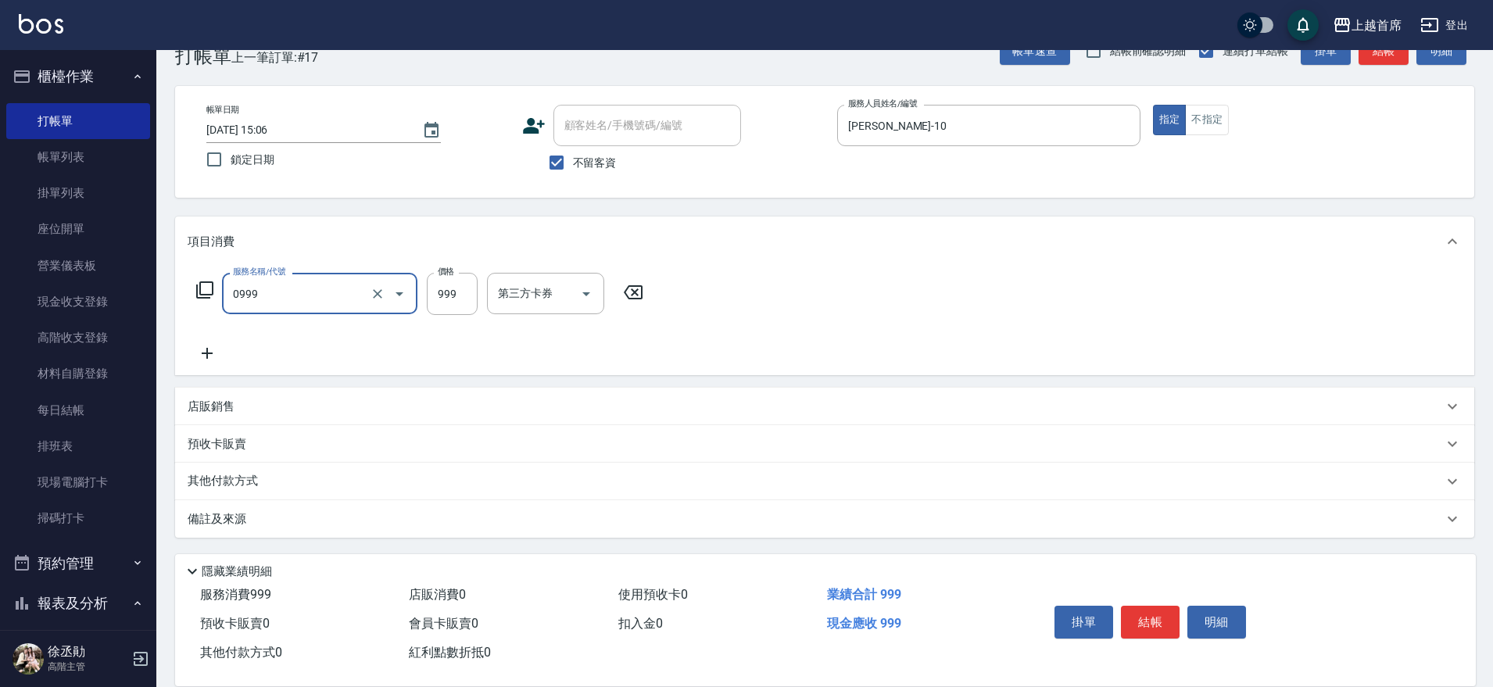
type input "REVIVRE(0999)"
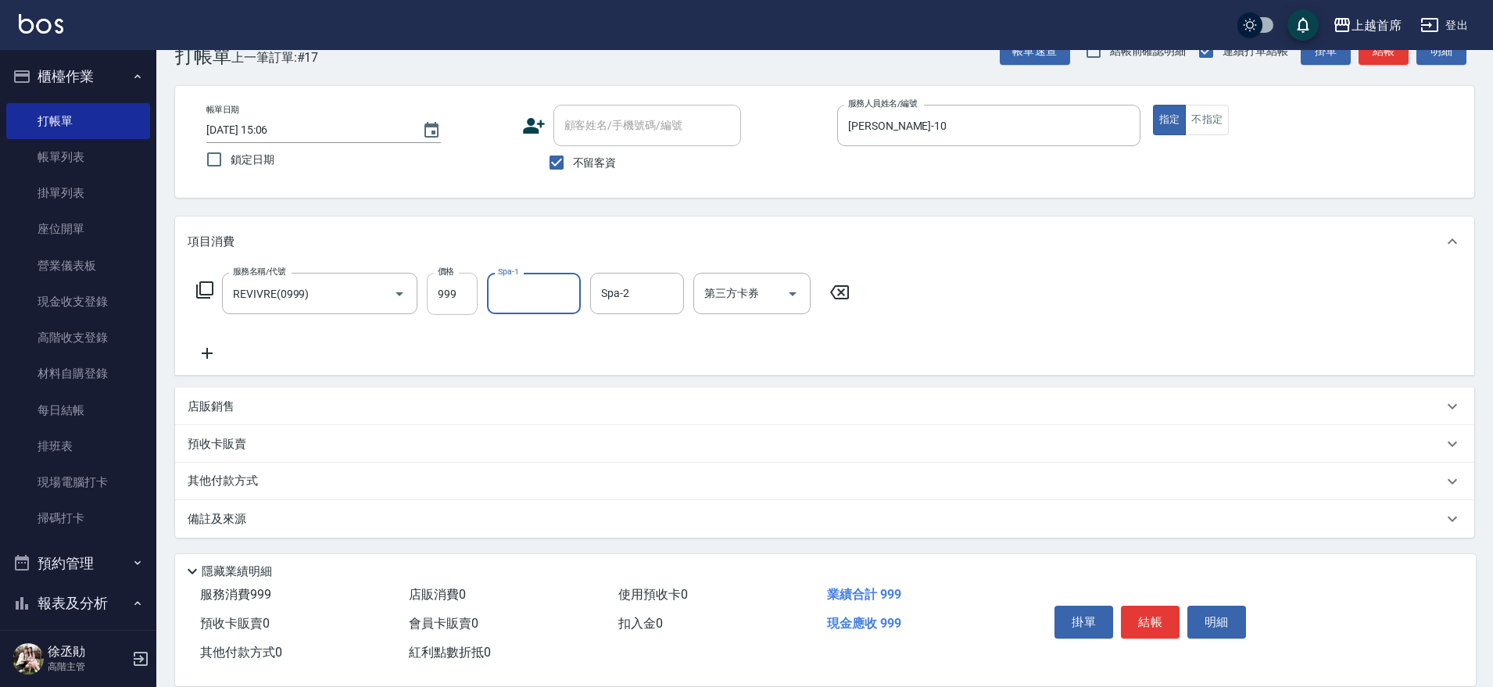
click at [464, 289] on input "999" at bounding box center [452, 294] width 51 height 42
type input "1000"
type input "[PERSON_NAME]-39"
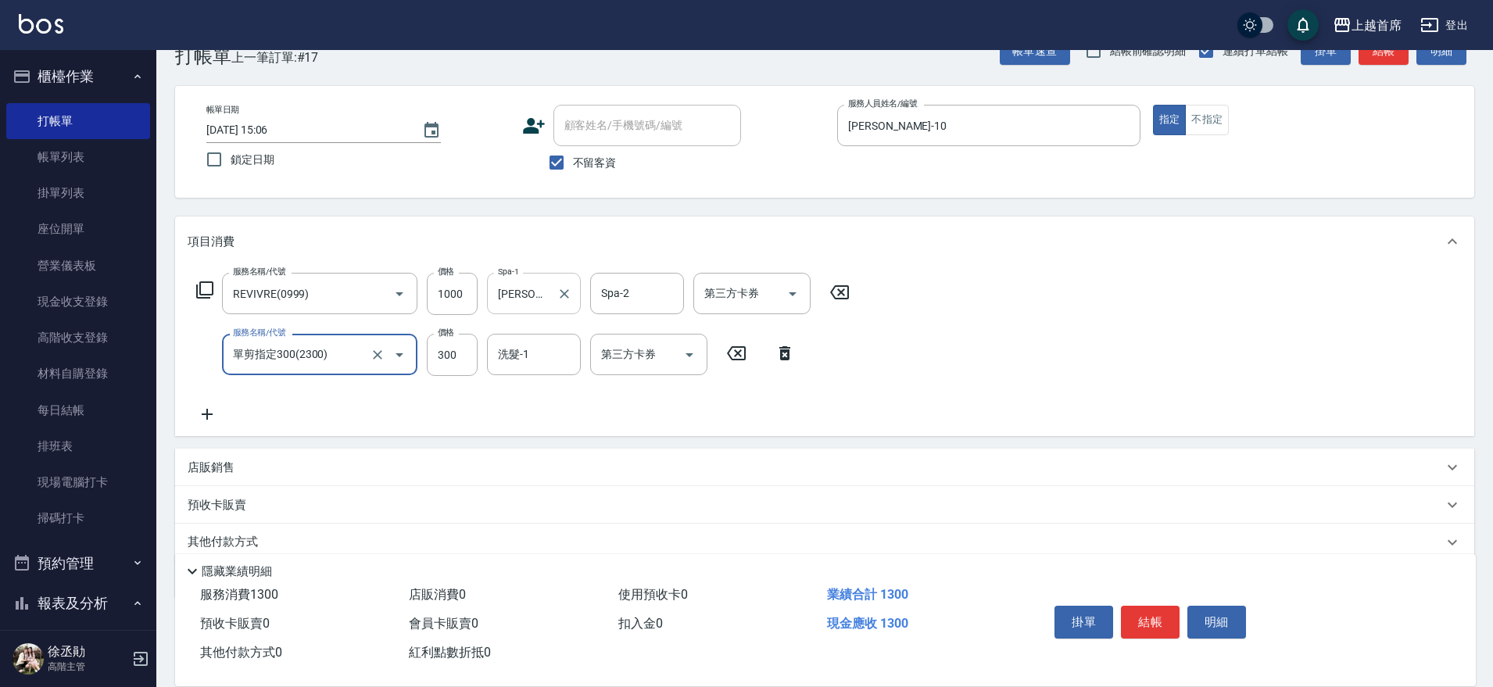
type input "單剪指定300(2300)"
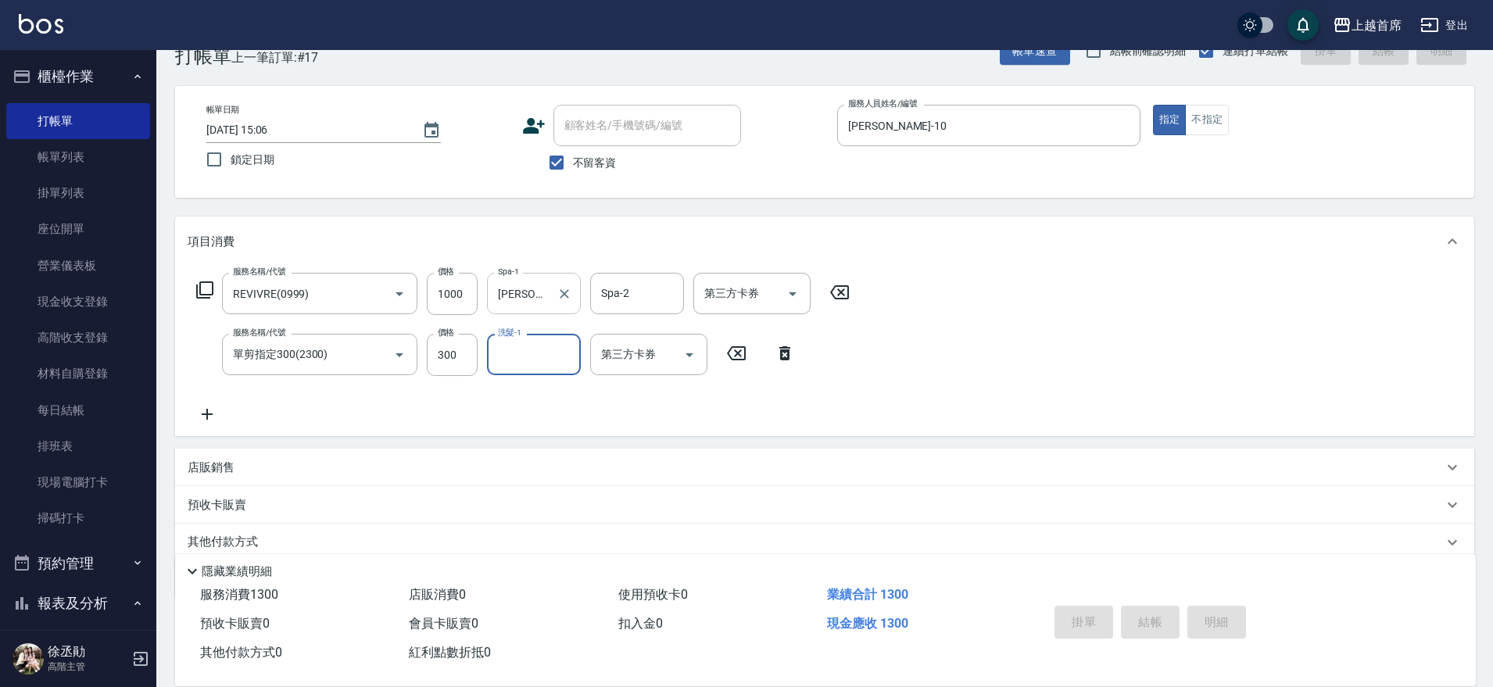
type input "[DATE] 15:07"
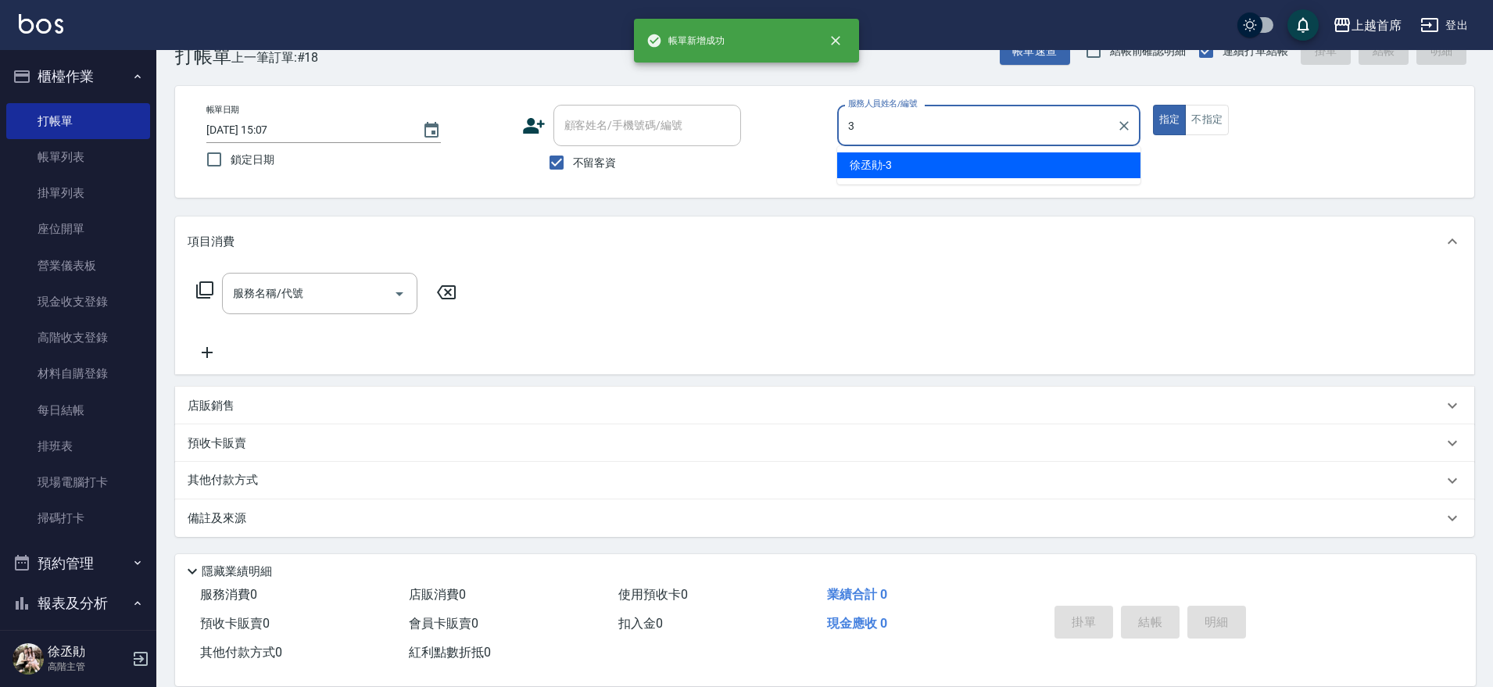
type input "[PERSON_NAME]-3"
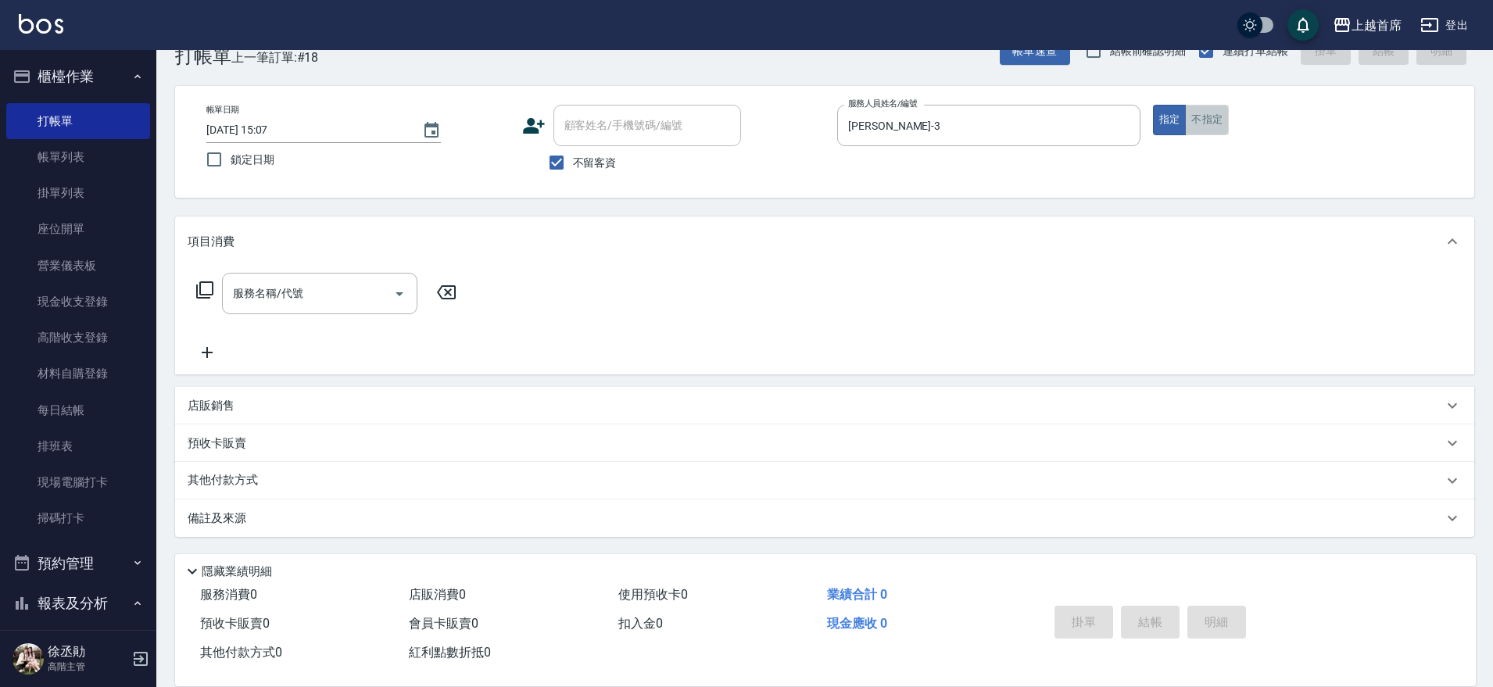
click at [1214, 109] on button "不指定" at bounding box center [1207, 120] width 44 height 30
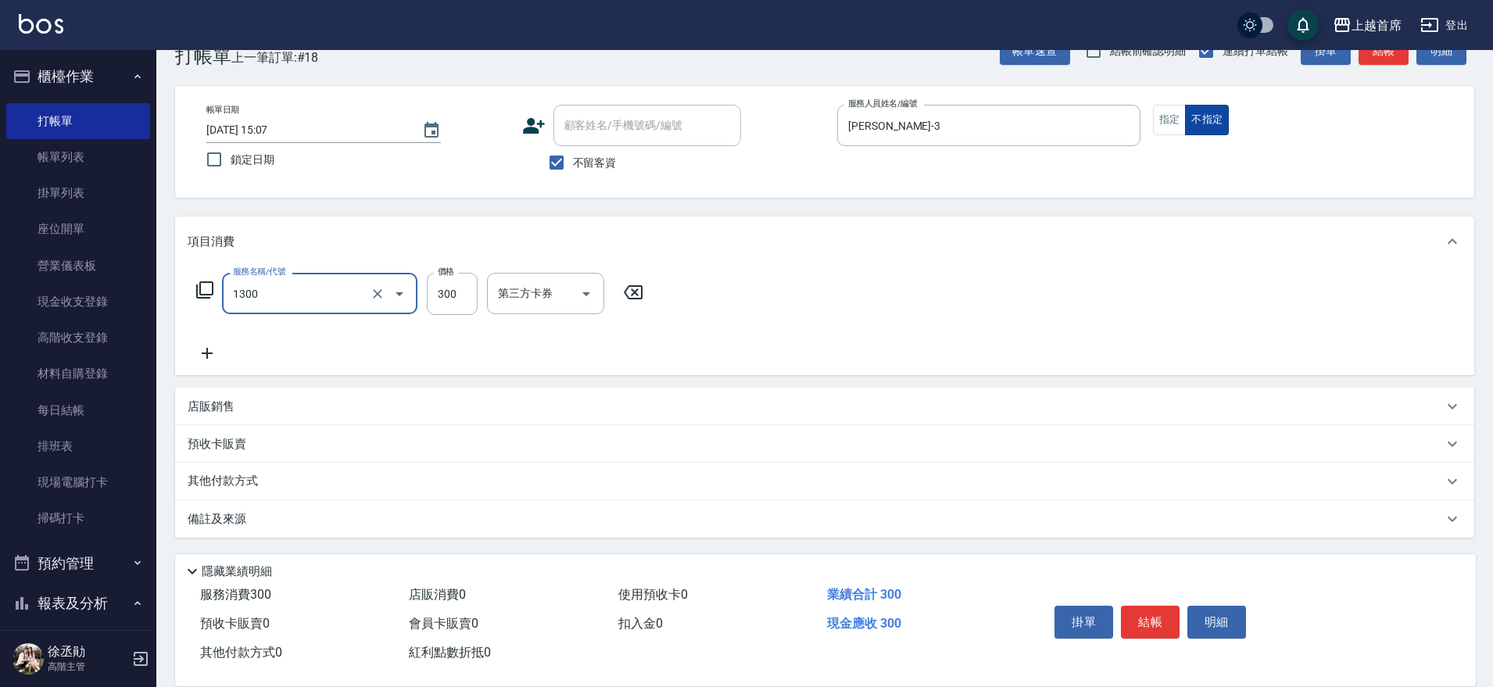
type input "洗髮(1300)"
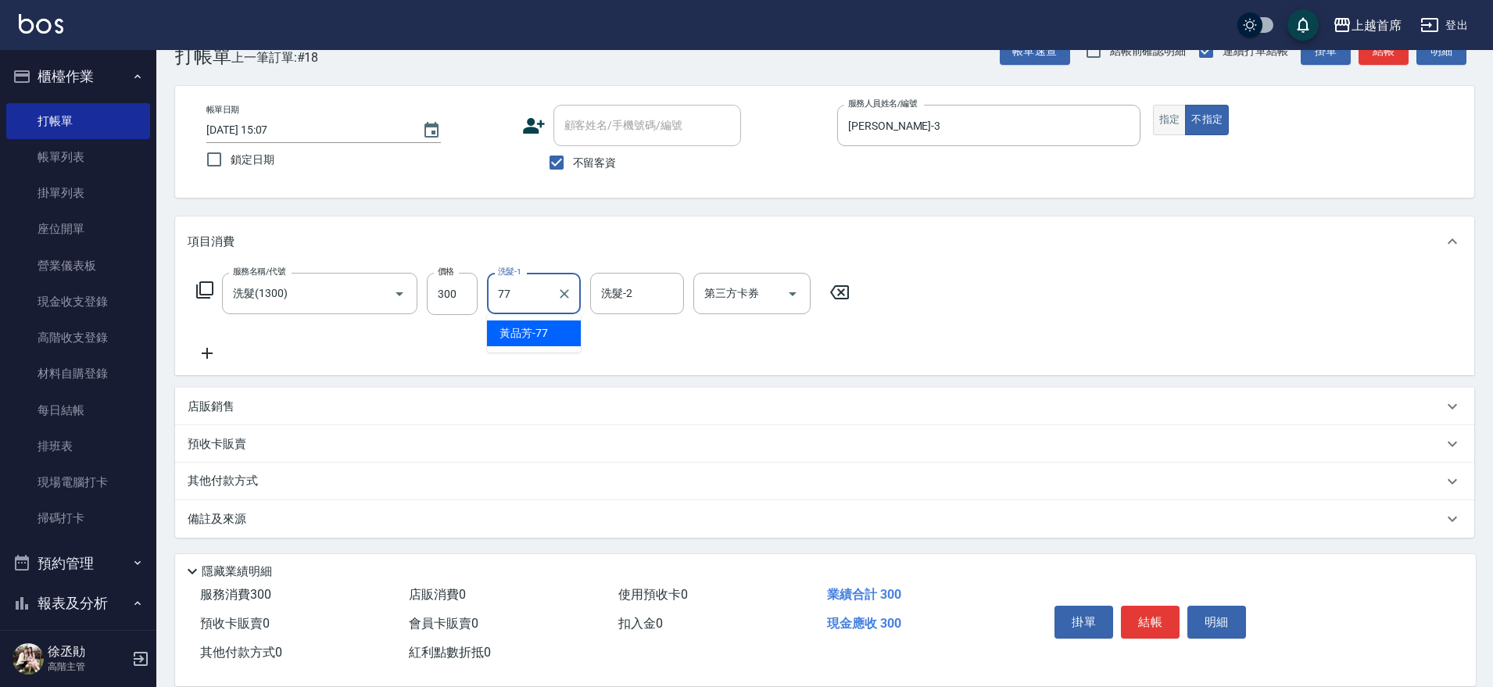
type input "[PERSON_NAME]-77"
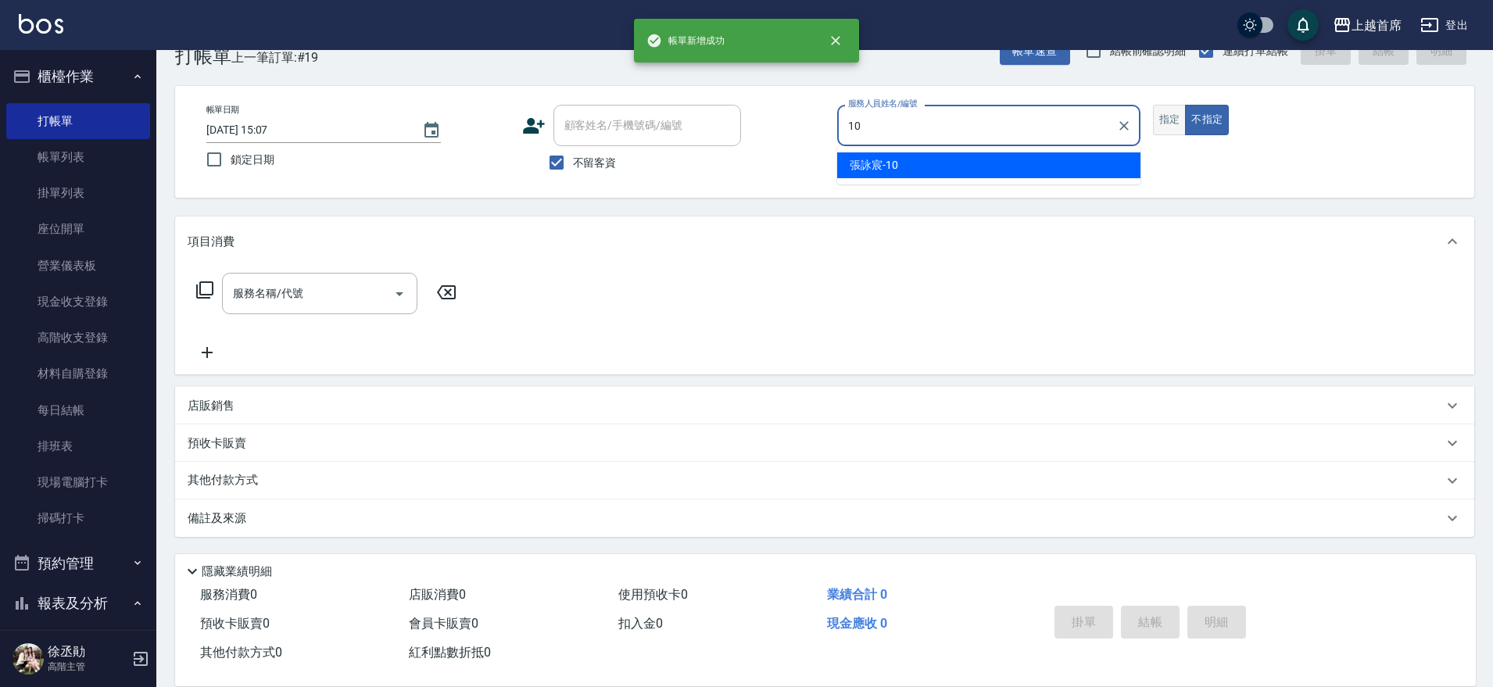
type input "[PERSON_NAME]-10"
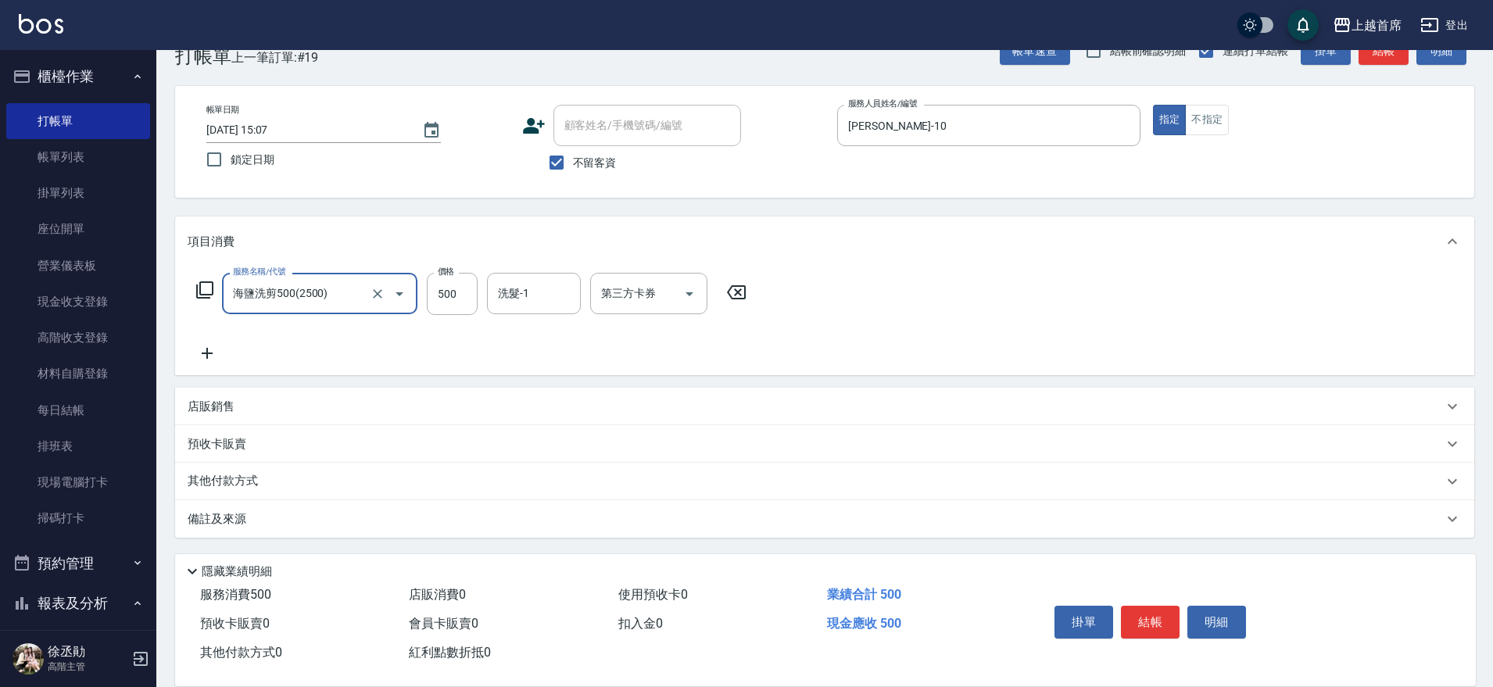
type input "海鹽洗剪500(2500)"
type input "9"
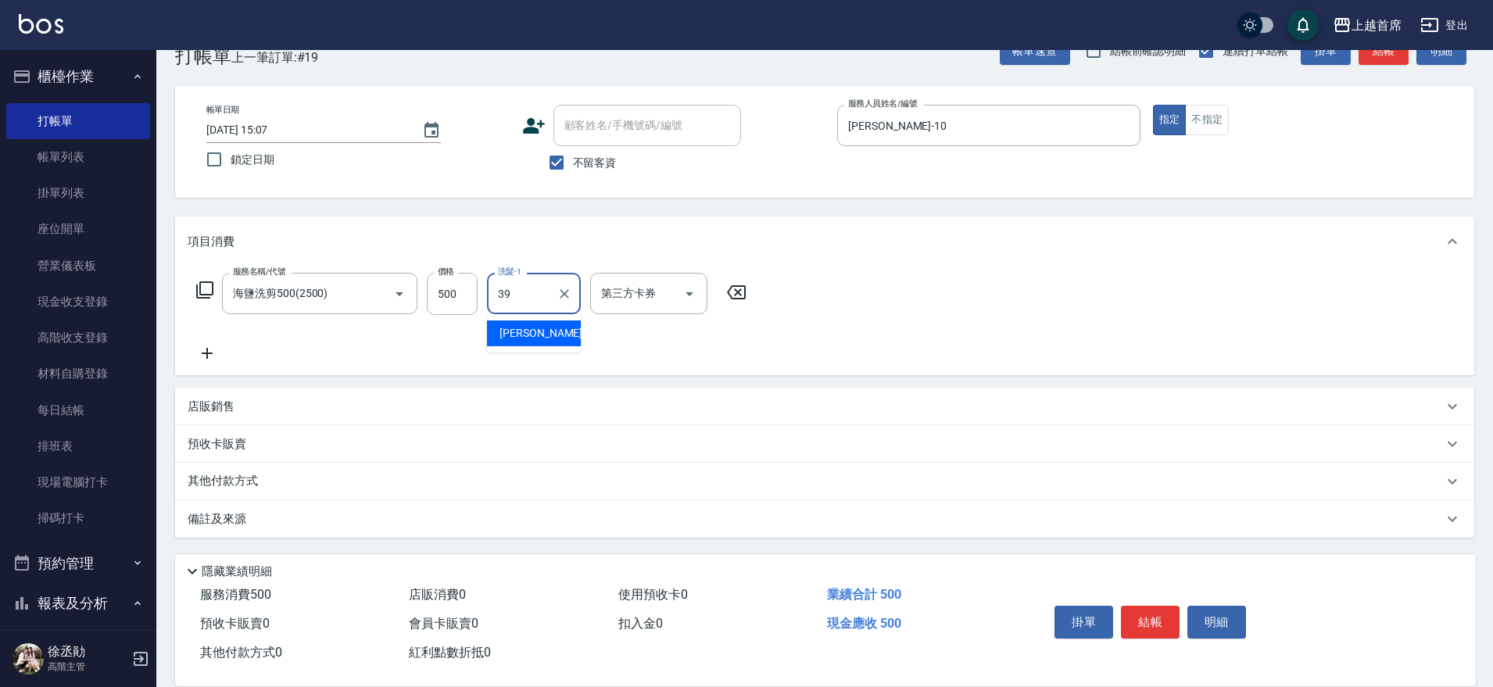
type input "[PERSON_NAME]-39"
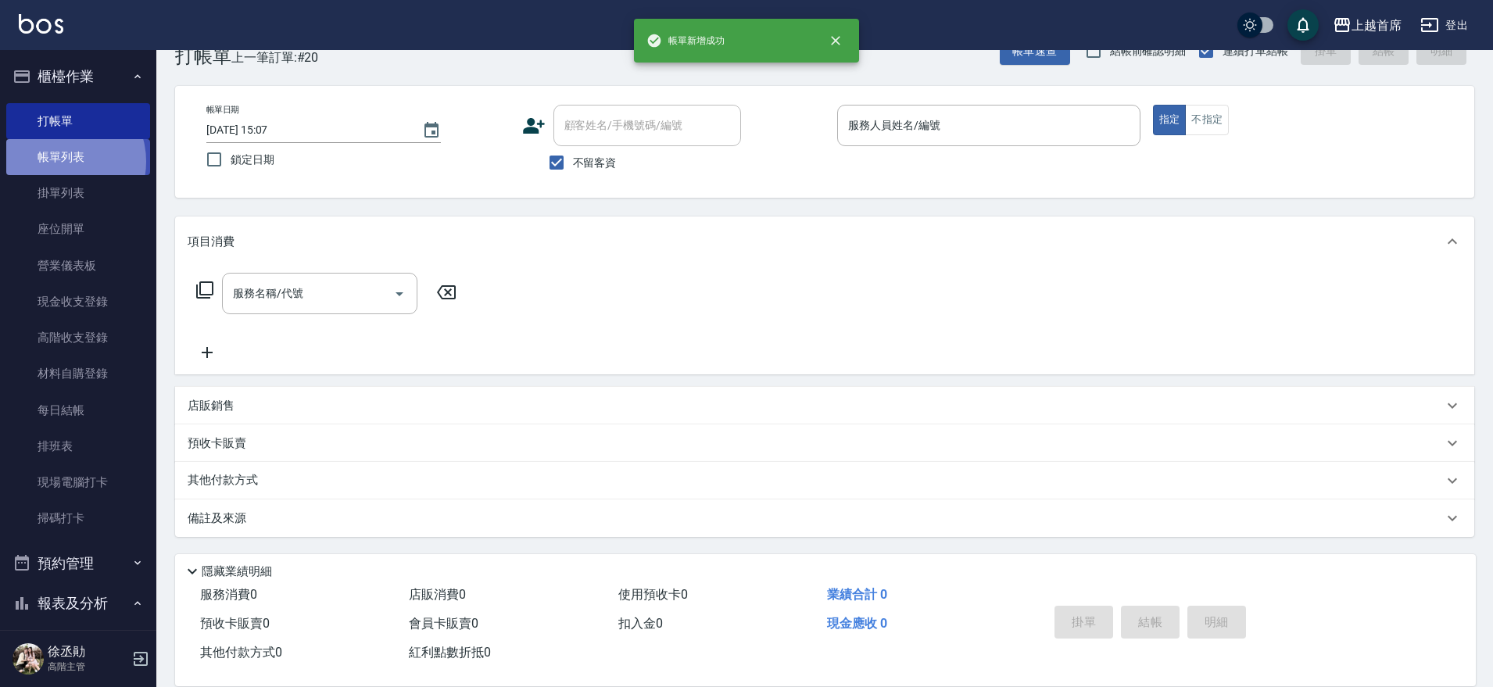
click at [63, 162] on link "帳單列表" at bounding box center [78, 157] width 144 height 36
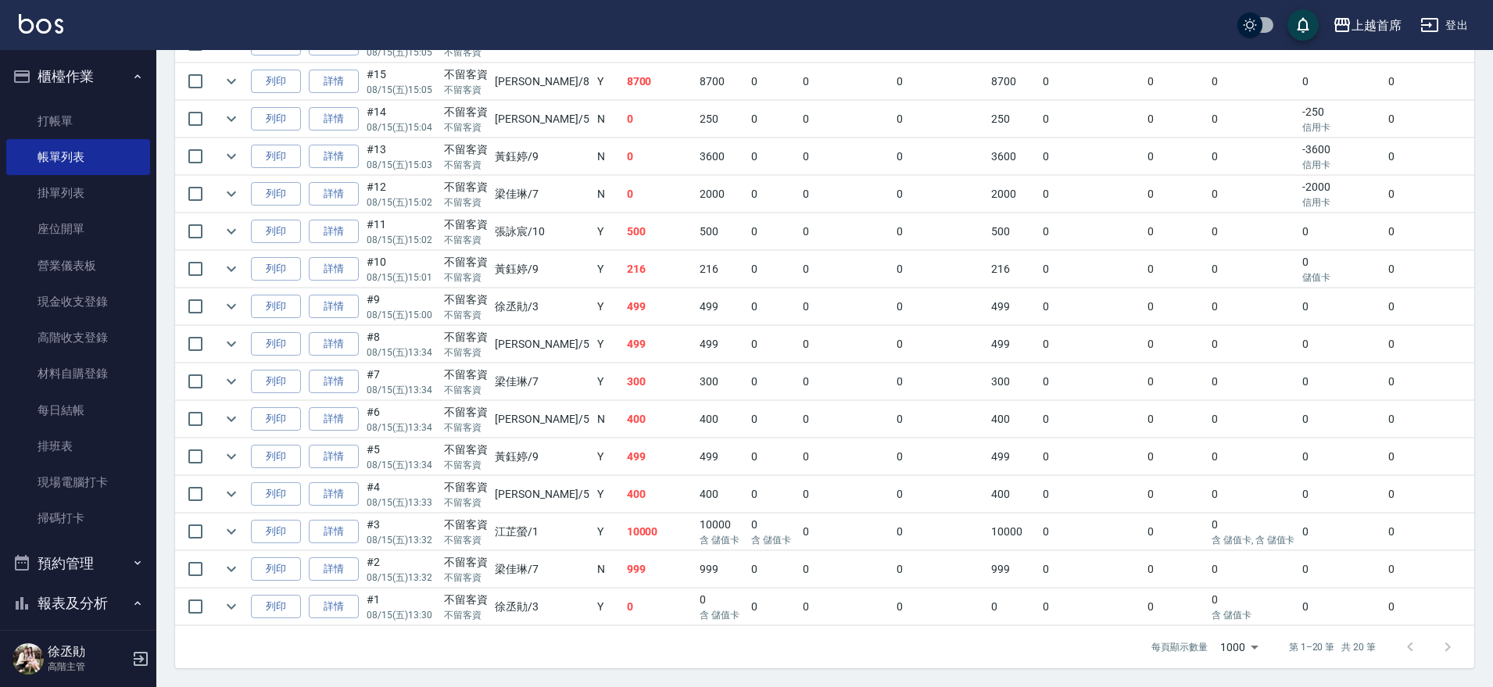
scroll to position [610, 0]
click at [73, 91] on button "櫃檯作業" at bounding box center [78, 76] width 144 height 41
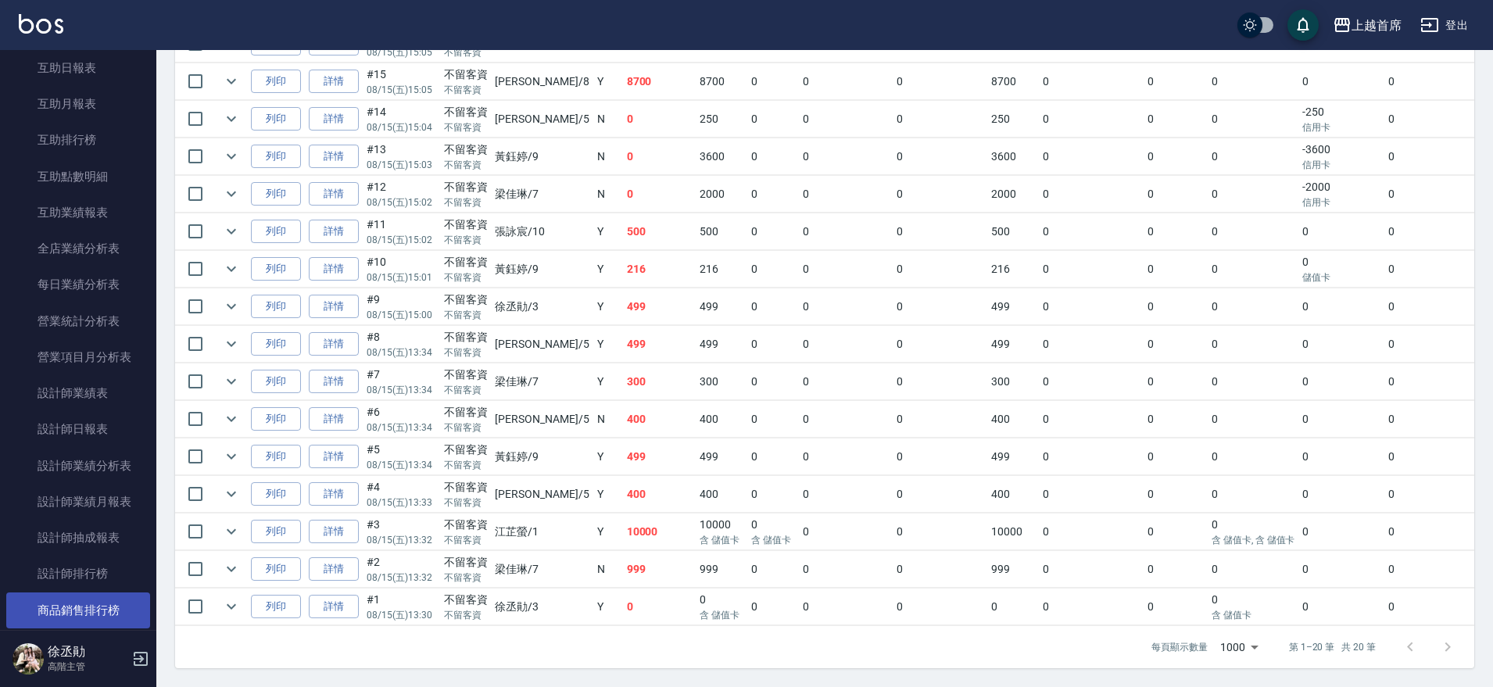
scroll to position [489, 0]
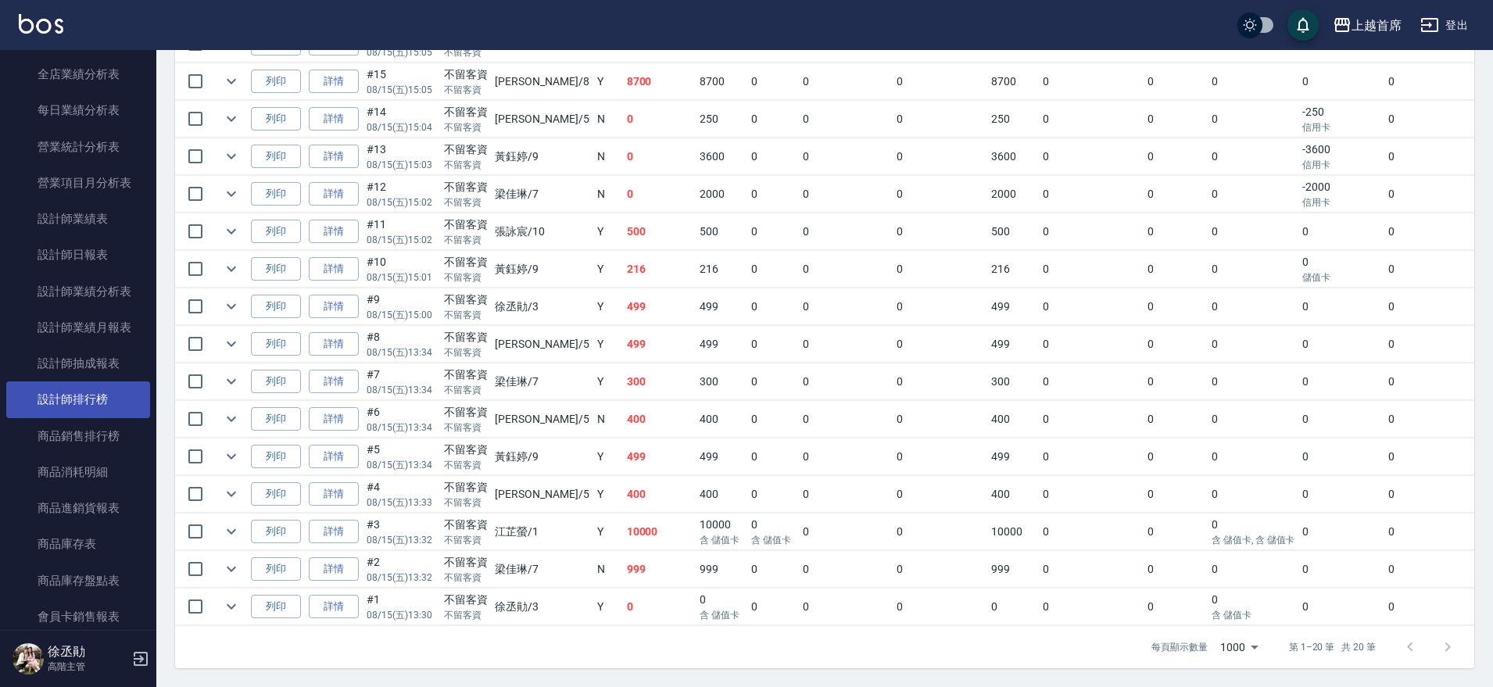
click at [75, 401] on link "設計師排行榜" at bounding box center [78, 400] width 144 height 36
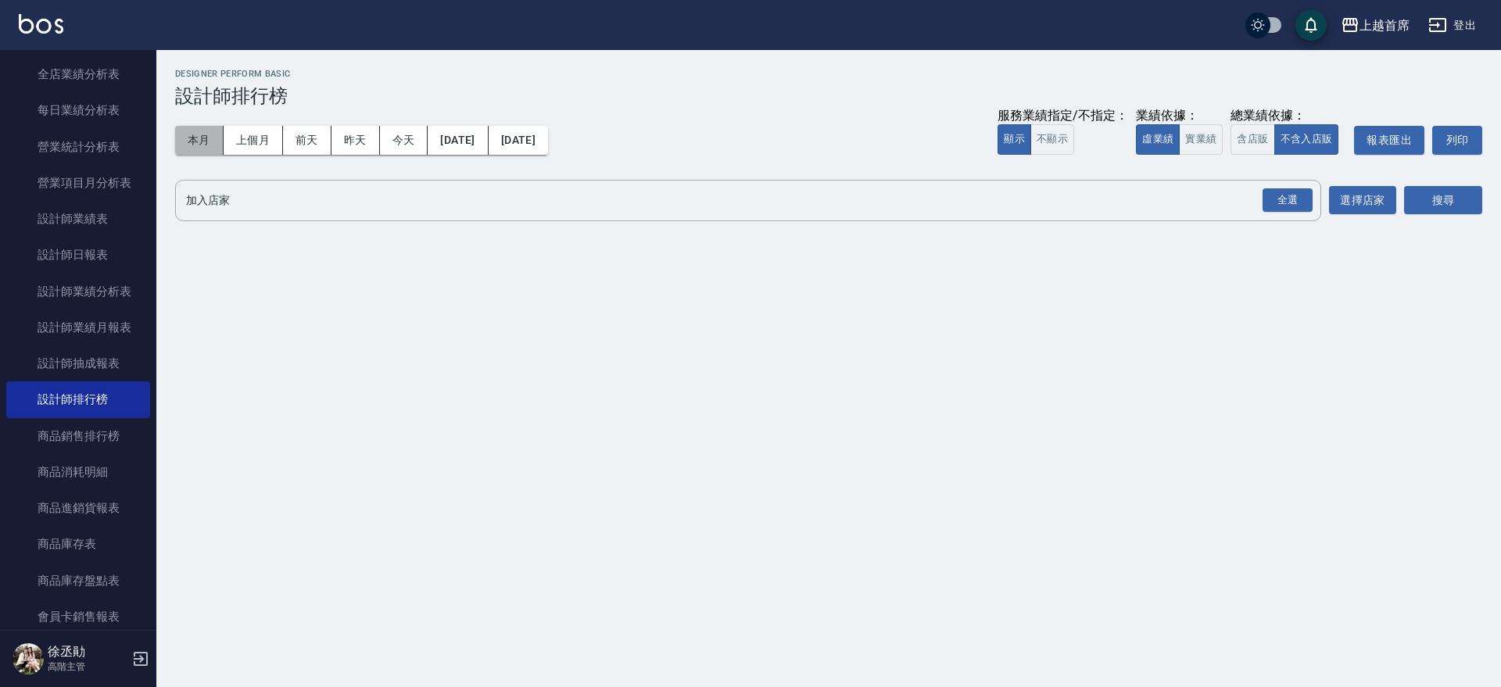
click at [207, 145] on button "本月" at bounding box center [199, 140] width 48 height 29
click at [1193, 138] on button "實業績" at bounding box center [1201, 139] width 44 height 30
click at [1293, 199] on div "全選" at bounding box center [1288, 200] width 50 height 24
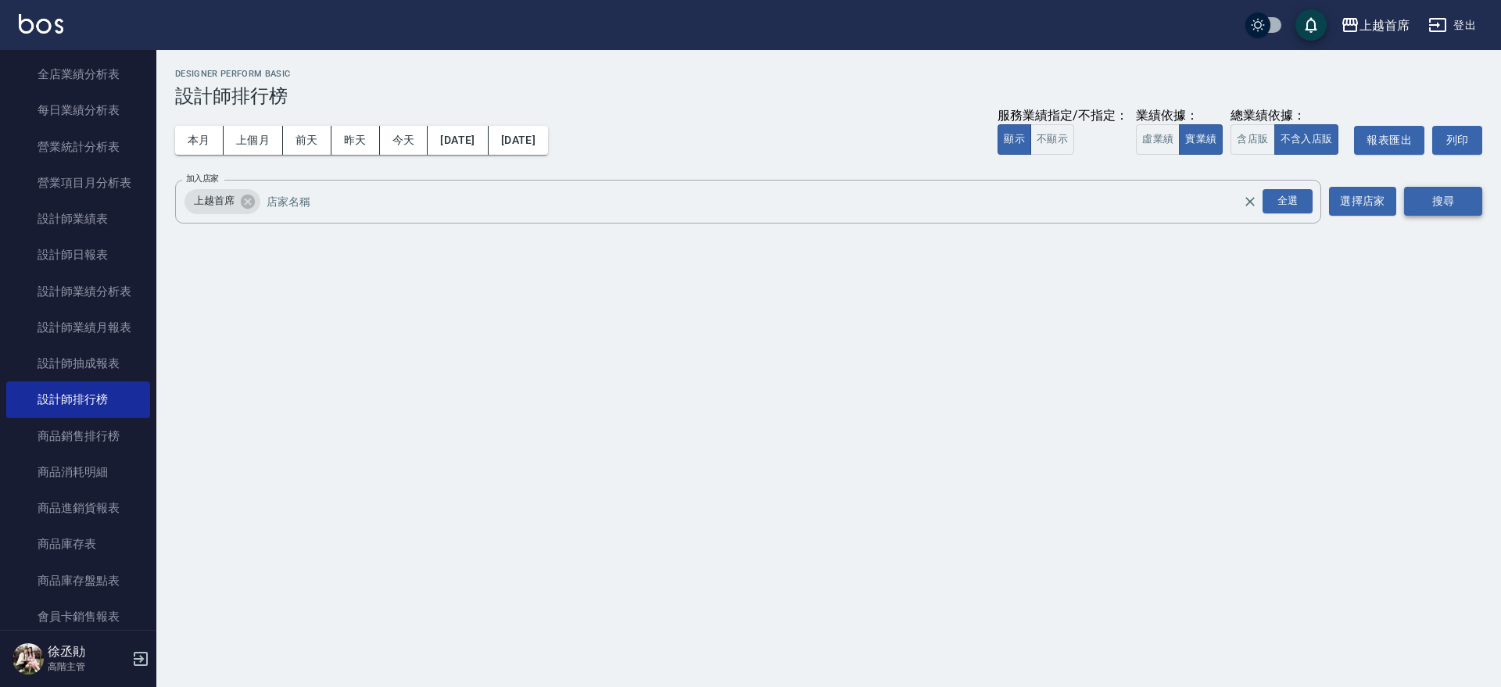
click at [1422, 200] on button "搜尋" at bounding box center [1443, 201] width 78 height 29
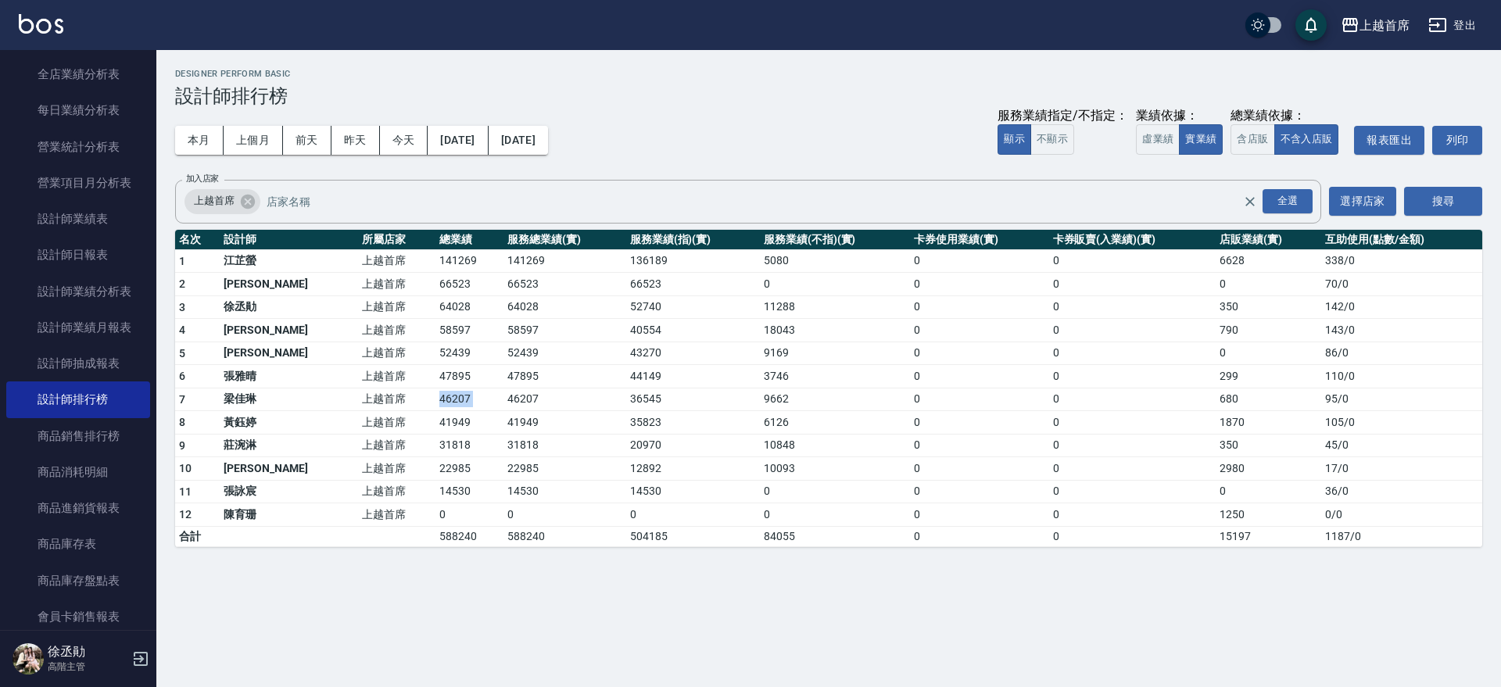
drag, startPoint x: 374, startPoint y: 396, endPoint x: 464, endPoint y: 402, distance: 90.1
click at [464, 402] on tr "7 [PERSON_NAME]首席 46207 46207 36545 9662 0 0 680 95 / 0" at bounding box center [828, 399] width 1307 height 23
click at [503, 402] on td "46207" at bounding box center [564, 399] width 122 height 23
click at [401, 117] on div "本月 上個月 [DATE] [DATE] [DATE] [DATE] [DATE] 服務業績指定/不指定： 顯示 不顯示 業績依據： 虛業績 實業績 總業績依…" at bounding box center [828, 140] width 1307 height 66
click at [399, 131] on button "今天" at bounding box center [404, 140] width 48 height 29
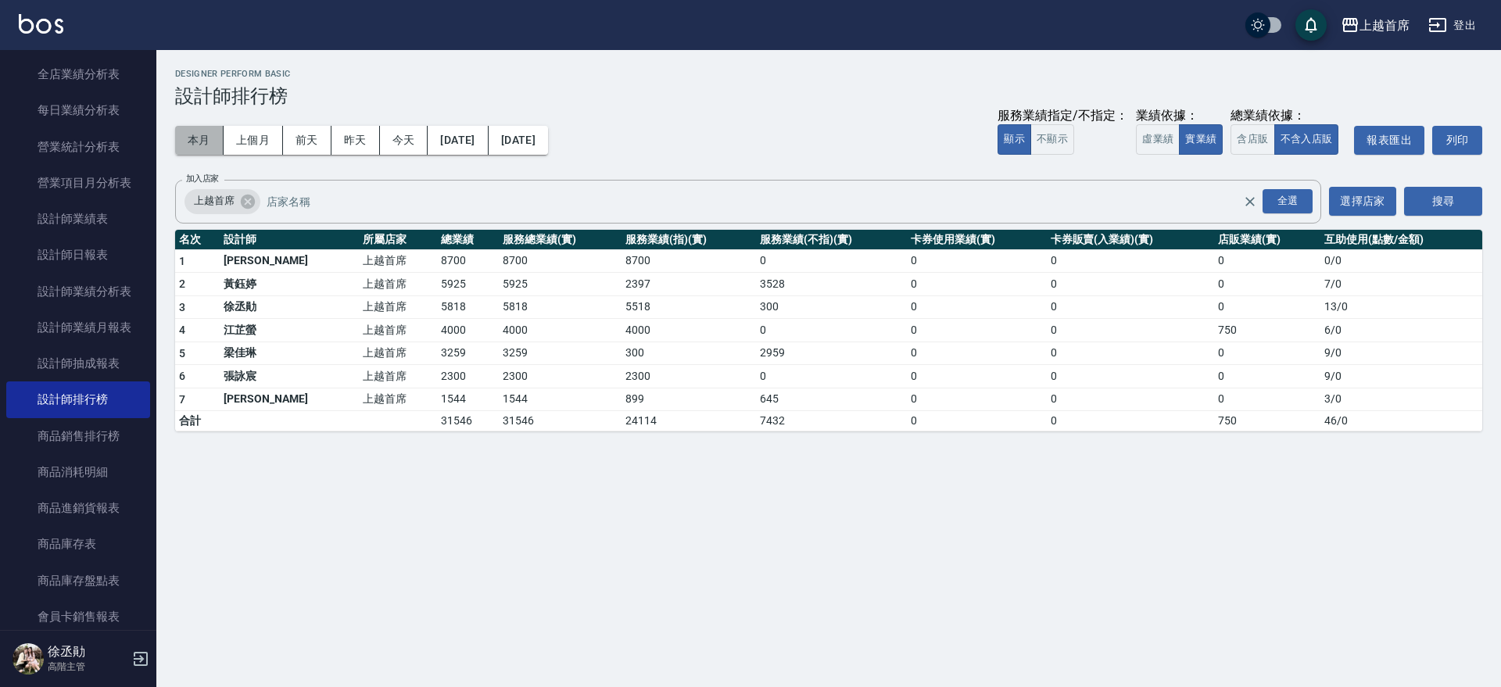
click at [204, 149] on button "本月" at bounding box center [199, 140] width 48 height 29
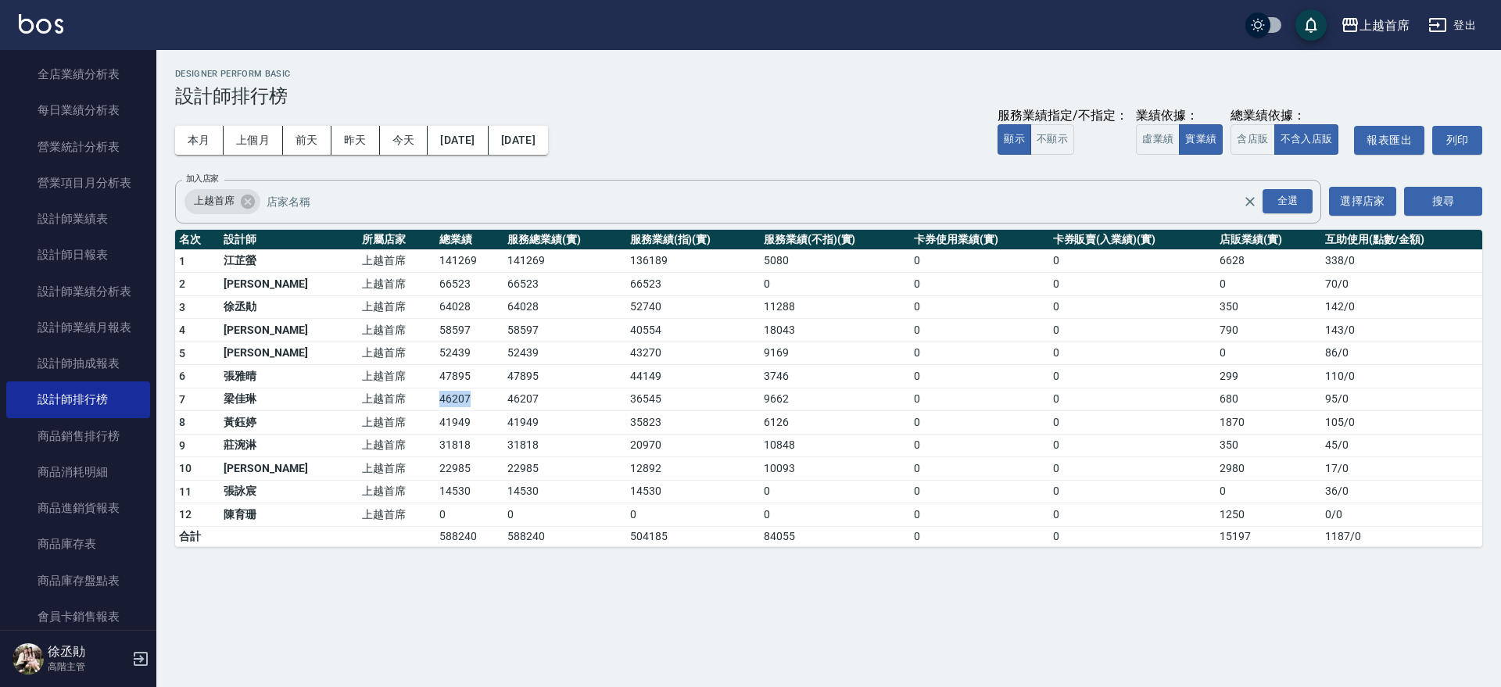
drag, startPoint x: 367, startPoint y: 403, endPoint x: 445, endPoint y: 408, distance: 77.6
click at [445, 408] on tr "7 [PERSON_NAME]首席 46207 46207 36545 9662 0 0 680 95 / 0" at bounding box center [828, 399] width 1307 height 23
click at [445, 408] on td "46207" at bounding box center [469, 399] width 68 height 23
drag, startPoint x: 389, startPoint y: 401, endPoint x: 456, endPoint y: 401, distance: 66.5
click at [456, 401] on tr "7 [PERSON_NAME]首席 46207 46207 36545 9662 0 0 680 95 / 0" at bounding box center [828, 399] width 1307 height 23
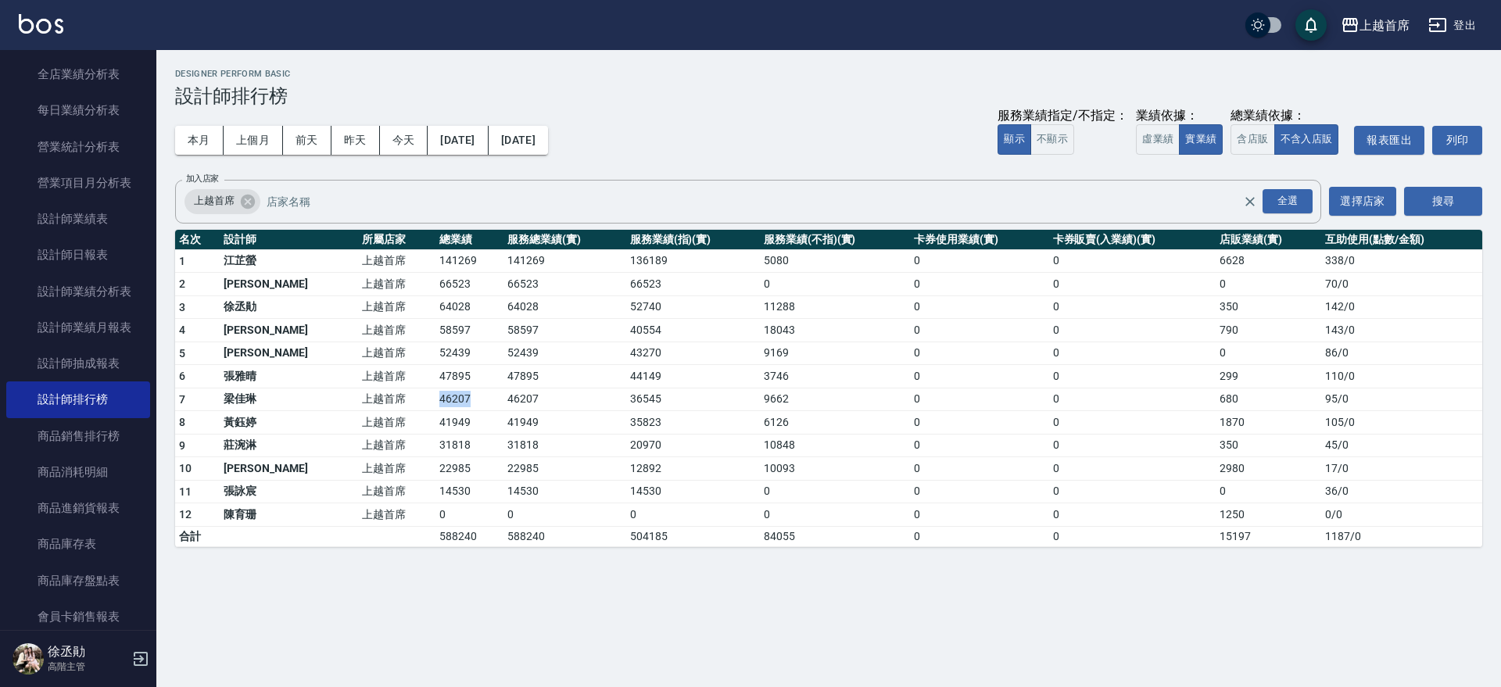
click at [456, 401] on td "46207" at bounding box center [469, 399] width 68 height 23
drag, startPoint x: 377, startPoint y: 398, endPoint x: 450, endPoint y: 398, distance: 72.7
click at [450, 398] on tr "7 [PERSON_NAME]首席 46207 46207 36545 9662 0 0 680 95 / 0" at bounding box center [828, 399] width 1307 height 23
click at [450, 398] on td "46207" at bounding box center [469, 399] width 68 height 23
drag, startPoint x: 294, startPoint y: 400, endPoint x: 442, endPoint y: 393, distance: 147.9
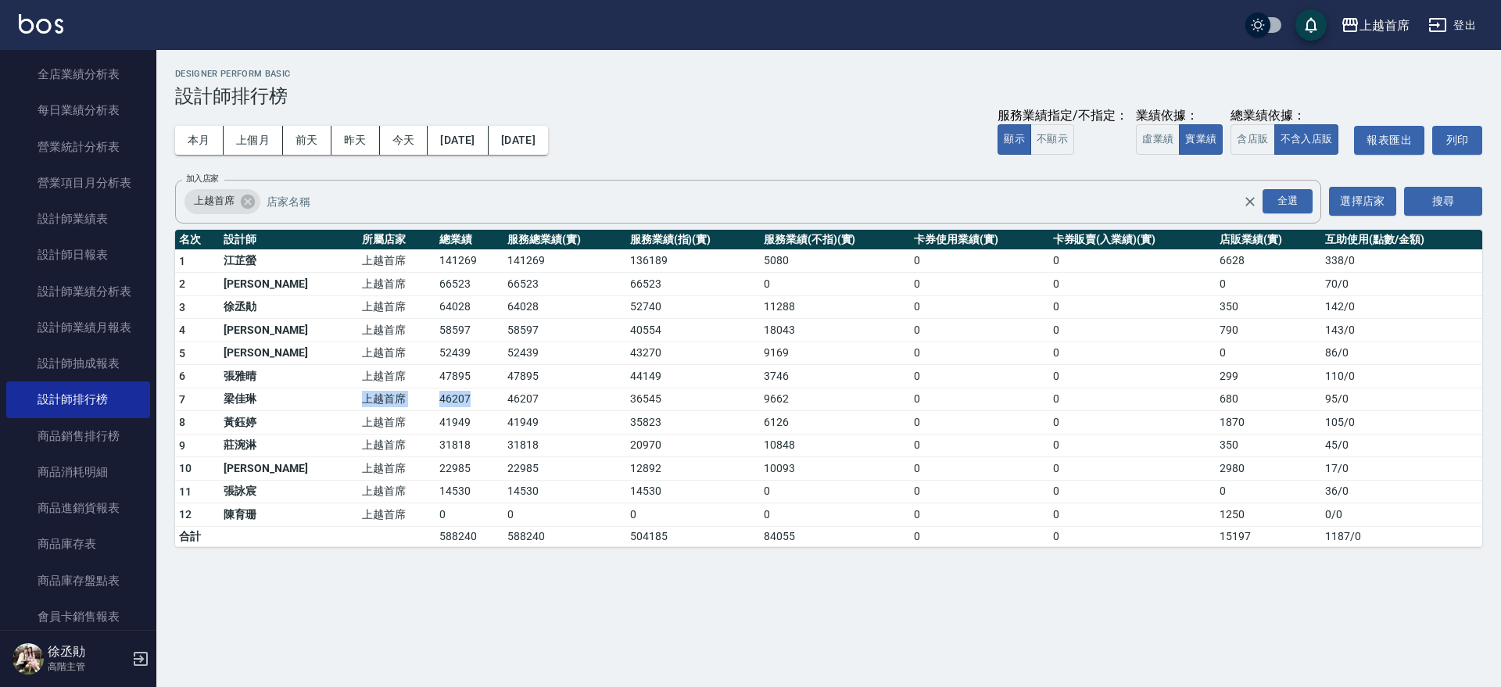
click at [442, 393] on tr "7 [PERSON_NAME]首席 46207 46207 36545 9662 0 0 680 95 / 0" at bounding box center [828, 399] width 1307 height 23
click at [442, 393] on td "46207" at bounding box center [469, 399] width 68 height 23
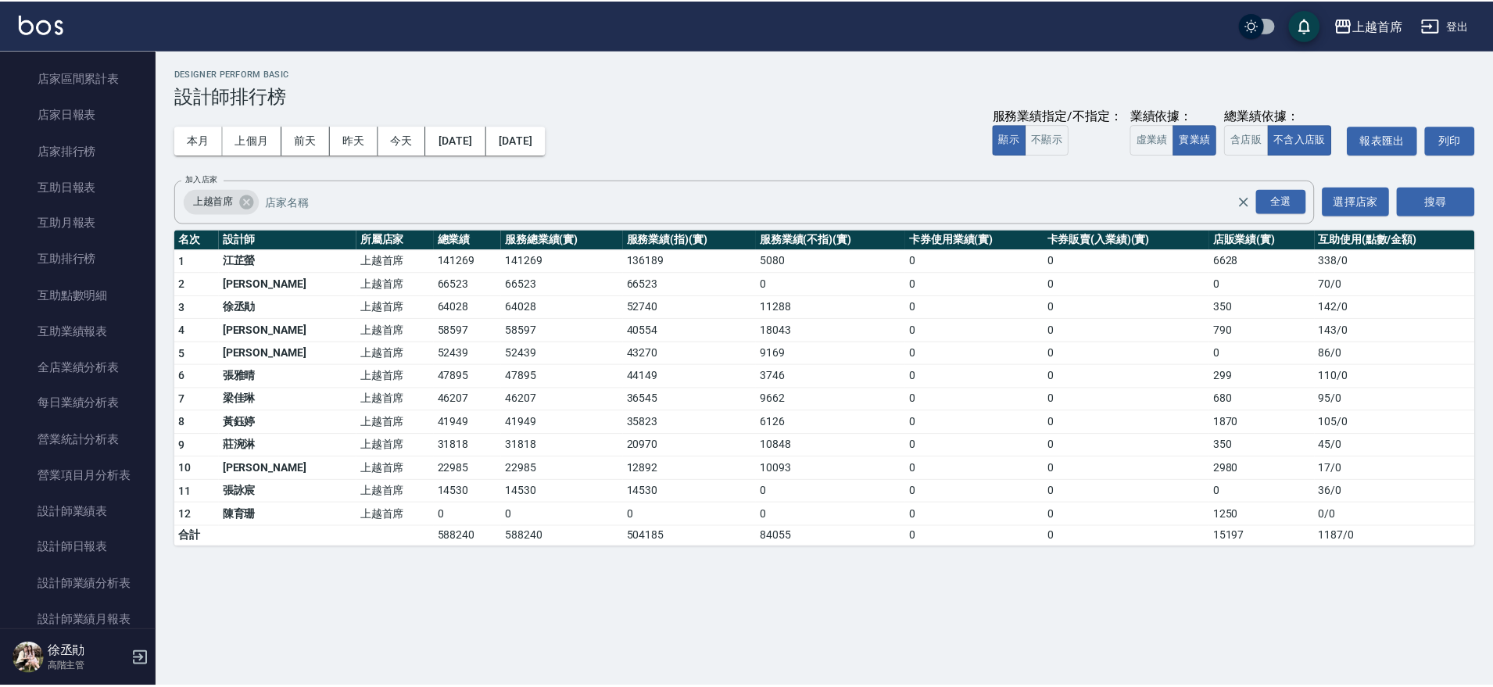
scroll to position [159, 0]
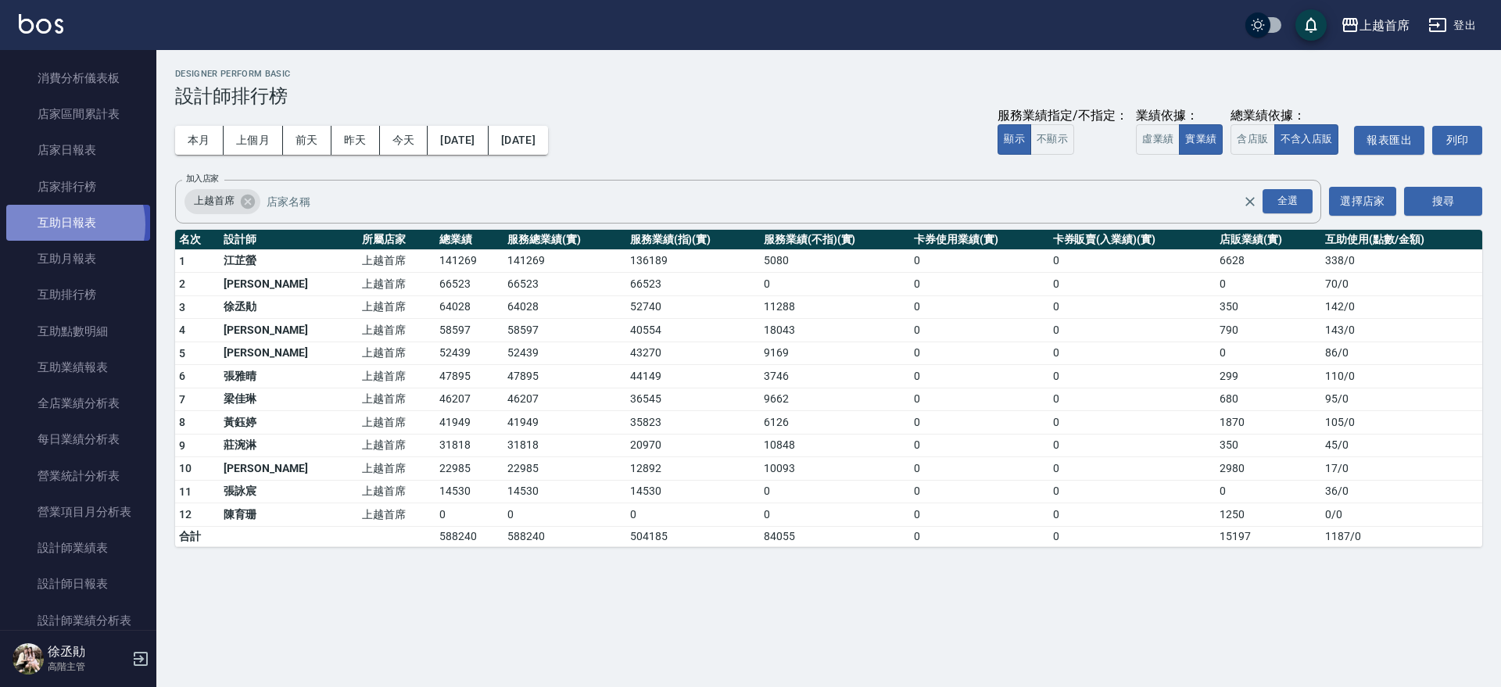
click at [63, 225] on link "互助日報表" at bounding box center [78, 223] width 144 height 36
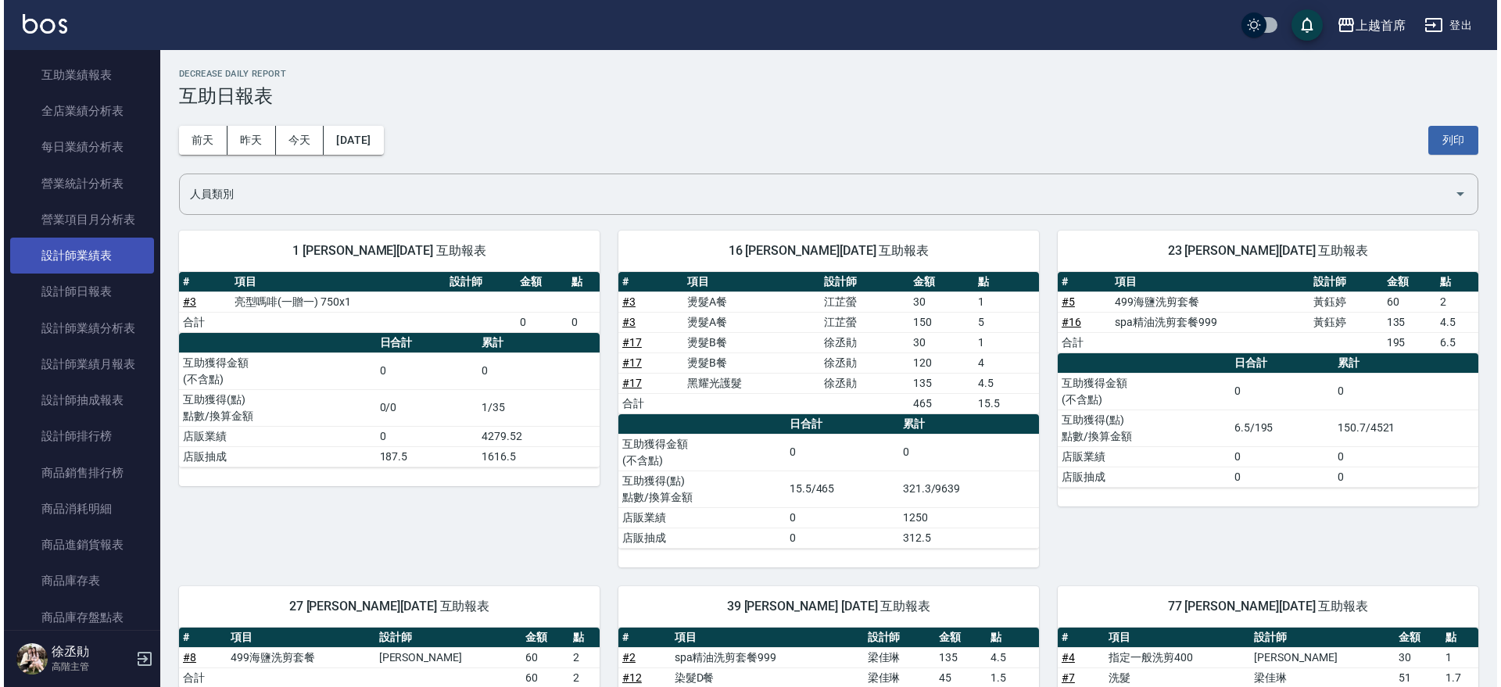
scroll to position [453, 0]
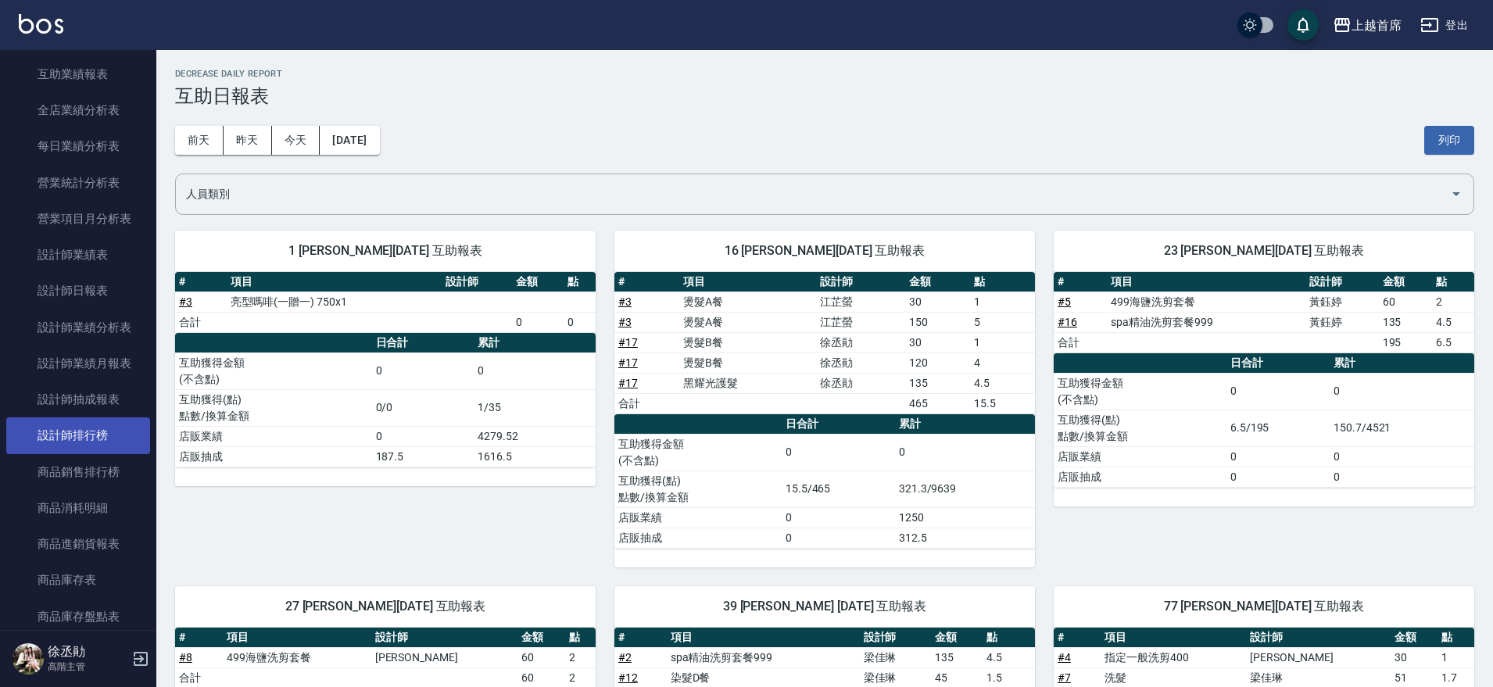
click at [91, 437] on link "設計師排行榜" at bounding box center [78, 435] width 144 height 36
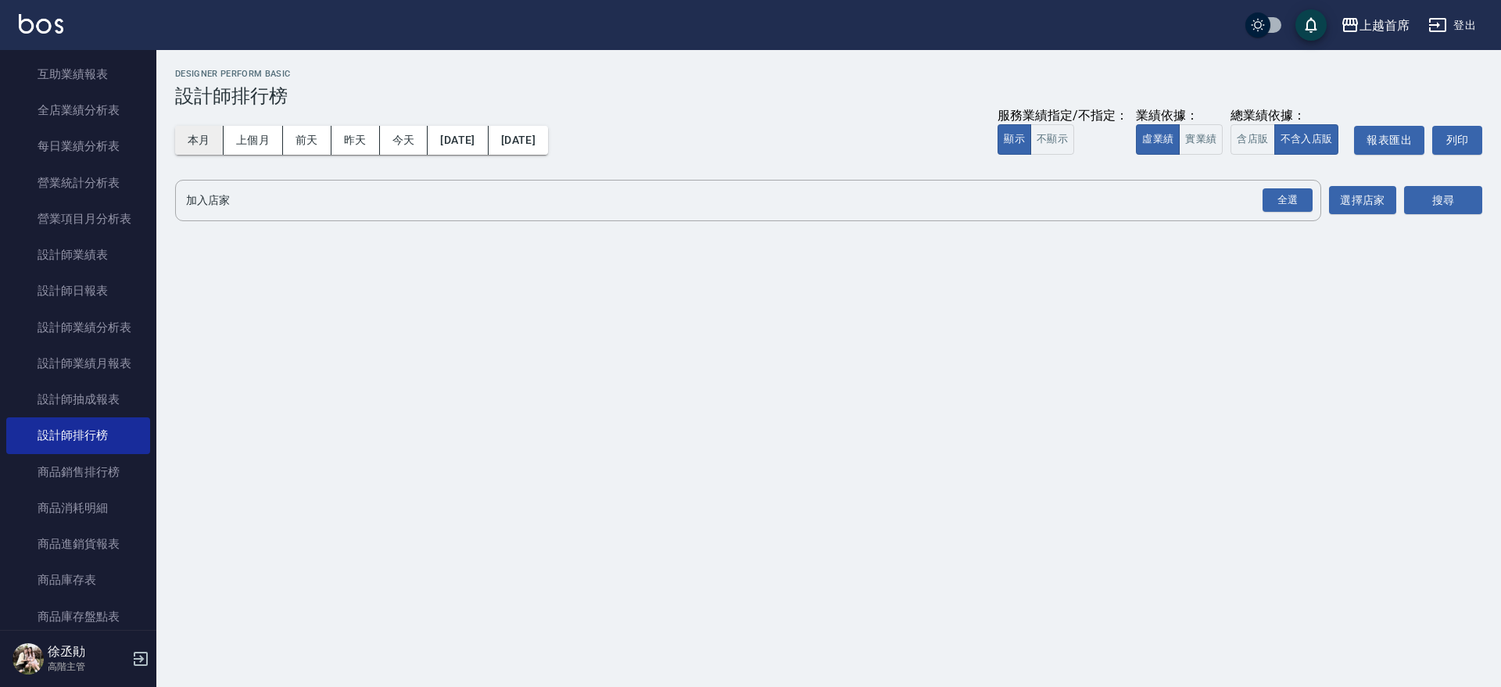
click at [188, 131] on button "本月" at bounding box center [199, 140] width 48 height 29
click at [1283, 200] on div "全選" at bounding box center [1288, 200] width 50 height 24
click at [1431, 203] on button "搜尋" at bounding box center [1443, 201] width 78 height 29
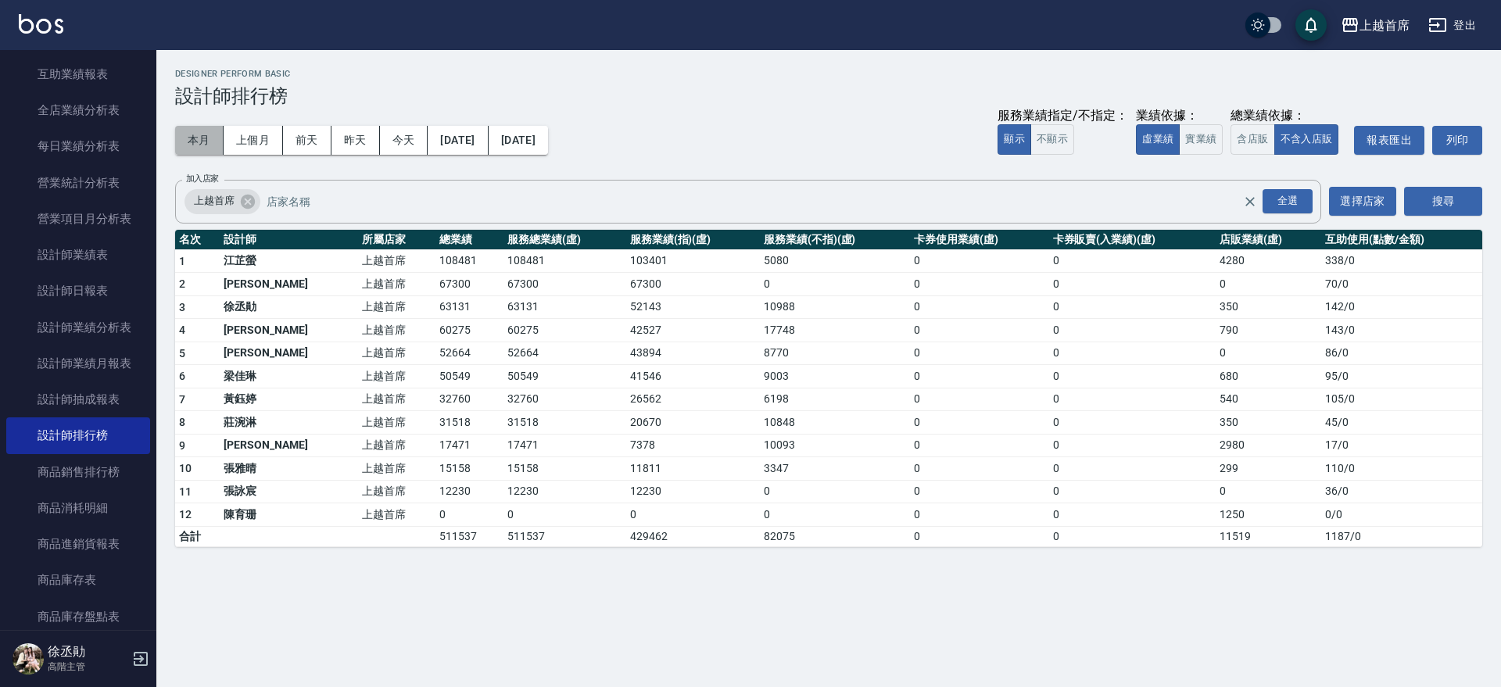
click at [202, 134] on button "本月" at bounding box center [199, 140] width 48 height 29
click at [245, 131] on button "上個月" at bounding box center [253, 140] width 59 height 29
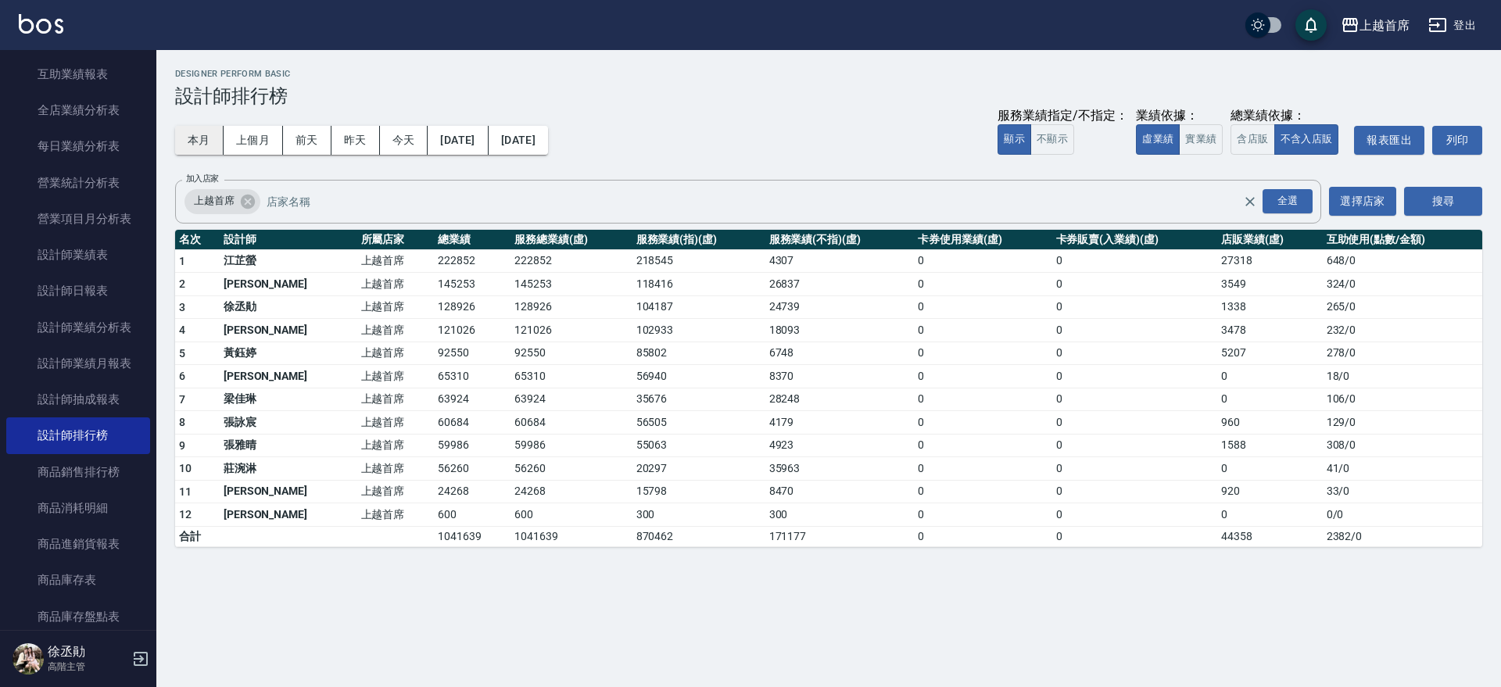
click at [205, 127] on button "本月" at bounding box center [199, 140] width 48 height 29
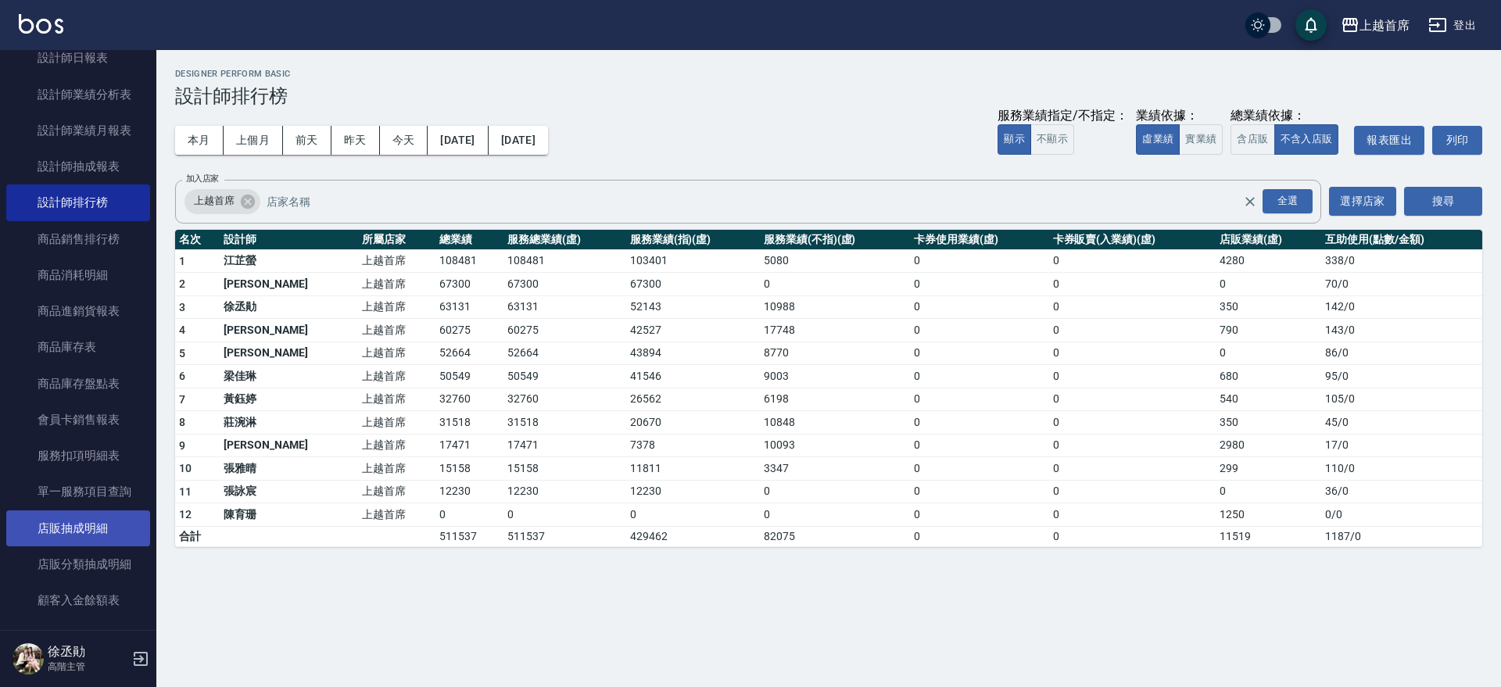
scroll to position [684, 0]
drag, startPoint x: 375, startPoint y: 255, endPoint x: 440, endPoint y: 260, distance: 65.1
click at [440, 260] on tr "1 [PERSON_NAME]首席 108481 108481 103401 5080 0 0 4280 338 / 0" at bounding box center [828, 260] width 1307 height 23
click at [440, 261] on td "108481" at bounding box center [469, 260] width 68 height 23
click at [439, 262] on td "108481" at bounding box center [469, 260] width 68 height 23
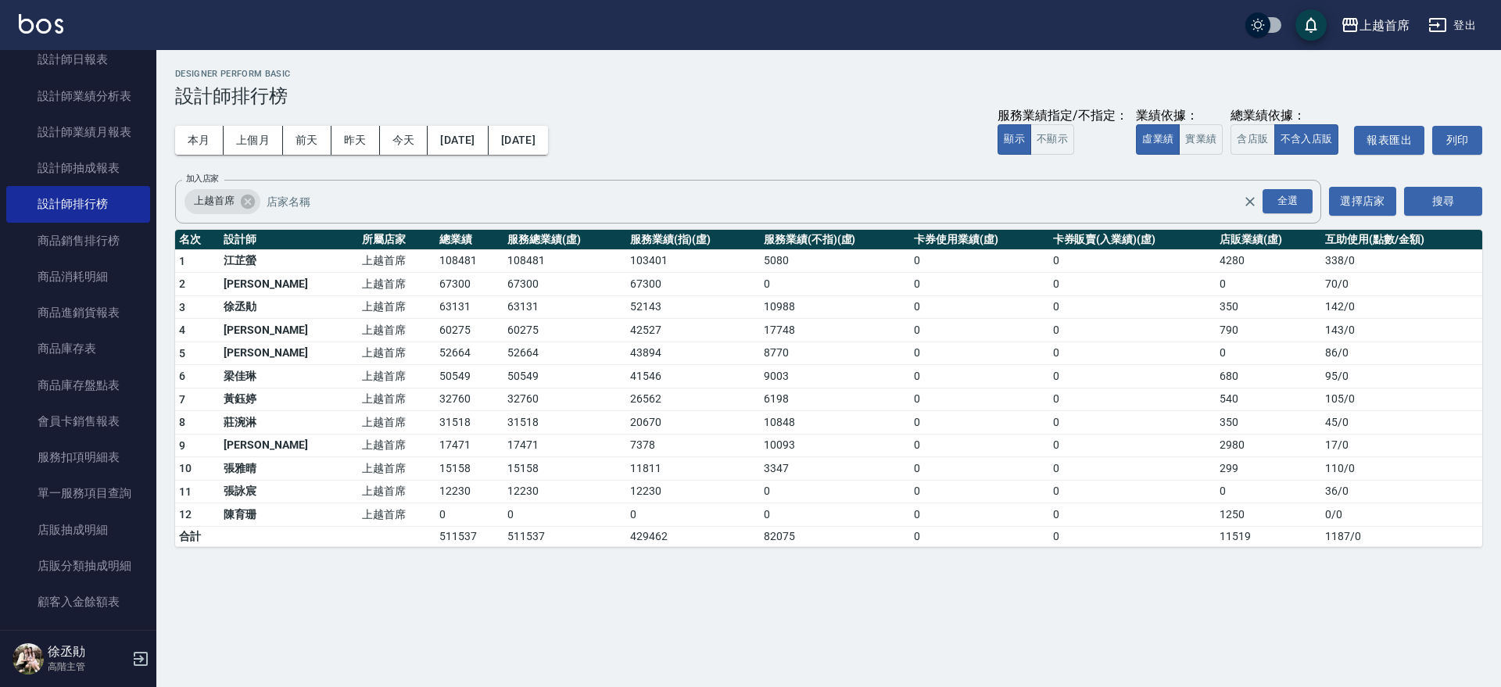
click at [510, 275] on td "67300" at bounding box center [564, 284] width 122 height 23
drag, startPoint x: 343, startPoint y: 271, endPoint x: 507, endPoint y: 272, distance: 163.4
click at [488, 273] on tr "2 [PERSON_NAME]好 上越首席 67300 67300 67300 0 0 0 0 70 / 0" at bounding box center [828, 284] width 1307 height 23
click at [526, 274] on td "67300" at bounding box center [564, 284] width 122 height 23
click at [1199, 140] on button "實業績" at bounding box center [1201, 139] width 44 height 30
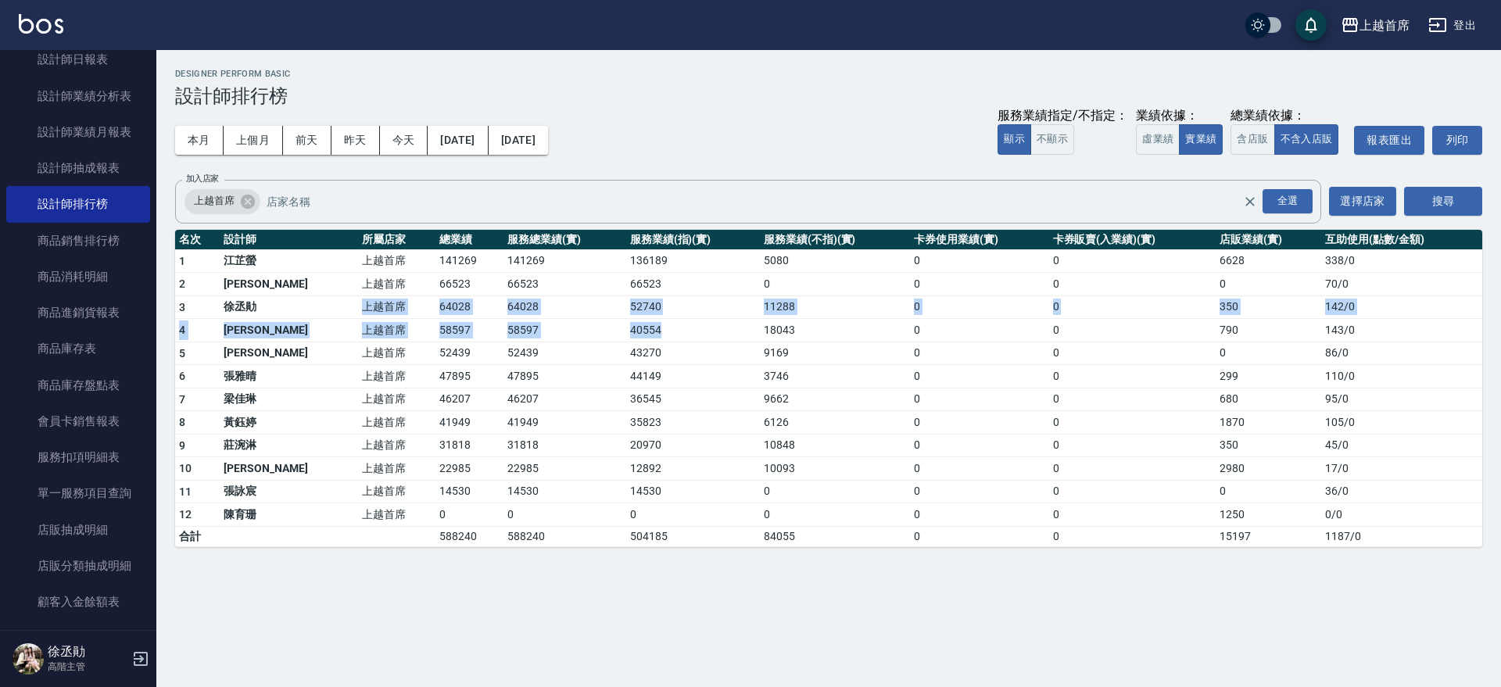
drag, startPoint x: 288, startPoint y: 307, endPoint x: 702, endPoint y: 325, distance: 414.0
click at [702, 325] on tbody "1 [PERSON_NAME]首席 141269 141269 136189 5080 0 0 6628 338 / 0 2 [PERSON_NAME]好 上…" at bounding box center [828, 397] width 1307 height 297
click at [702, 325] on td "40554" at bounding box center [693, 330] width 134 height 23
drag, startPoint x: 702, startPoint y: 325, endPoint x: 516, endPoint y: 329, distance: 186.1
click at [516, 329] on tr "4 [PERSON_NAME]首席 58597 58597 40554 18043 0 0 790 143 / 0" at bounding box center [828, 330] width 1307 height 23
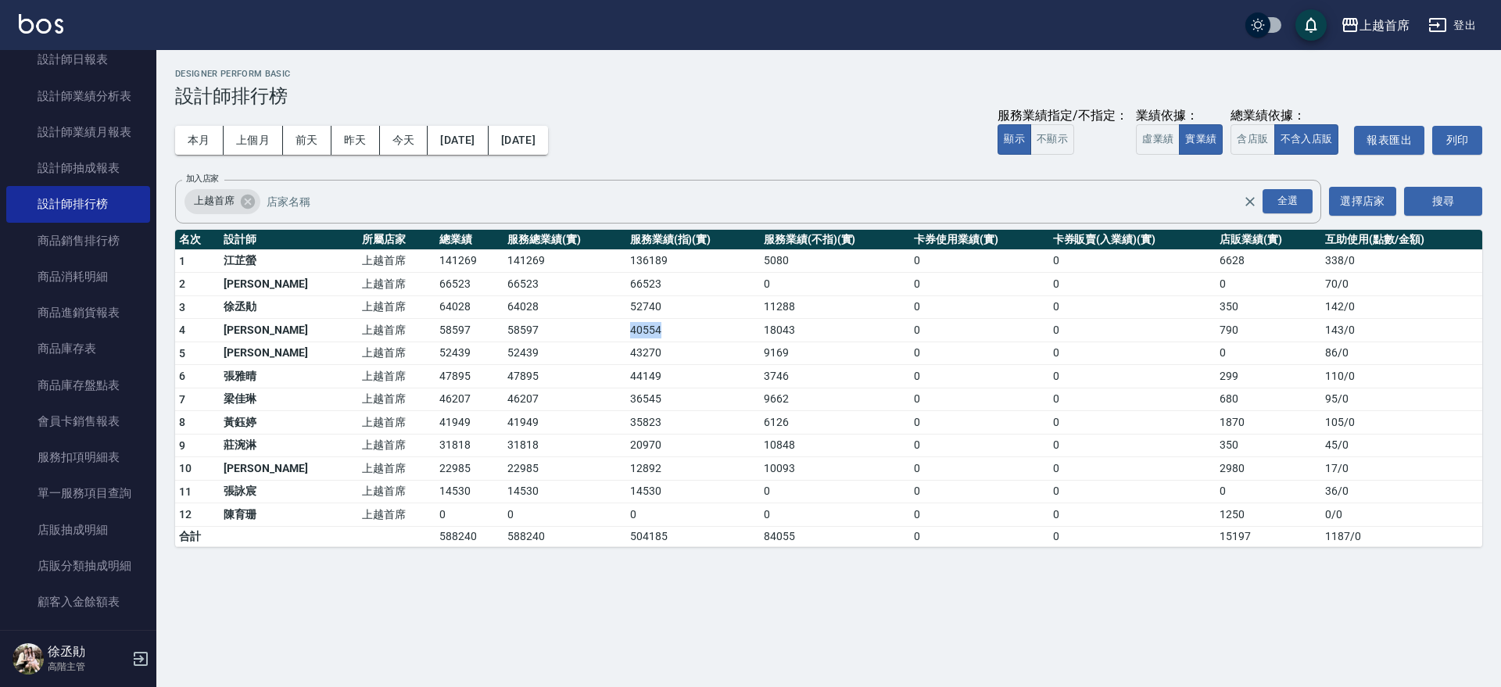
click at [516, 329] on td "58597" at bounding box center [564, 330] width 122 height 23
drag, startPoint x: 516, startPoint y: 329, endPoint x: 840, endPoint y: 331, distance: 324.5
click at [840, 331] on tr "4 [PERSON_NAME]首席 58597 58597 40554 18043 0 0 790 143 / 0" at bounding box center [828, 330] width 1307 height 23
click at [840, 331] on td "18043" at bounding box center [835, 330] width 150 height 23
